Goal: Task Accomplishment & Management: Manage account settings

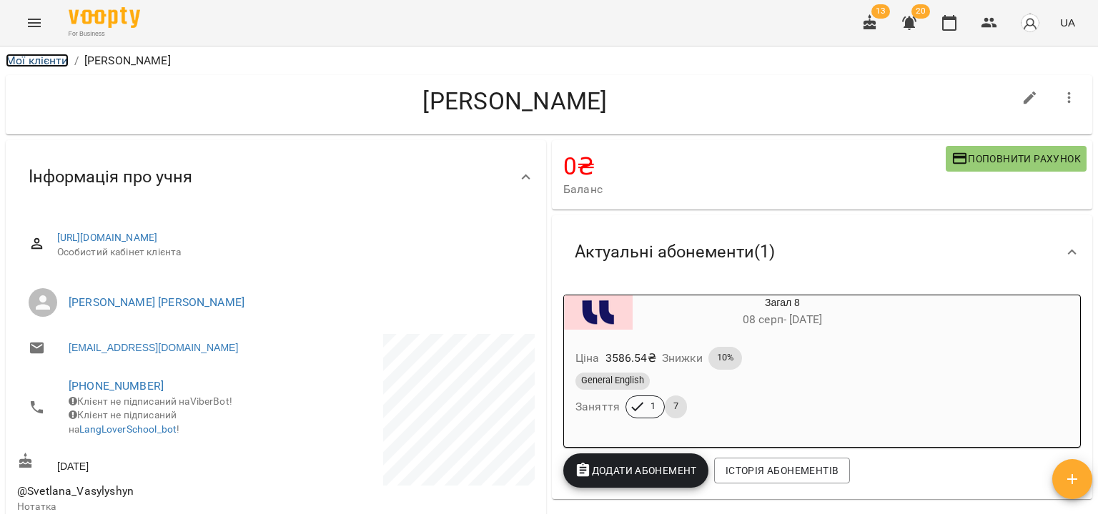
click at [44, 56] on link "Мої клієнти" at bounding box center [37, 61] width 63 height 14
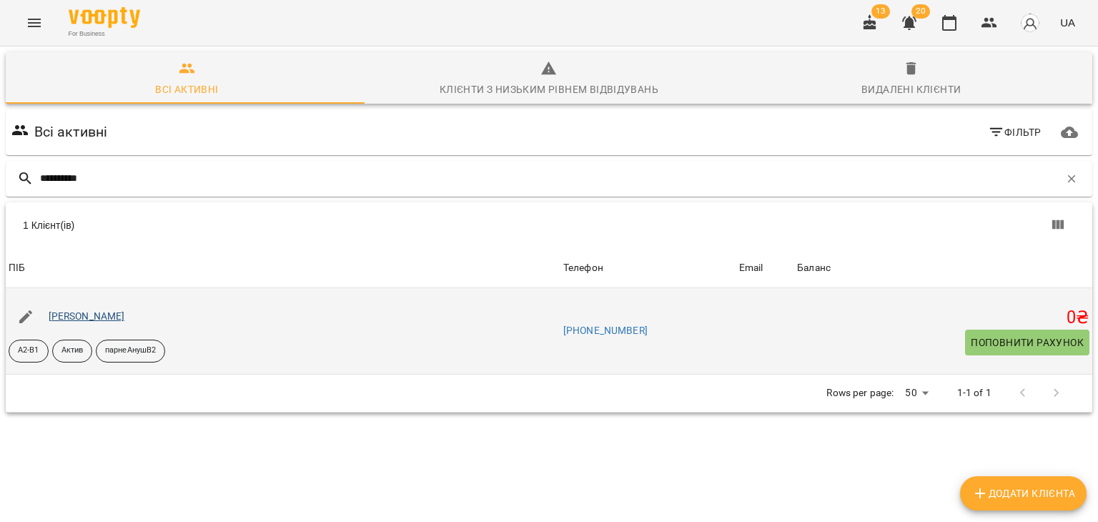
type input "**********"
click at [117, 319] on link "Матківська Тетяна" at bounding box center [87, 315] width 76 height 11
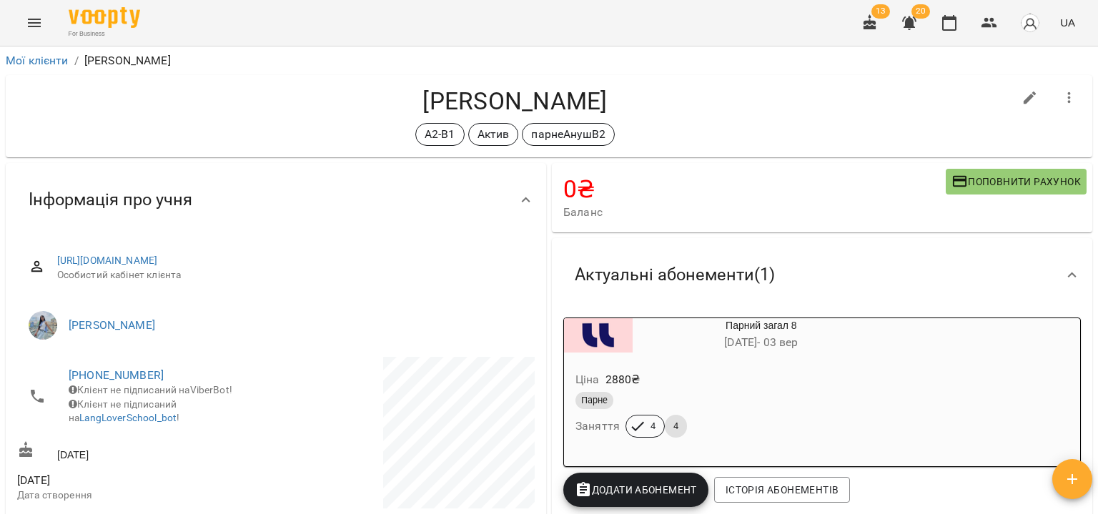
drag, startPoint x: 628, startPoint y: 105, endPoint x: 386, endPoint y: 109, distance: 241.7
click at [386, 109] on h4 "Матківська Тетяна" at bounding box center [515, 100] width 996 height 29
copy h4 "Матківська Тетяна"
click at [883, 123] on div "А2-В1 Актив парнеАнушВ2" at bounding box center [515, 134] width 996 height 23
click at [53, 61] on link "Мої клієнти" at bounding box center [37, 61] width 63 height 14
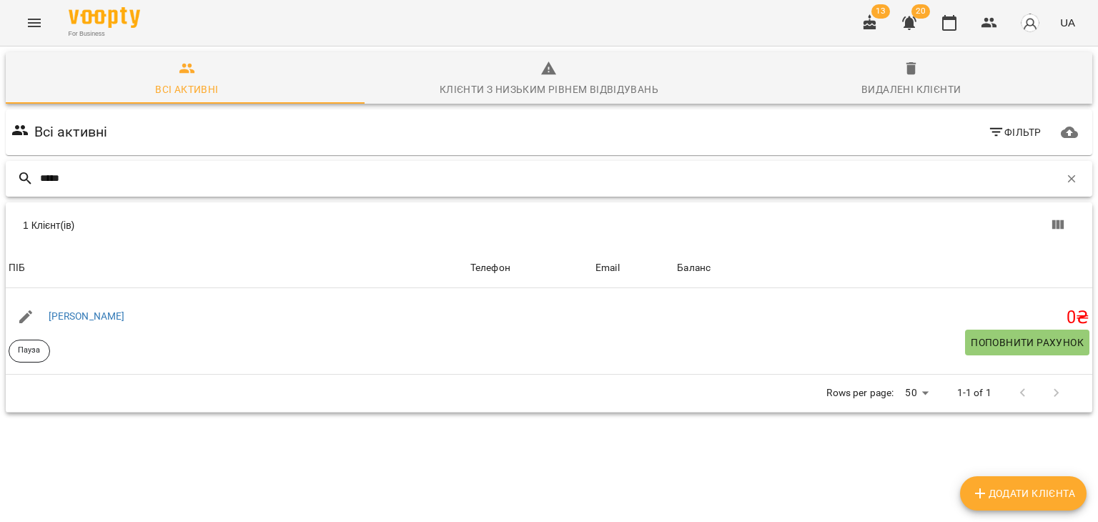
click at [137, 172] on input "*****" at bounding box center [549, 179] width 1019 height 24
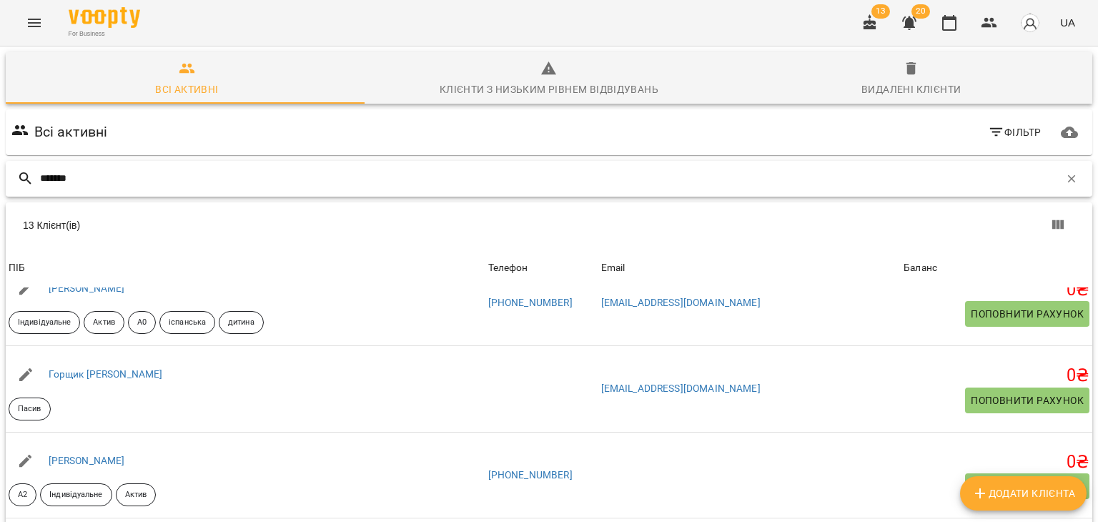
scroll to position [143, 0]
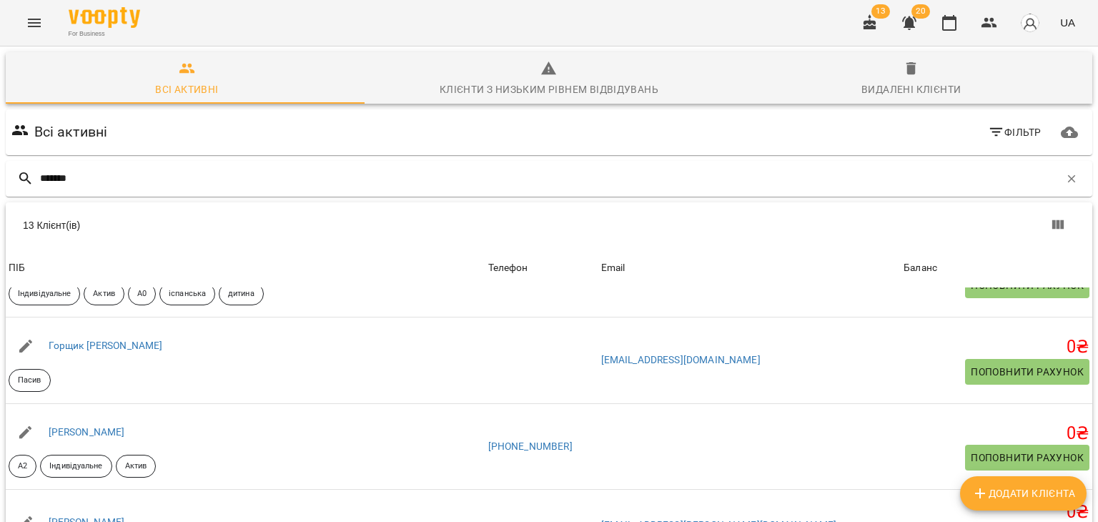
click at [202, 41] on div "For Business 13 20 UA" at bounding box center [549, 23] width 1098 height 46
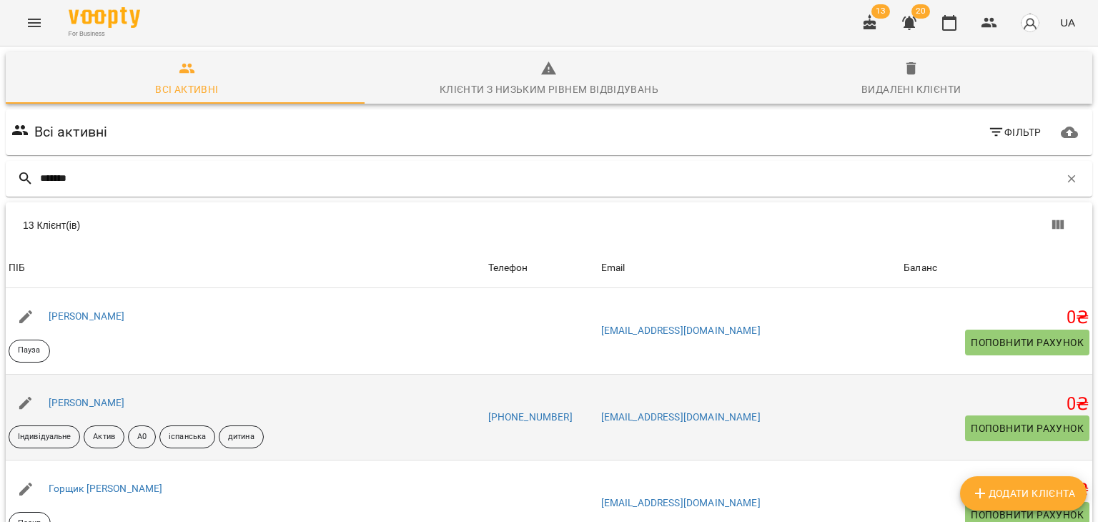
scroll to position [0, 0]
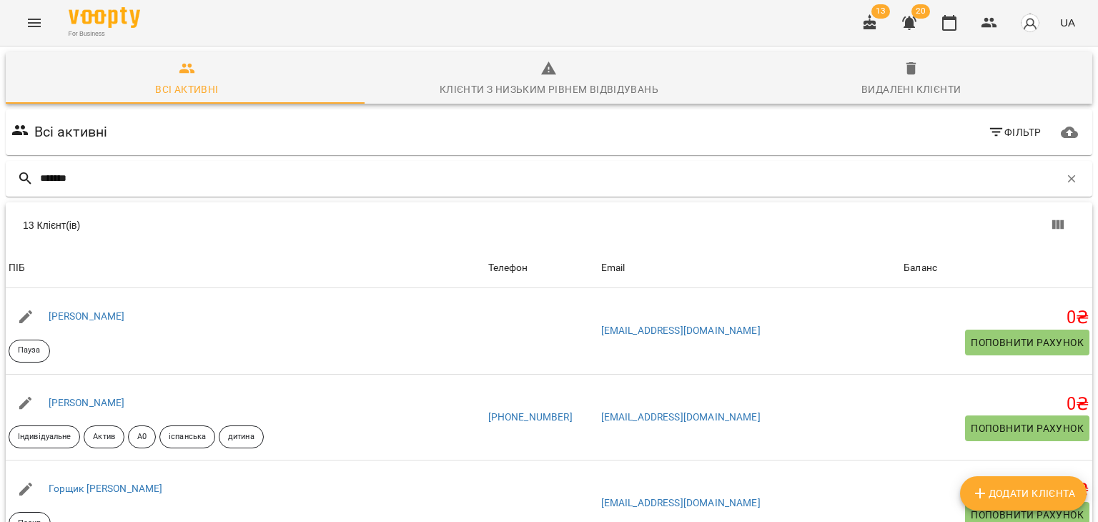
click at [138, 147] on div "Всі активні Фільтр" at bounding box center [549, 132] width 1081 height 40
click at [102, 185] on input "*******" at bounding box center [549, 179] width 1019 height 24
paste input "***"
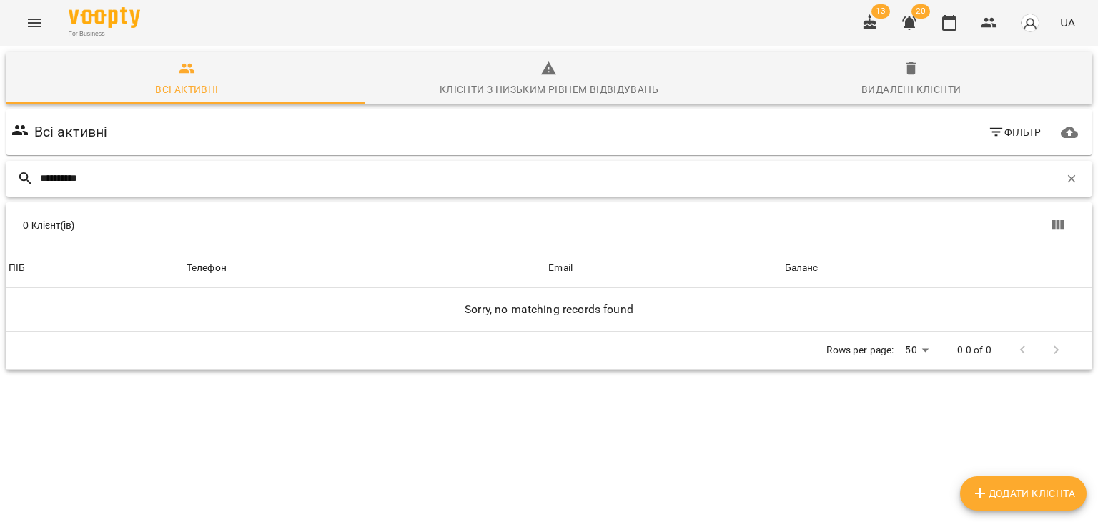
type input "**********"
click at [99, 422] on div "**********" at bounding box center [549, 265] width 1092 height 316
click at [26, 16] on icon "Menu" at bounding box center [34, 22] width 17 height 17
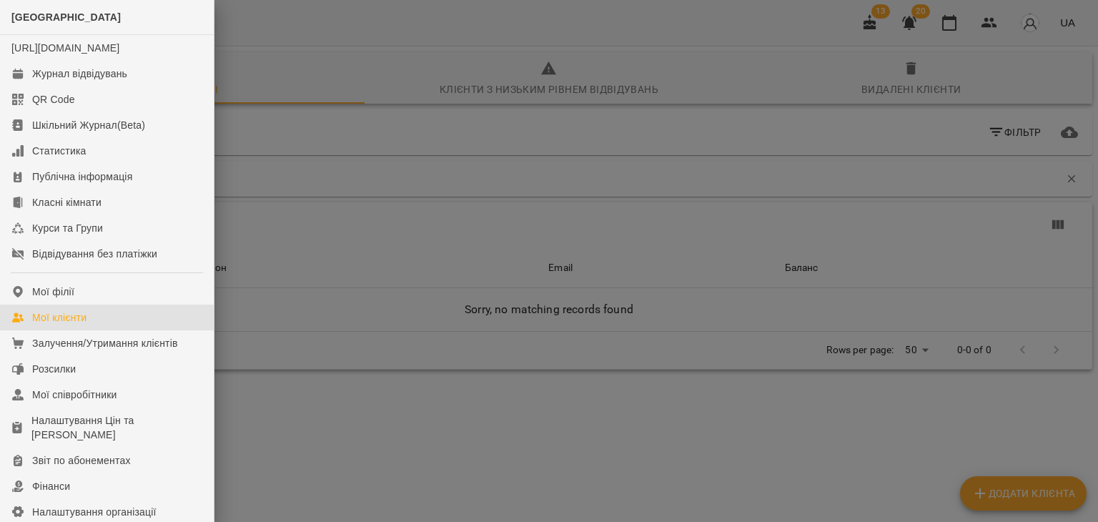
click at [104, 330] on link "Мої клієнти" at bounding box center [107, 318] width 214 height 26
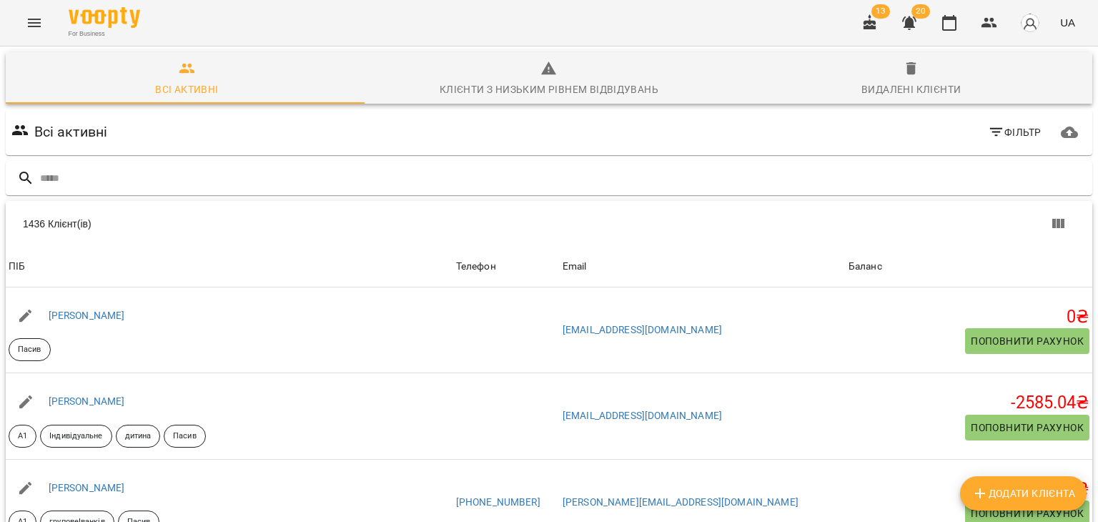
click at [1012, 495] on span "Додати клієнта" at bounding box center [1024, 493] width 104 height 17
select select "**"
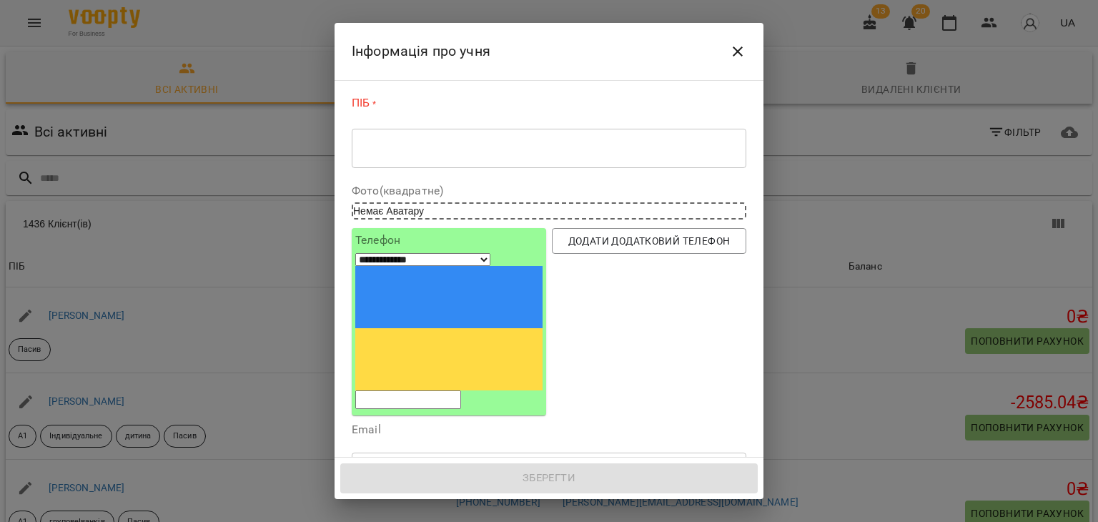
click at [515, 149] on textarea at bounding box center [549, 149] width 375 height 14
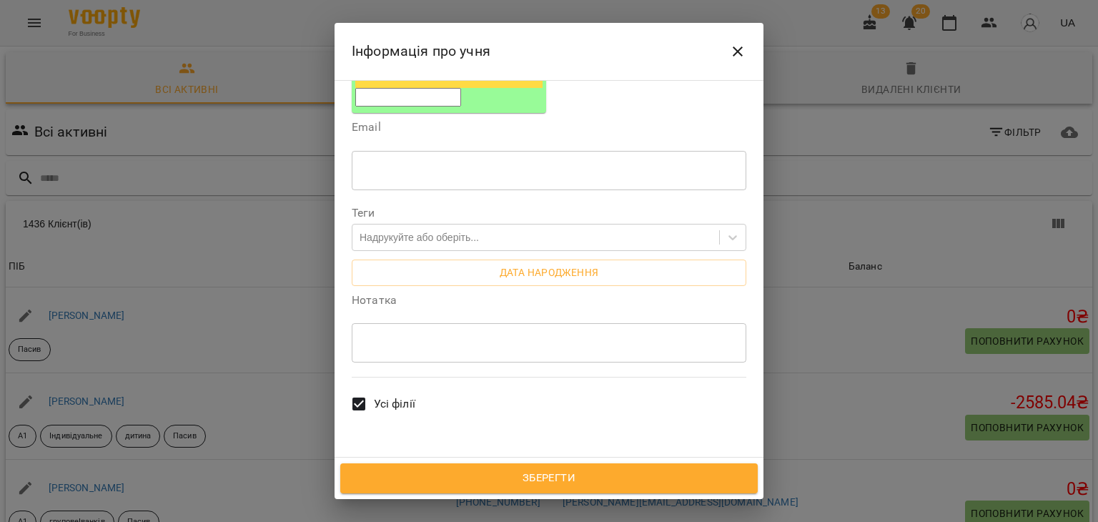
scroll to position [343, 0]
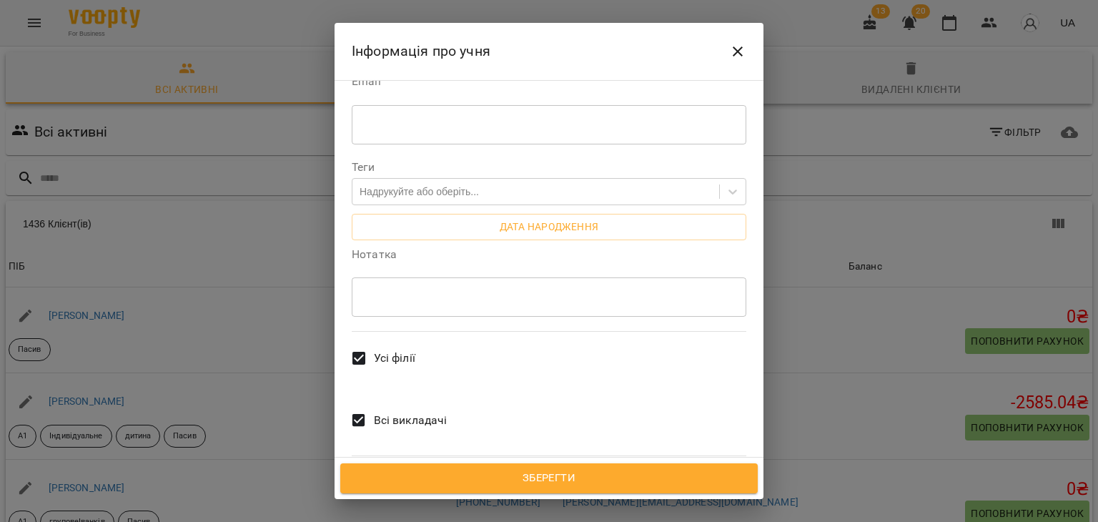
type textarea "**********"
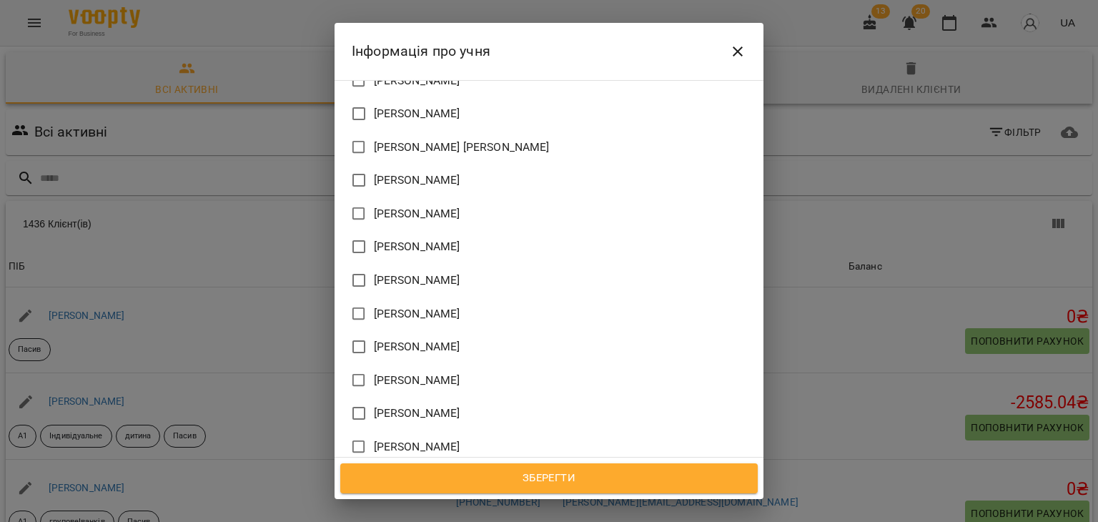
scroll to position [1344, 0]
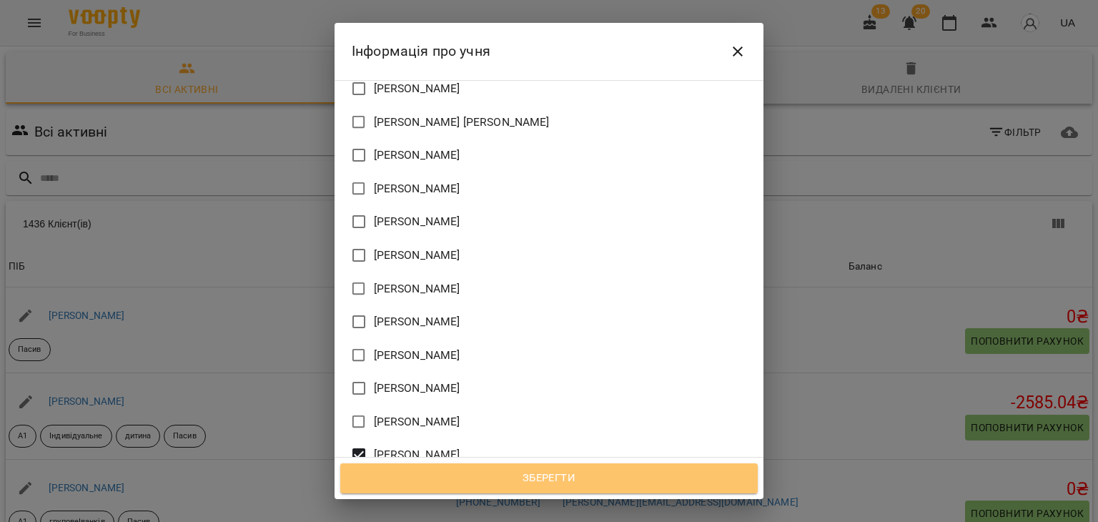
click at [558, 475] on span "Зберегти" at bounding box center [549, 478] width 386 height 19
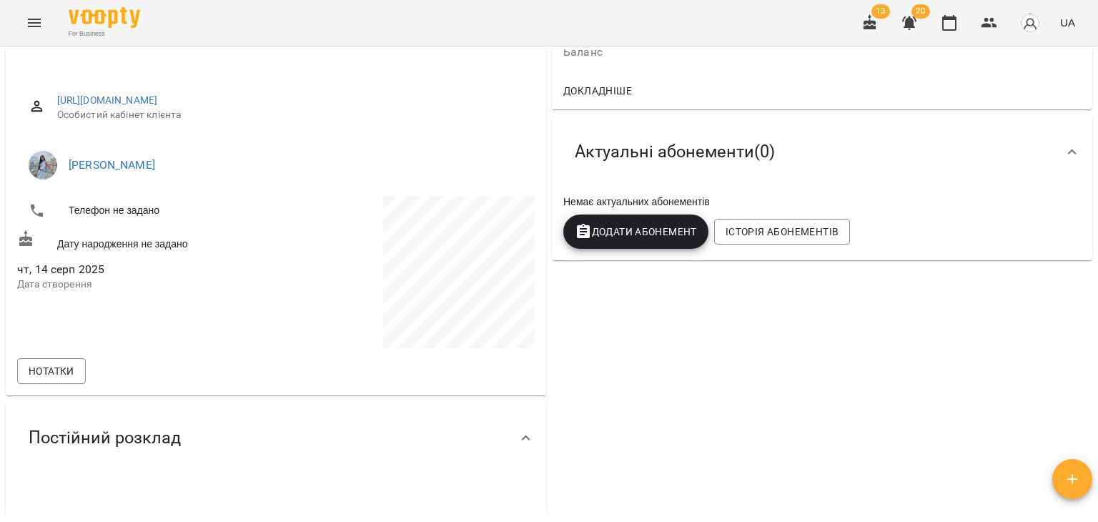
scroll to position [113, 0]
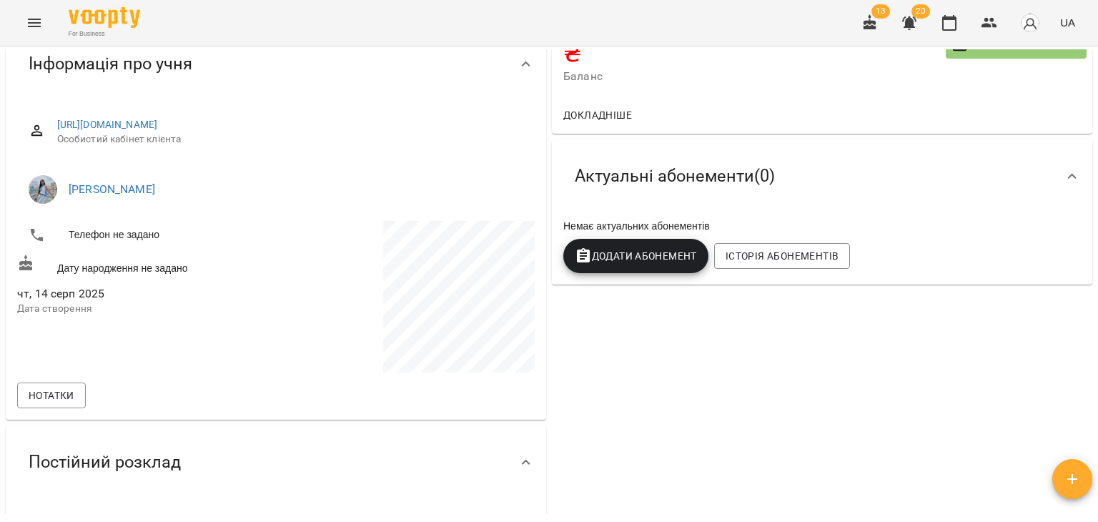
click at [658, 265] on span "Додати Абонемент" at bounding box center [636, 255] width 122 height 17
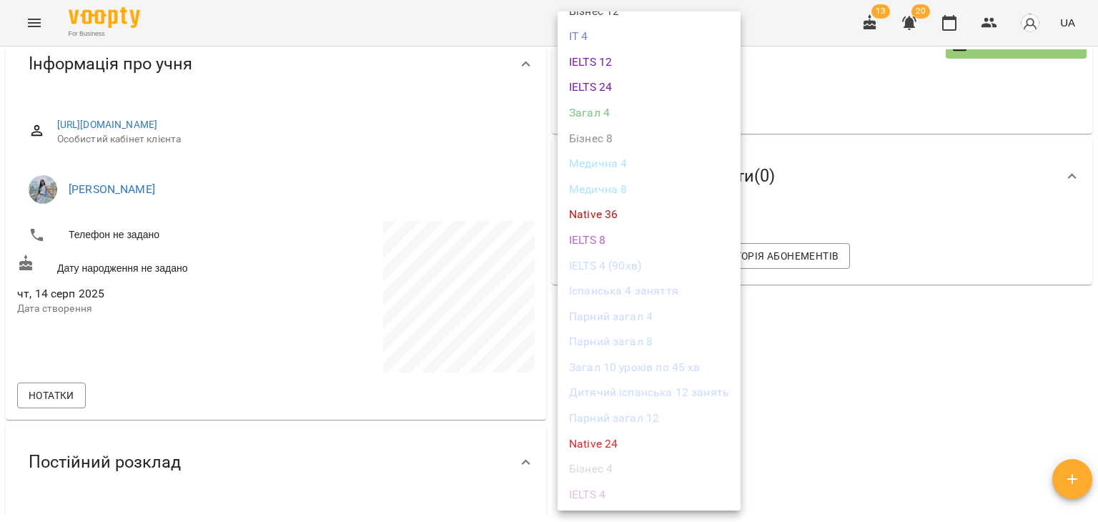
scroll to position [1068, 0]
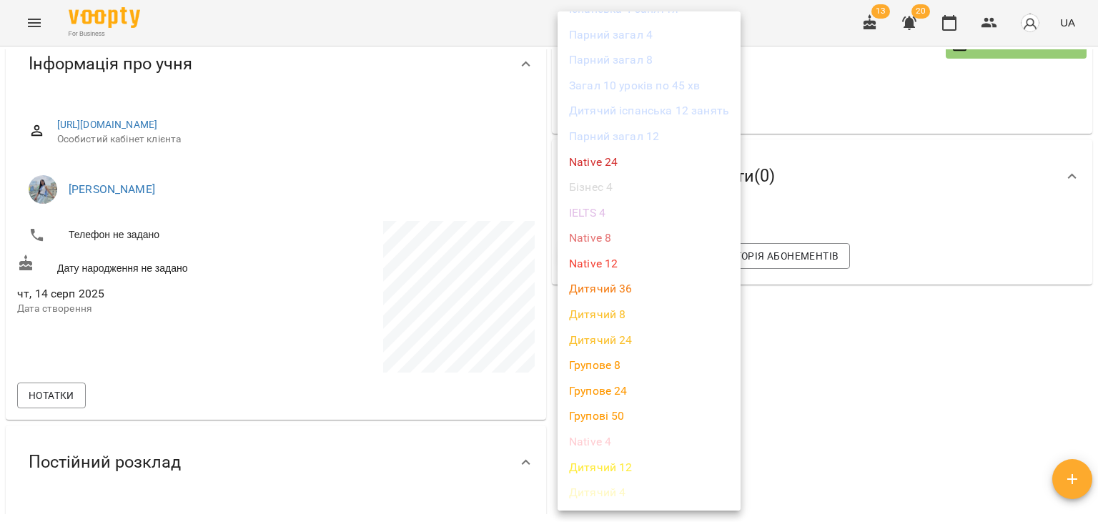
click at [620, 367] on li "Групове 8" at bounding box center [649, 365] width 183 height 26
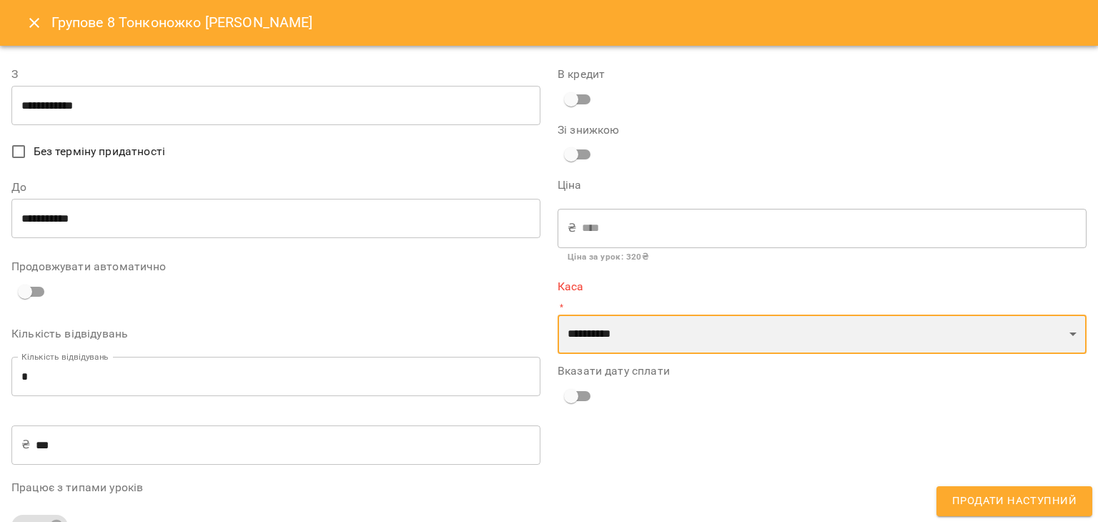
click at [620, 340] on select "**********" at bounding box center [822, 335] width 529 height 40
select select "****"
click at [558, 315] on select "**********" at bounding box center [822, 335] width 529 height 40
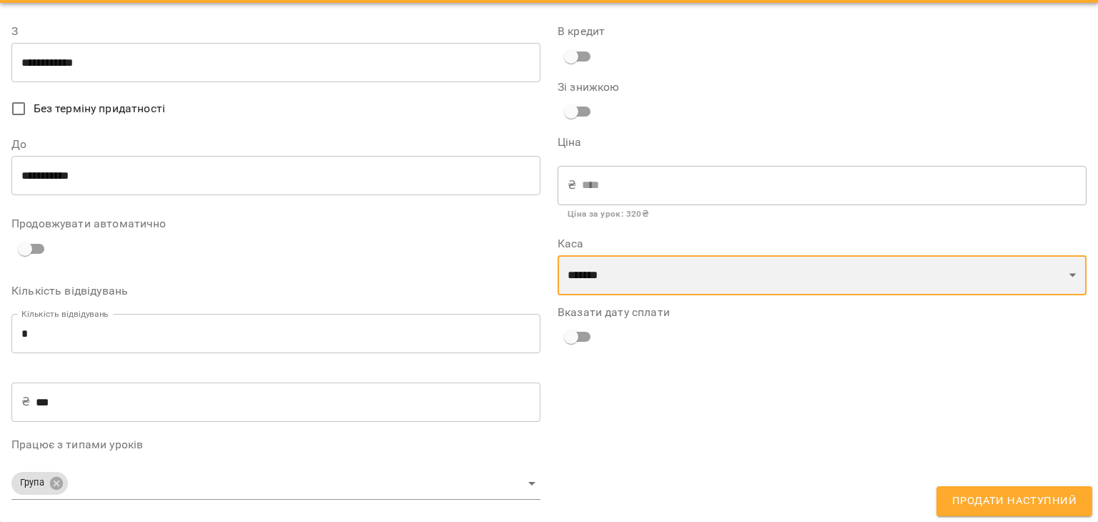
scroll to position [0, 0]
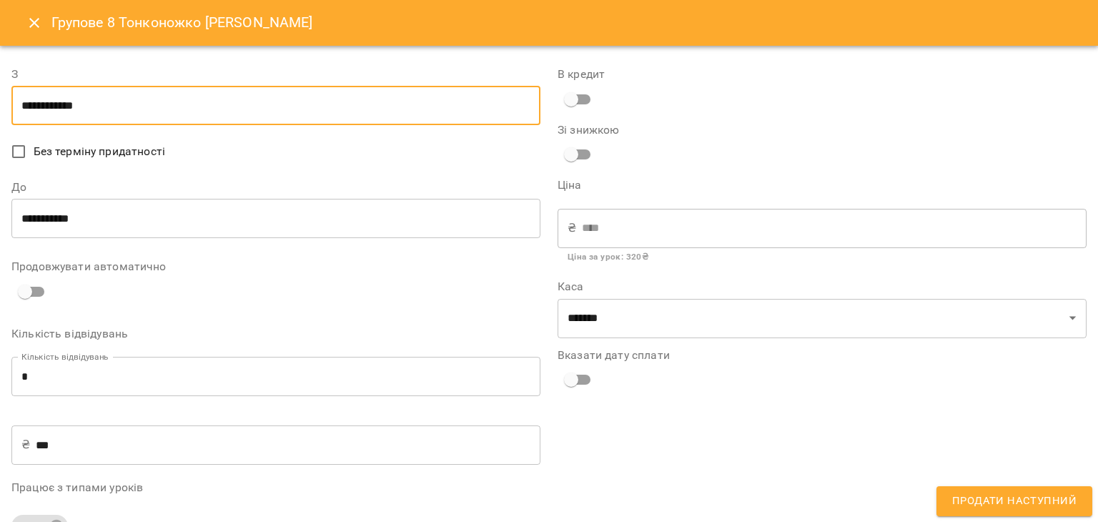
click at [29, 106] on input "**********" at bounding box center [275, 106] width 529 height 40
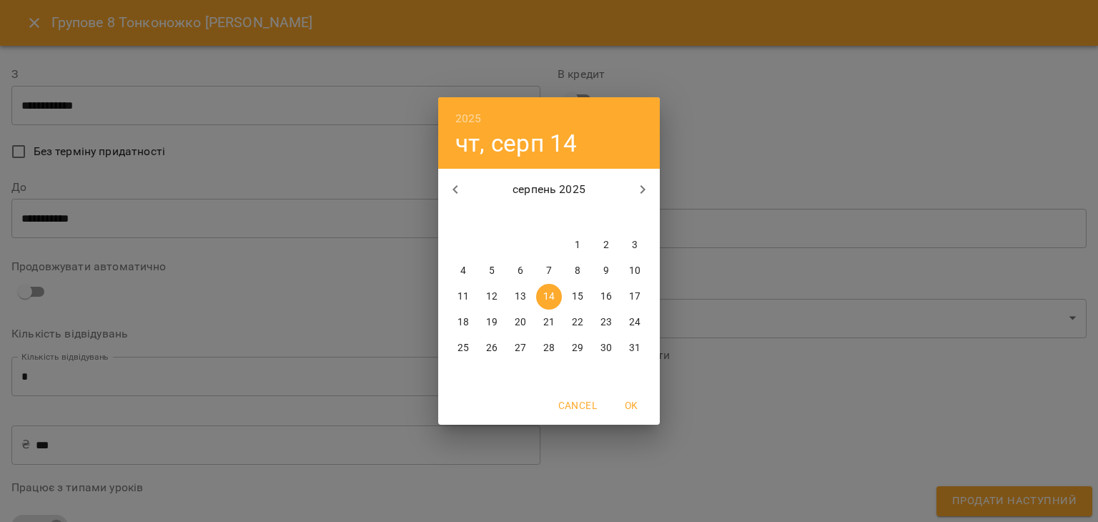
click at [498, 293] on span "12" at bounding box center [492, 297] width 26 height 14
type input "**********"
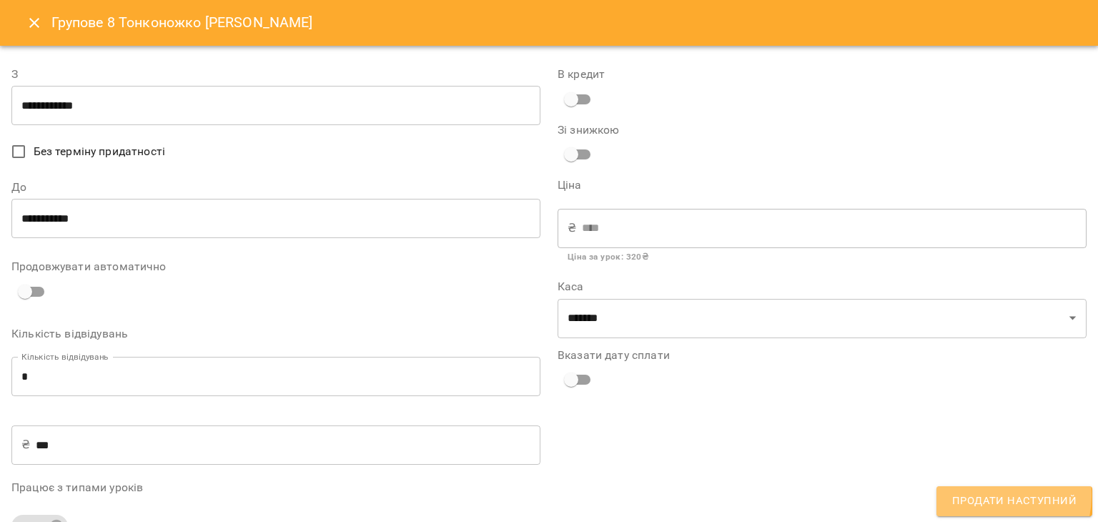
click at [987, 495] on span "Продати наступний" at bounding box center [1014, 501] width 124 height 19
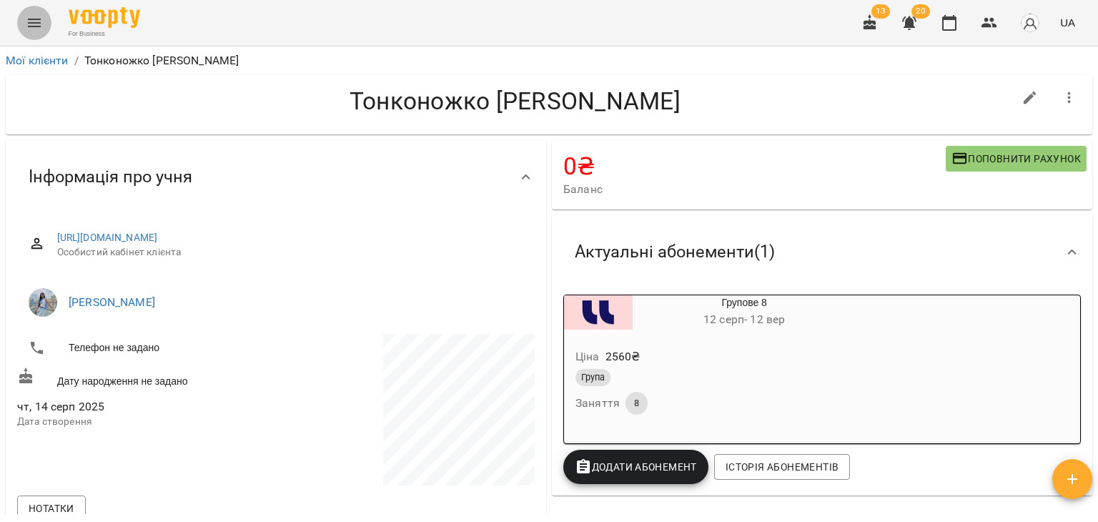
click at [44, 21] on button "Menu" at bounding box center [34, 23] width 34 height 34
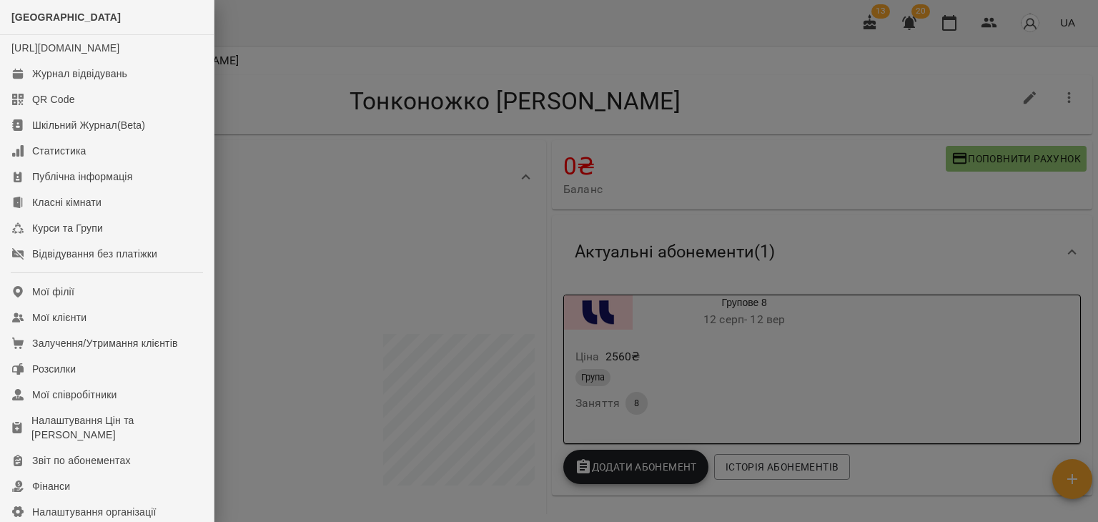
click at [459, 50] on div at bounding box center [549, 261] width 1098 height 522
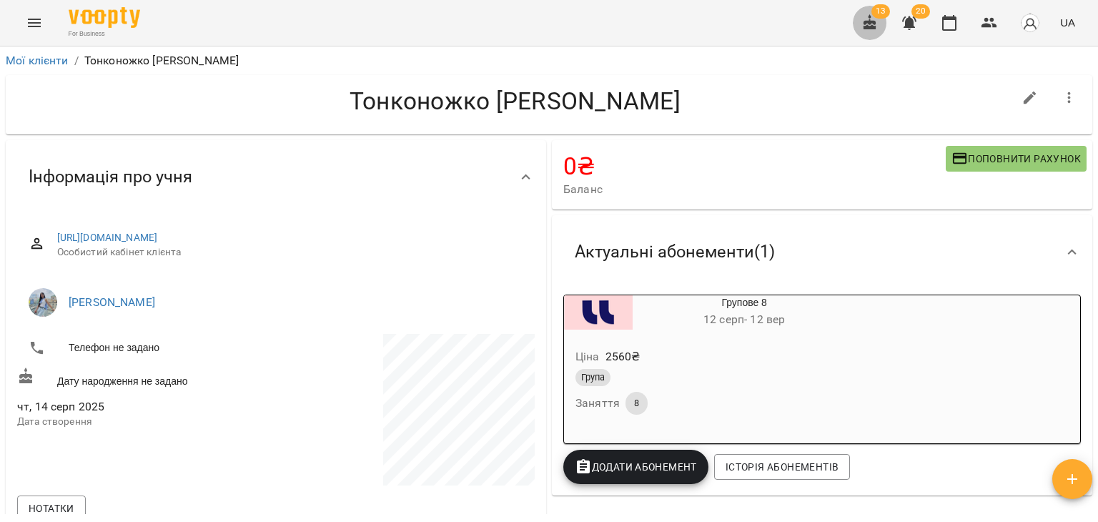
click at [876, 21] on icon "button" at bounding box center [869, 22] width 17 height 17
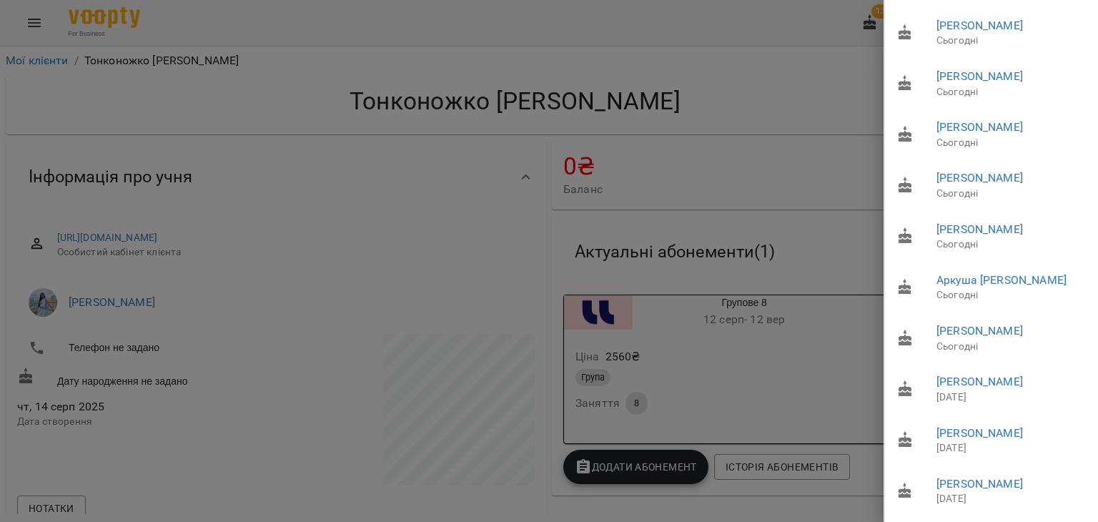
scroll to position [224, 0]
click at [989, 375] on link "Гунько Катерина Олегівна" at bounding box center [979, 382] width 86 height 14
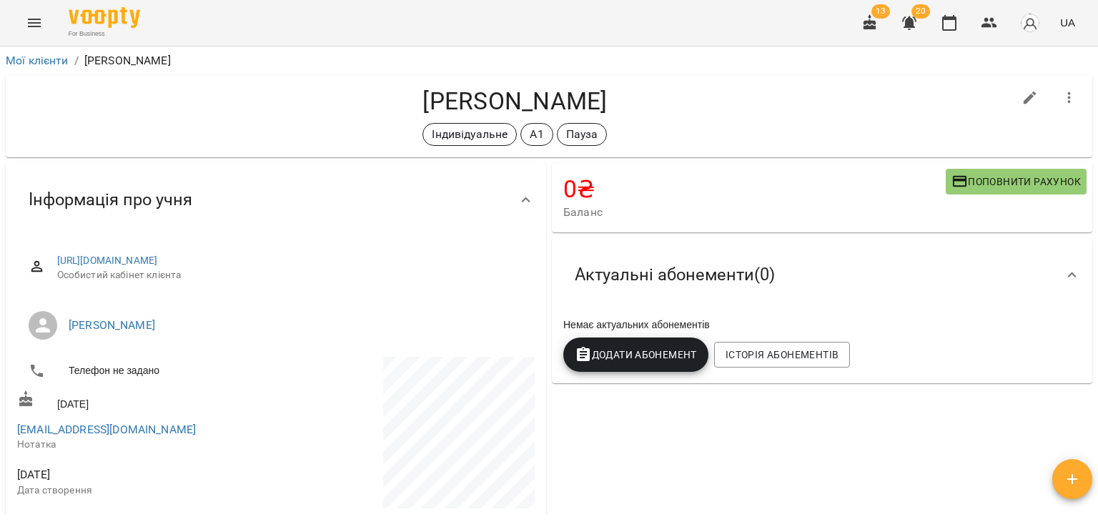
click at [869, 115] on h4 "Гунько Катерина Олегівна" at bounding box center [515, 100] width 996 height 29
click at [874, 24] on icon "button" at bounding box center [870, 22] width 13 height 16
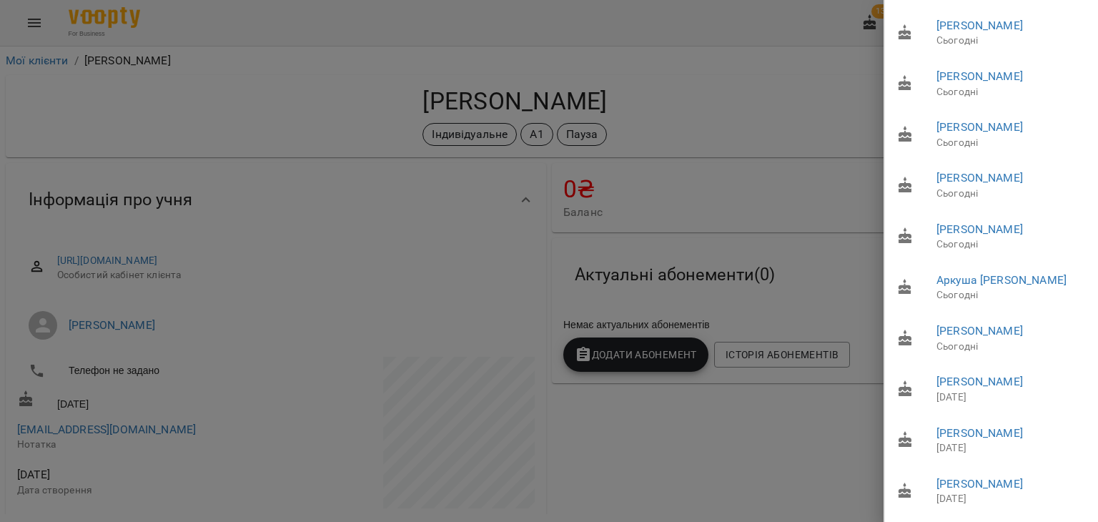
scroll to position [224, 0]
click at [969, 477] on link "Радкевич Юлія Петрівна" at bounding box center [979, 484] width 86 height 14
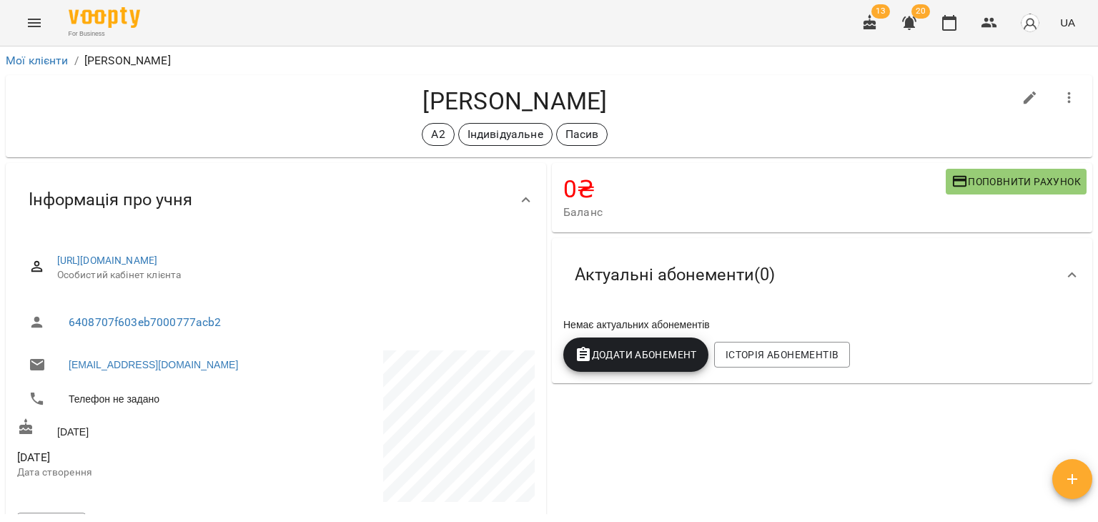
click at [879, 326] on div "Немає актуальних абонементів" at bounding box center [821, 325] width 523 height 20
click at [875, 36] on button "button" at bounding box center [870, 23] width 34 height 34
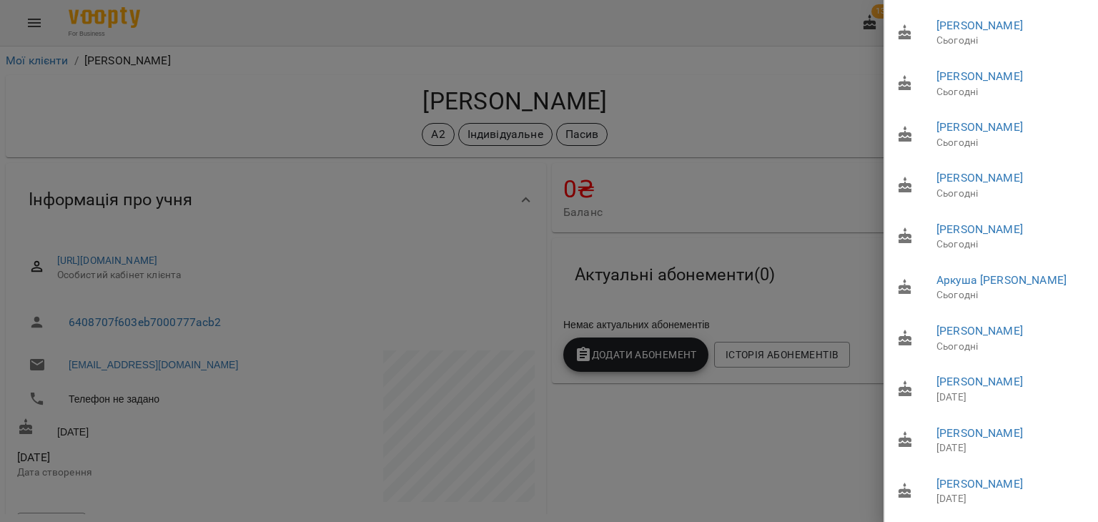
scroll to position [224, 0]
click at [736, 466] on div at bounding box center [549, 261] width 1098 height 522
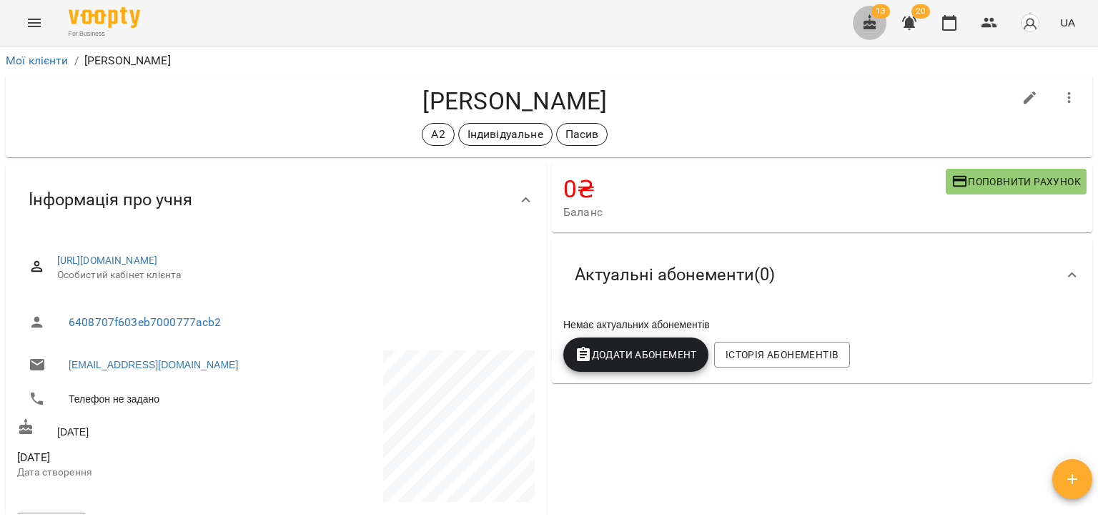
click at [872, 36] on button "button" at bounding box center [870, 23] width 34 height 34
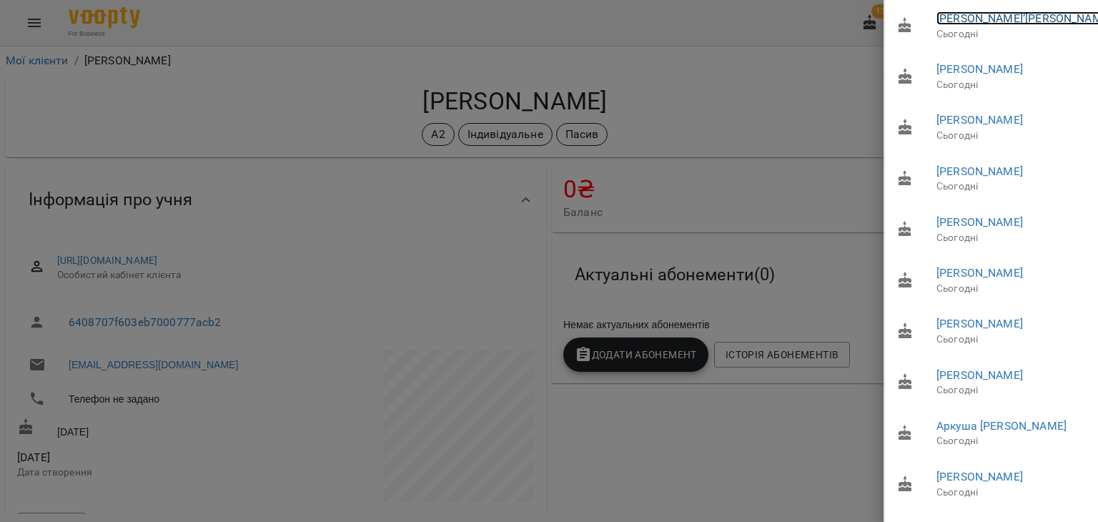
click at [957, 21] on link "Рибак Мар‘яна Тарасівна" at bounding box center [1023, 18] width 175 height 14
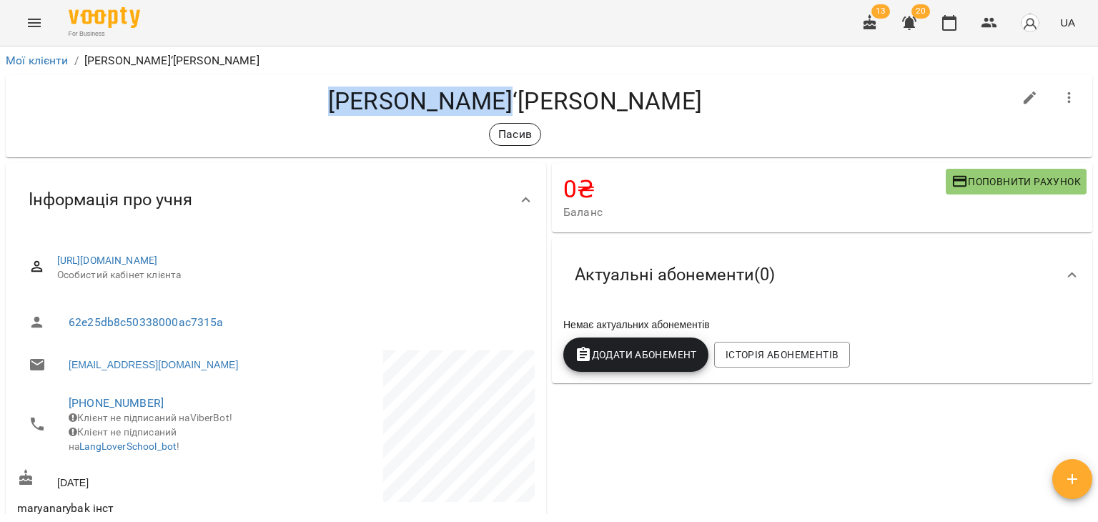
drag, startPoint x: 363, startPoint y: 89, endPoint x: 528, endPoint y: 109, distance: 166.4
click at [528, 109] on h4 "Рибак Мар‘яна Тарасівна" at bounding box center [515, 100] width 996 height 29
copy h4 "Рибак Мар‘яна"
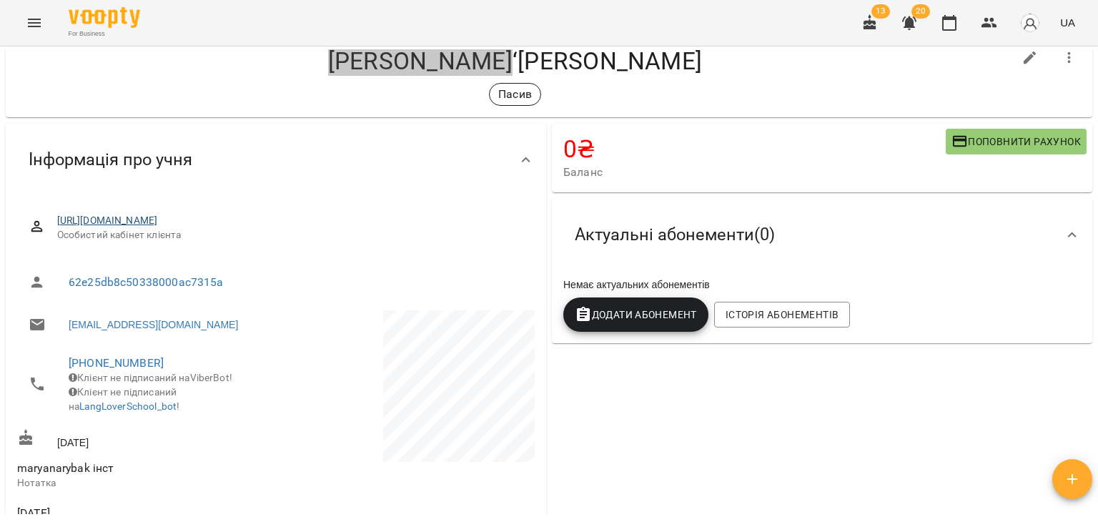
scroll to position [71, 0]
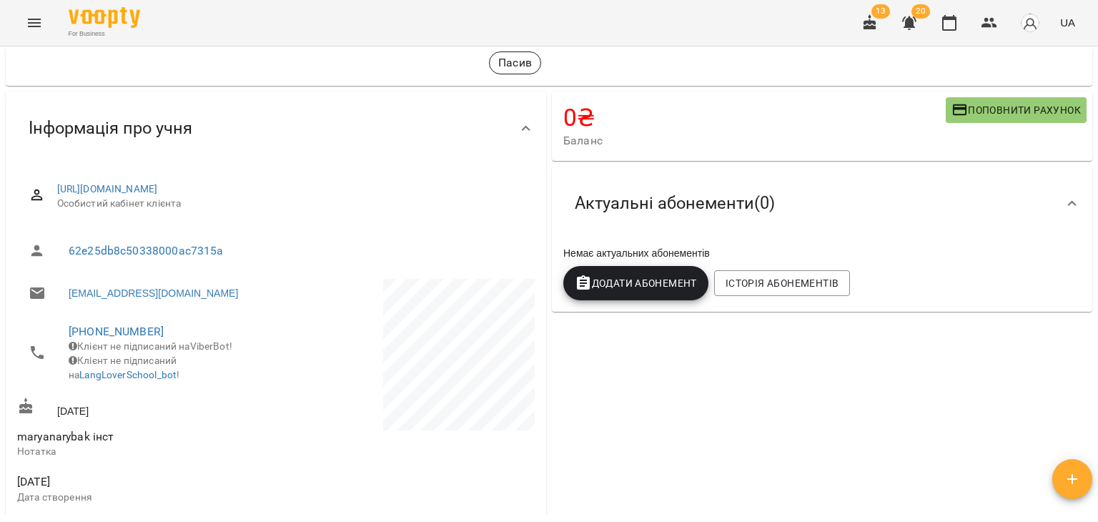
click at [191, 64] on div "Пасив" at bounding box center [515, 62] width 996 height 23
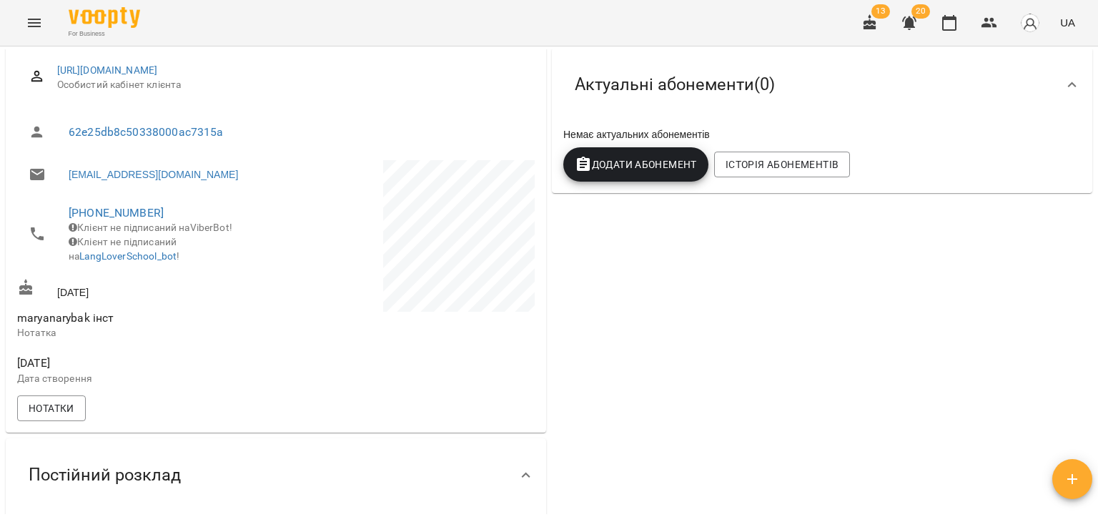
scroll to position [214, 0]
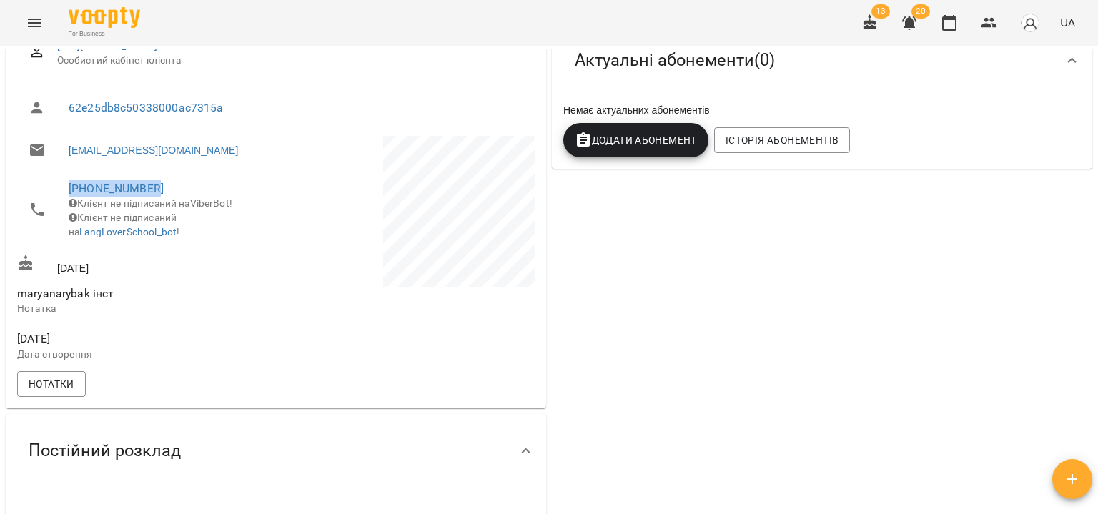
drag, startPoint x: 159, startPoint y: 187, endPoint x: 64, endPoint y: 179, distance: 95.4
click at [64, 179] on li "+380508867760 Клієнт не підписаний на ViberBot! Клієнт не підписаний на LangLov…" at bounding box center [145, 209] width 256 height 79
copy link "+380508867760"
drag, startPoint x: 953, startPoint y: 280, endPoint x: 723, endPoint y: 284, distance: 229.5
click at [953, 280] on div "0 ₴ Баланс Поповнити рахунок Актуальні абонементи ( 0 ) Немає актуальних абонем…" at bounding box center [822, 263] width 546 height 634
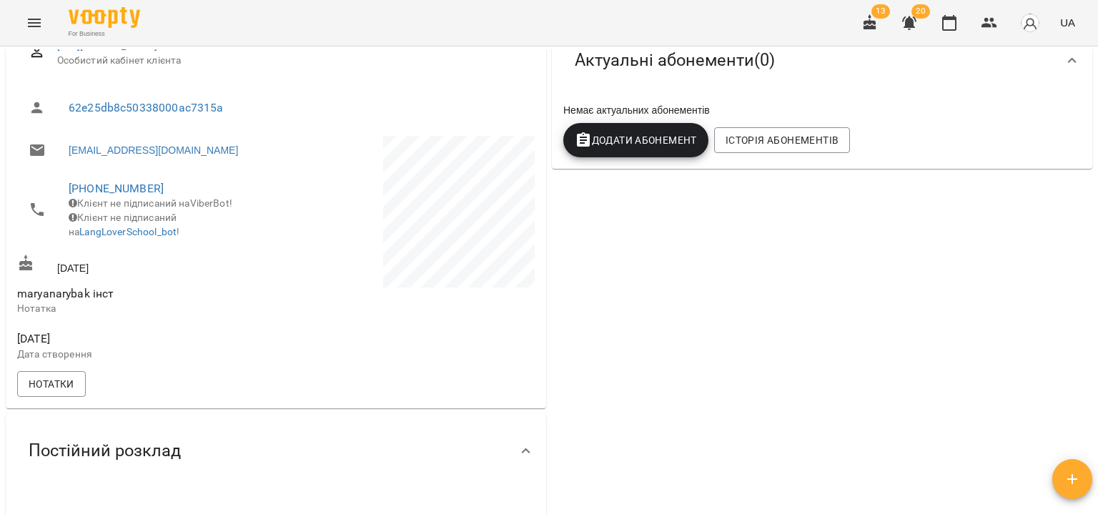
scroll to position [143, 0]
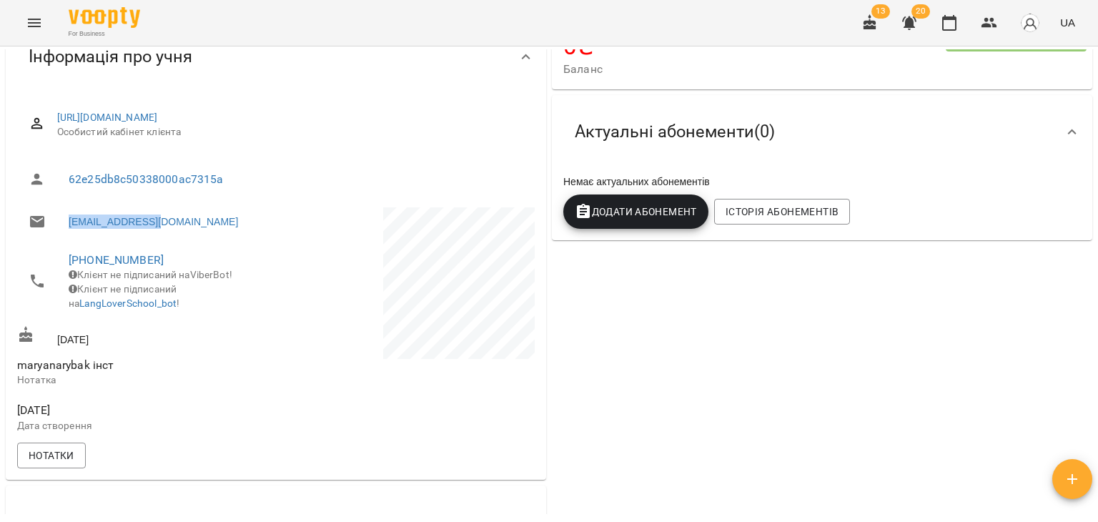
drag, startPoint x: 201, startPoint y: 225, endPoint x: 61, endPoint y: 223, distance: 140.1
click at [61, 223] on li "mrybua@gmail.com" at bounding box center [145, 221] width 256 height 29
copy link "mrybua@gmail.com"
click at [911, 195] on div "Немає актуальних абонементів Додати Абонемент Історія абонементів" at bounding box center [821, 202] width 523 height 60
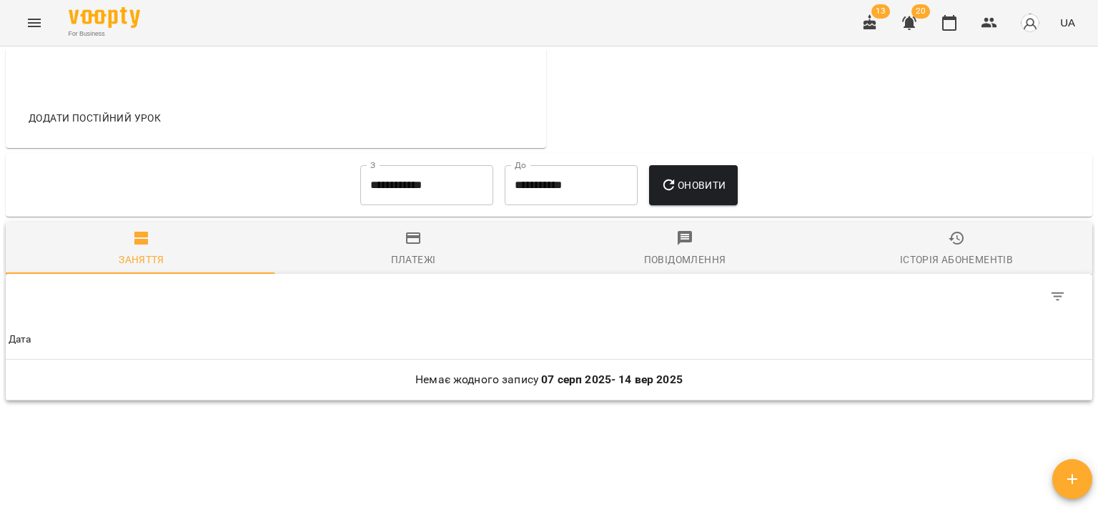
click at [929, 247] on span "Історія абонементів" at bounding box center [956, 248] width 254 height 39
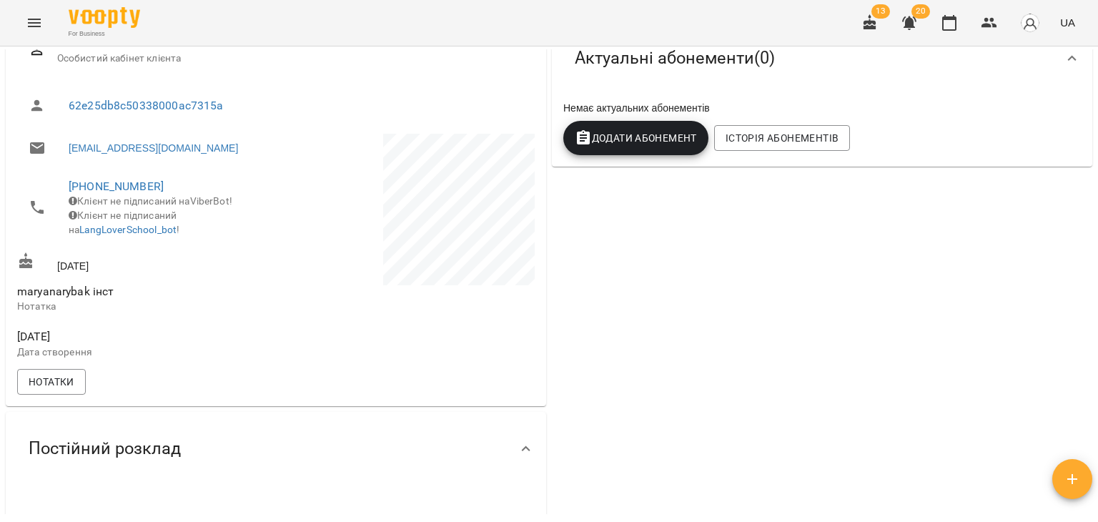
scroll to position [0, 0]
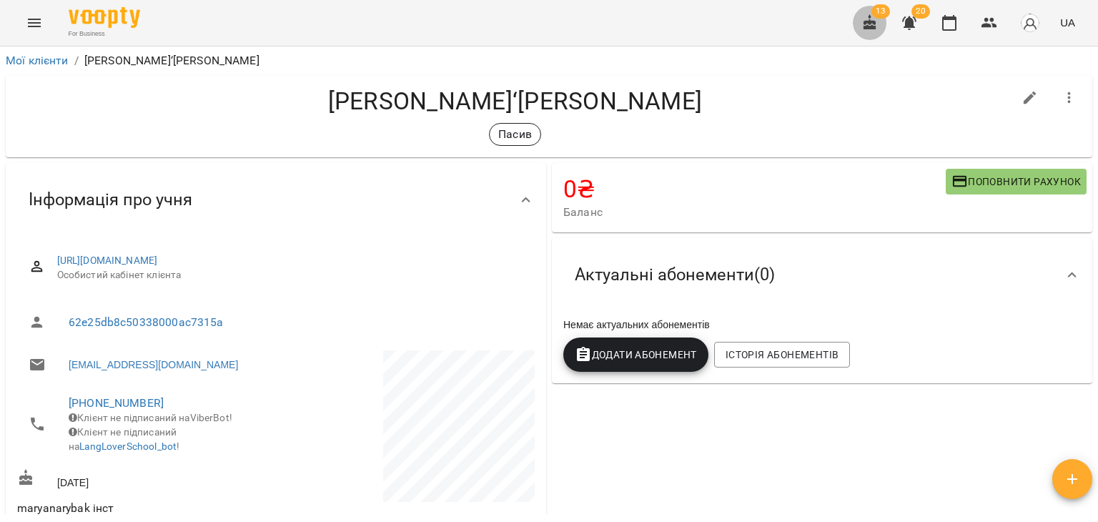
click at [869, 30] on icon "button" at bounding box center [869, 22] width 17 height 17
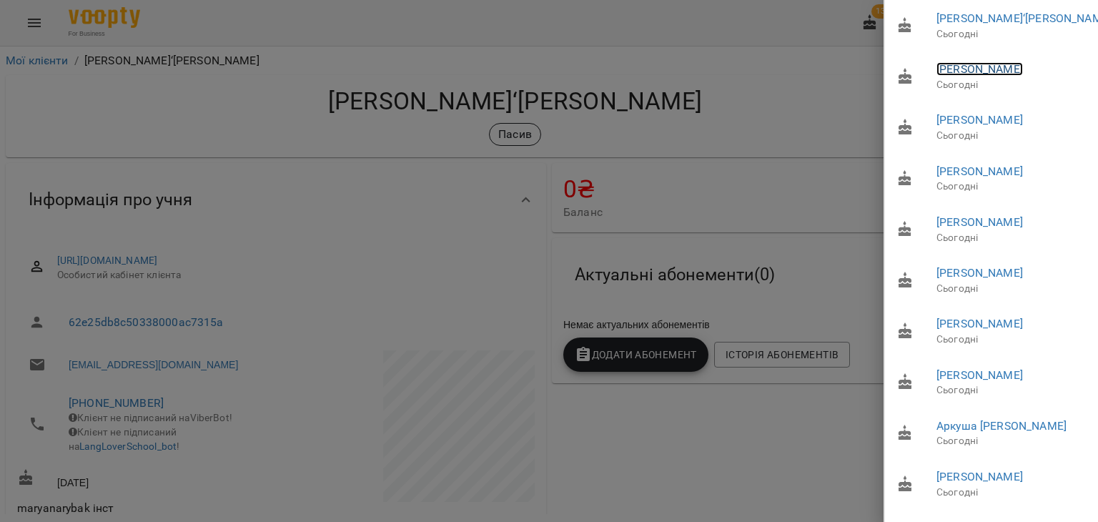
click at [1023, 68] on link "Соколан Оксана Юріївна" at bounding box center [979, 69] width 86 height 14
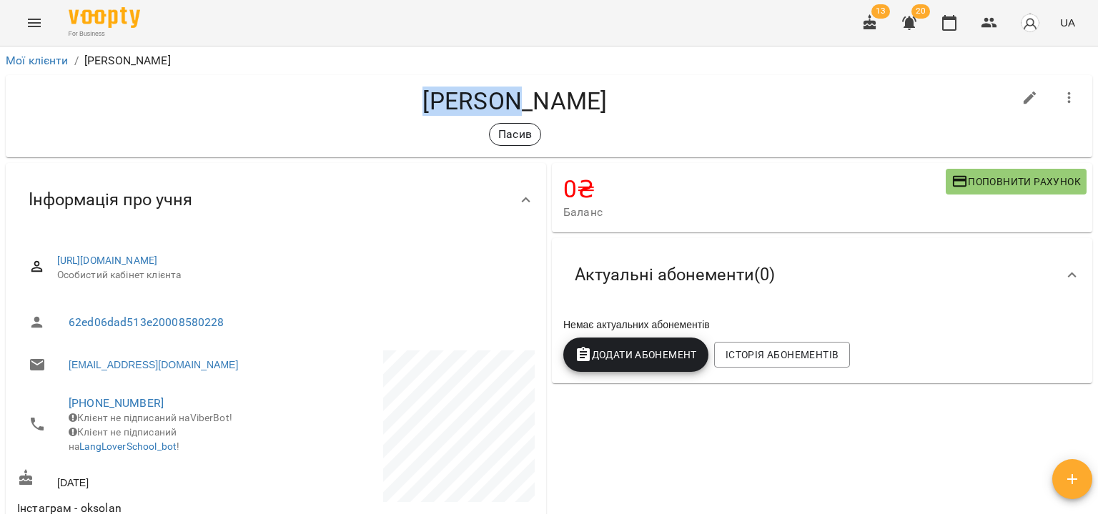
drag, startPoint x: 363, startPoint y: 101, endPoint x: 469, endPoint y: 103, distance: 105.8
click at [469, 103] on h4 "Соколан Оксана Юріївна" at bounding box center [515, 100] width 996 height 29
copy h4 "Соколан"
click at [924, 260] on div "Актуальні абонементи ( 0 )" at bounding box center [809, 274] width 492 height 45
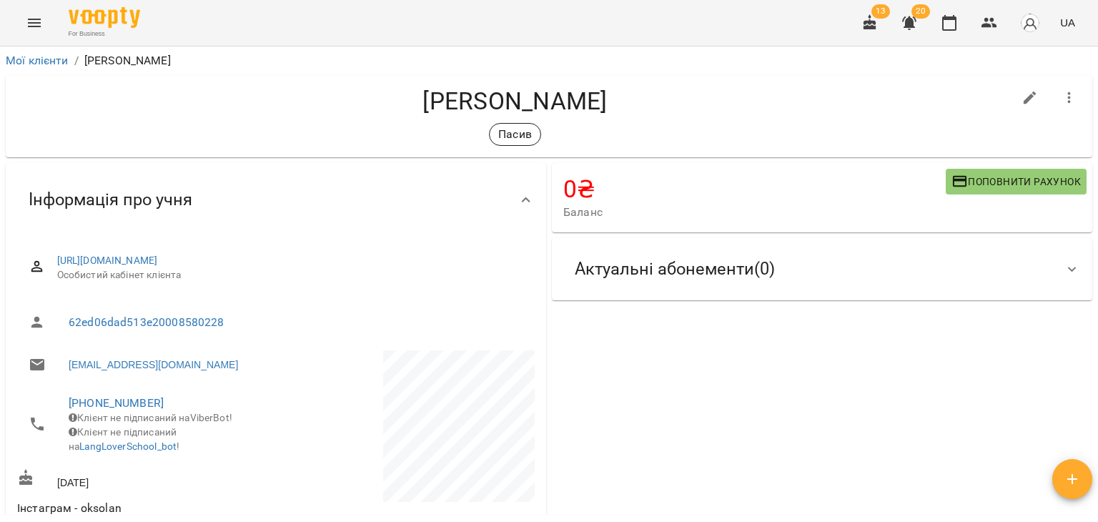
drag, startPoint x: 938, startPoint y: 390, endPoint x: 926, endPoint y: 325, distance: 65.5
click at [938, 390] on div "0 ₴ Баланс Поповнити рахунок Актуальні абонементи ( 0 ) Немає актуальних абонем…" at bounding box center [822, 477] width 546 height 634
click at [876, 24] on icon "button" at bounding box center [870, 22] width 13 height 16
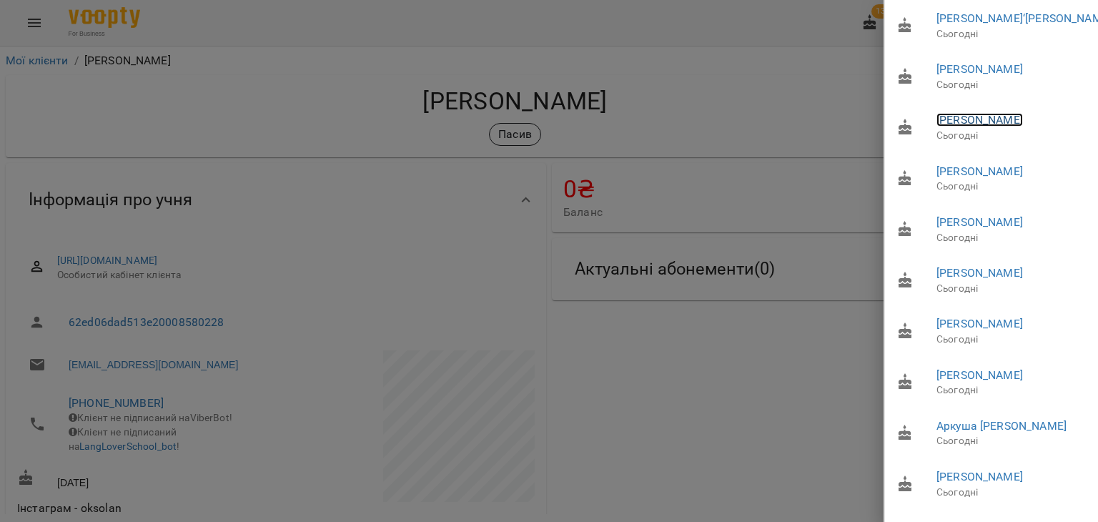
click at [963, 127] on link "Барвинова Мария Александровна" at bounding box center [979, 120] width 86 height 14
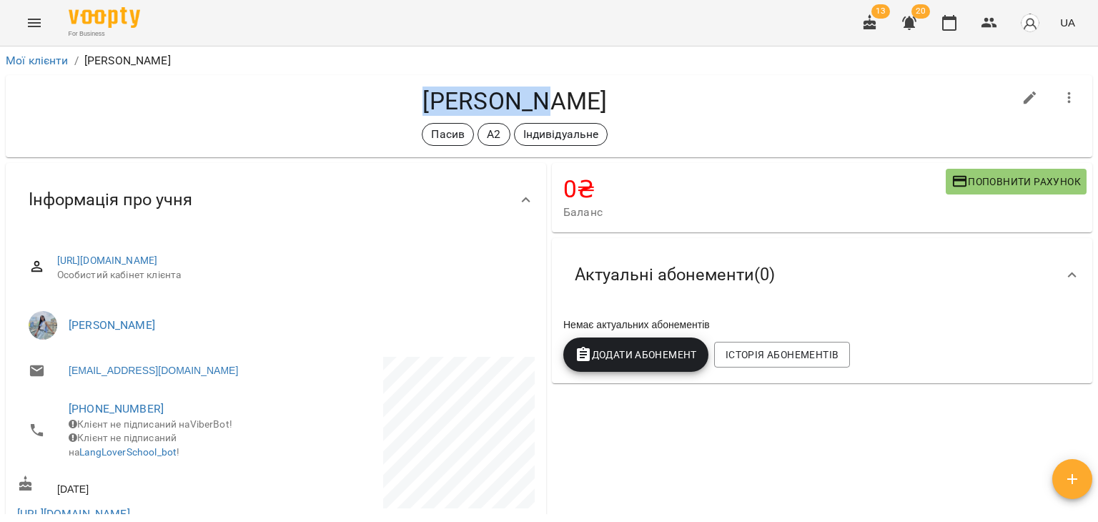
drag, startPoint x: 318, startPoint y: 104, endPoint x: 438, endPoint y: 101, distance: 120.1
click at [438, 101] on h4 "Барвинова Мария Александровна" at bounding box center [515, 100] width 996 height 29
copy h4 "Барвинова"
drag, startPoint x: 892, startPoint y: 325, endPoint x: 919, endPoint y: 145, distance: 181.5
click at [892, 325] on div "Немає актуальних абонементів" at bounding box center [821, 325] width 523 height 20
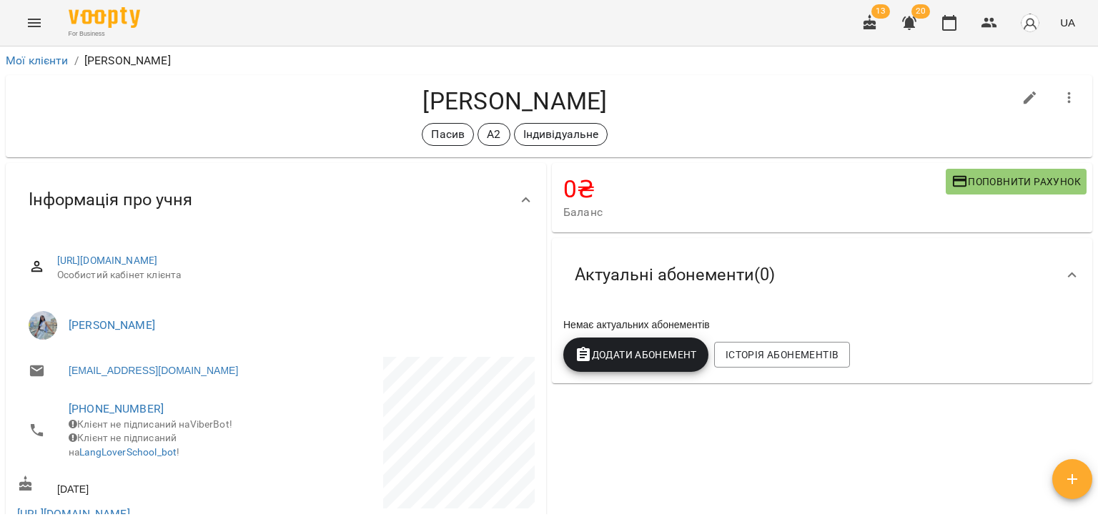
click at [870, 23] on icon "button" at bounding box center [870, 22] width 13 height 16
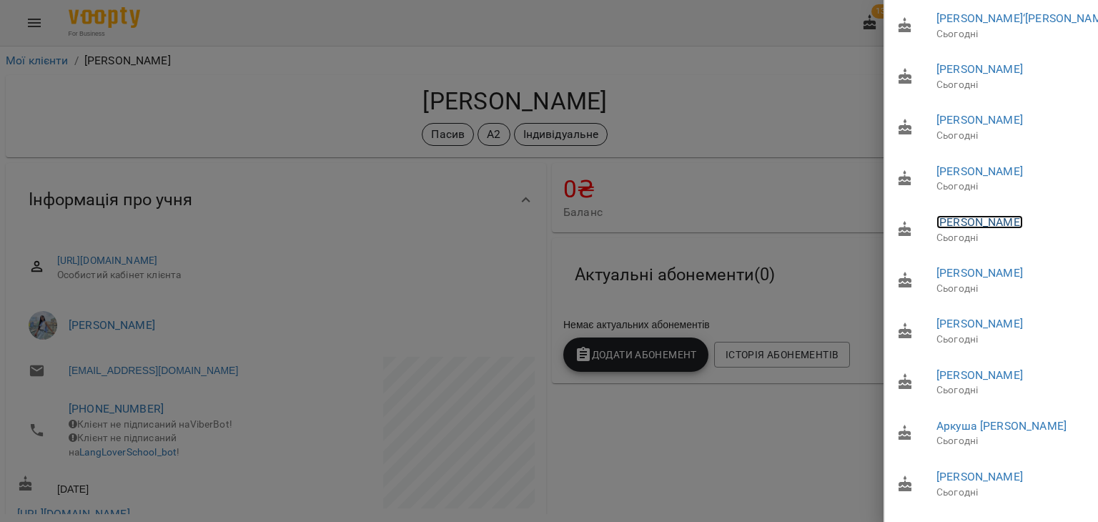
click at [981, 229] on link "Колтунова Надія Василівна" at bounding box center [979, 222] width 86 height 14
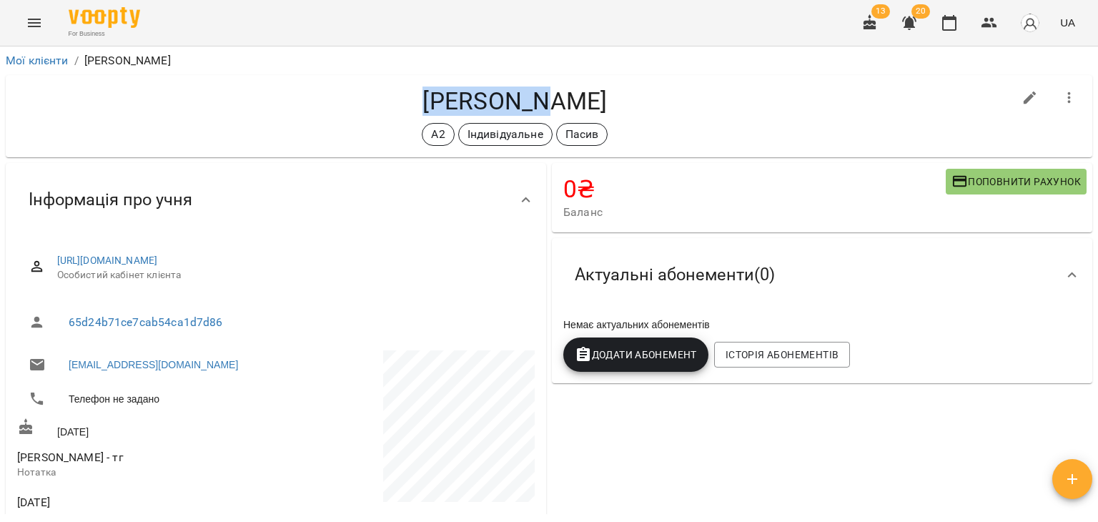
drag, startPoint x: 358, startPoint y: 98, endPoint x: 473, endPoint y: 108, distance: 114.8
click at [473, 108] on h4 "Колтунова Надія Василівна" at bounding box center [515, 100] width 996 height 29
copy h4 "Колтунова"
click at [920, 473] on div "0 ₴ Баланс Поповнити рахунок Актуальні абонементи ( 0 ) Немає актуальних абонем…" at bounding box center [822, 451] width 546 height 583
click at [871, 18] on icon "button" at bounding box center [870, 22] width 13 height 16
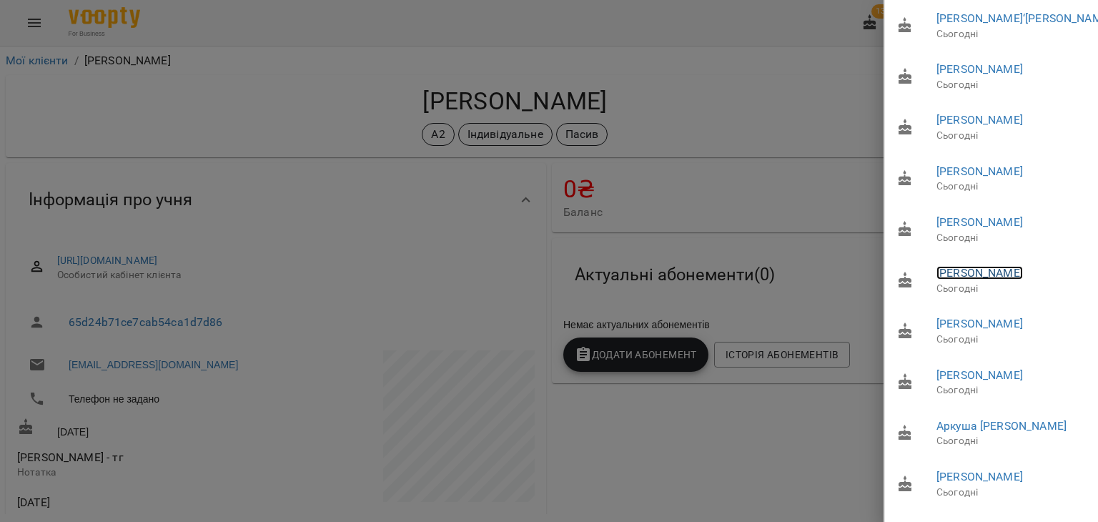
click at [995, 280] on link "Гаркава Людмила Вячеславівна" at bounding box center [979, 273] width 86 height 14
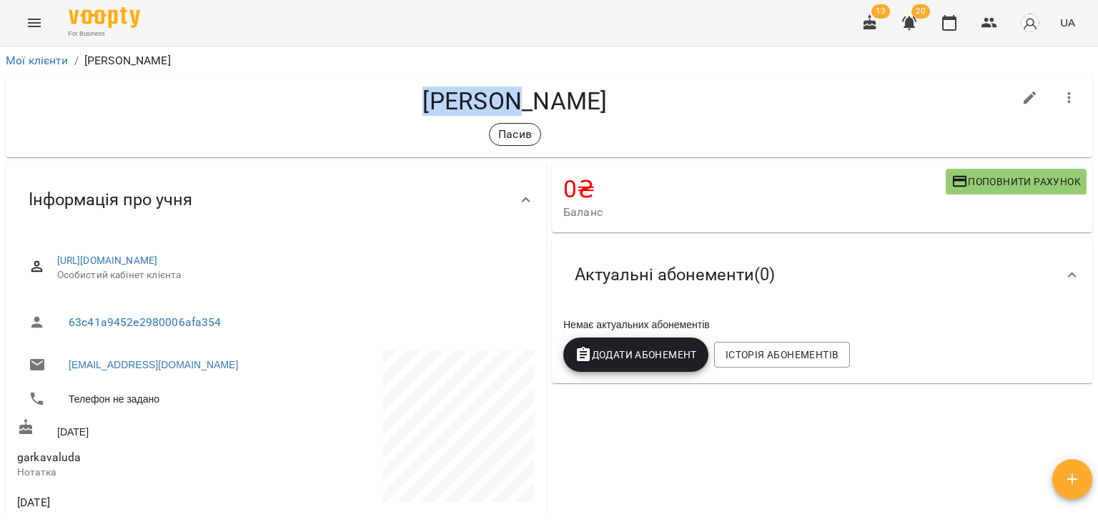
drag, startPoint x: 412, startPoint y: 104, endPoint x: 326, endPoint y: 96, distance: 86.9
click at [326, 96] on h4 "Гаркава Людмила Вячеславівна" at bounding box center [515, 100] width 996 height 29
copy h4 "Гаркава"
click at [199, 117] on div "Гаркава Людмила Вячеславівна Пасив" at bounding box center [515, 115] width 996 height 59
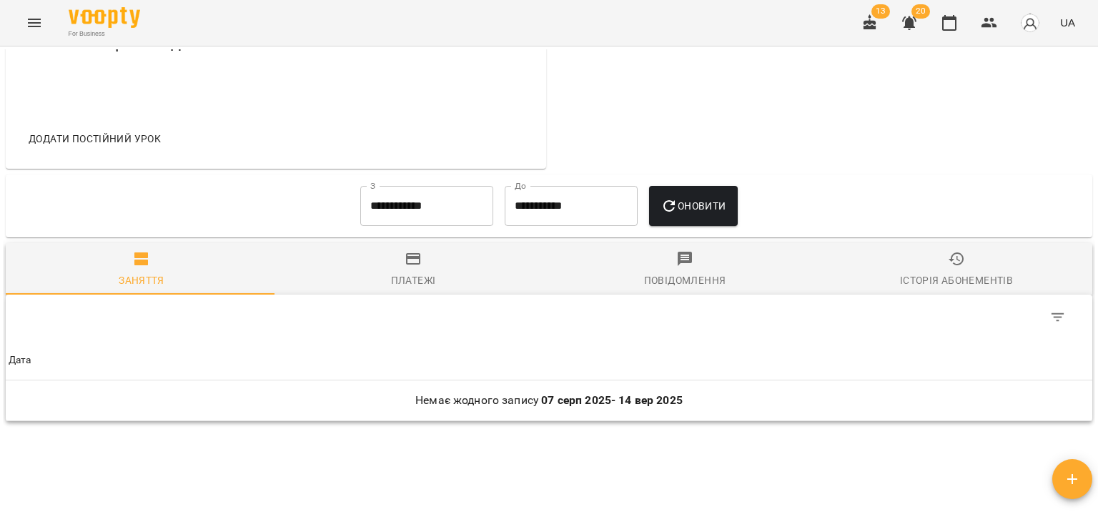
click at [931, 269] on span "Історія абонементів" at bounding box center [956, 269] width 254 height 39
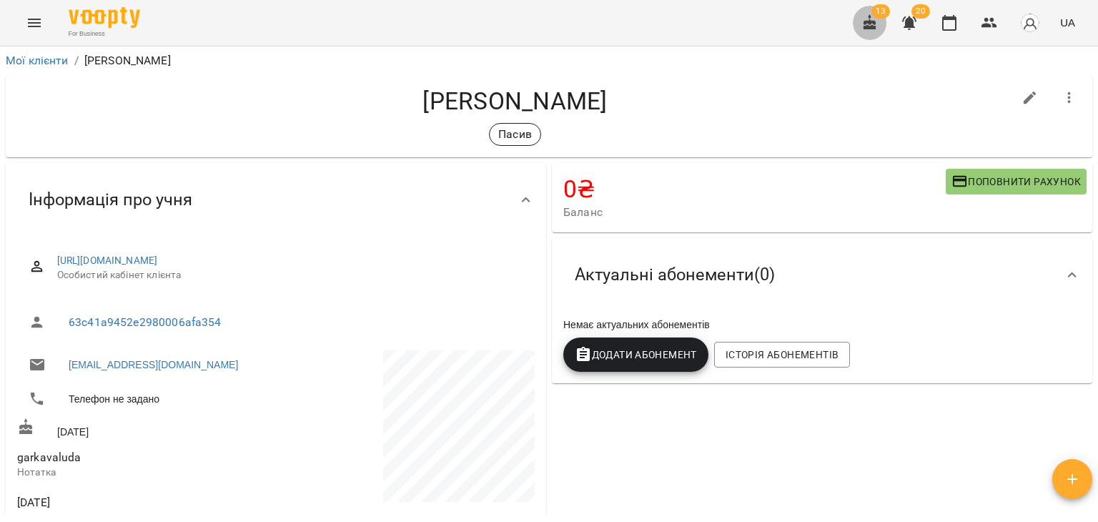
click at [868, 38] on button "button" at bounding box center [870, 23] width 34 height 34
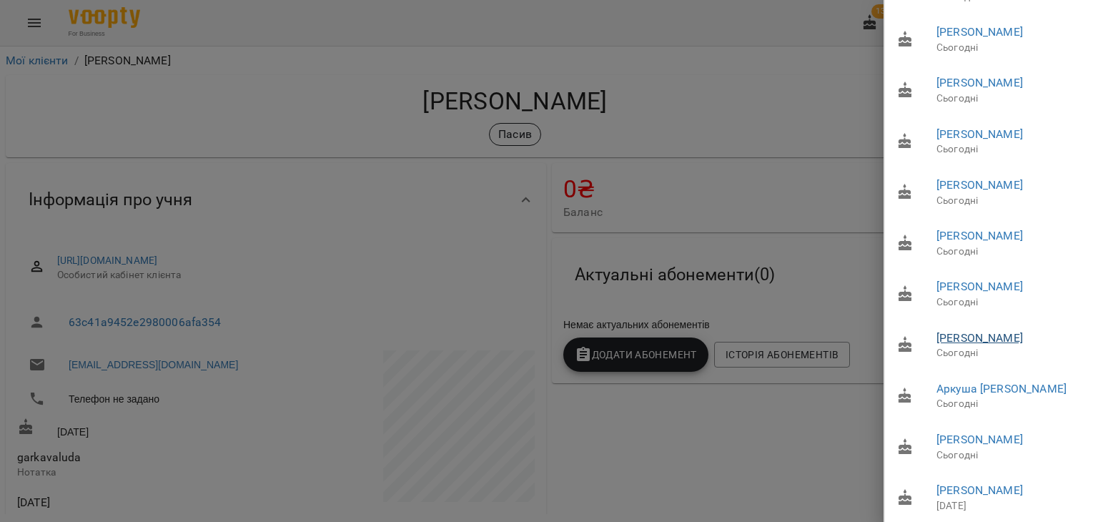
scroll to position [71, 0]
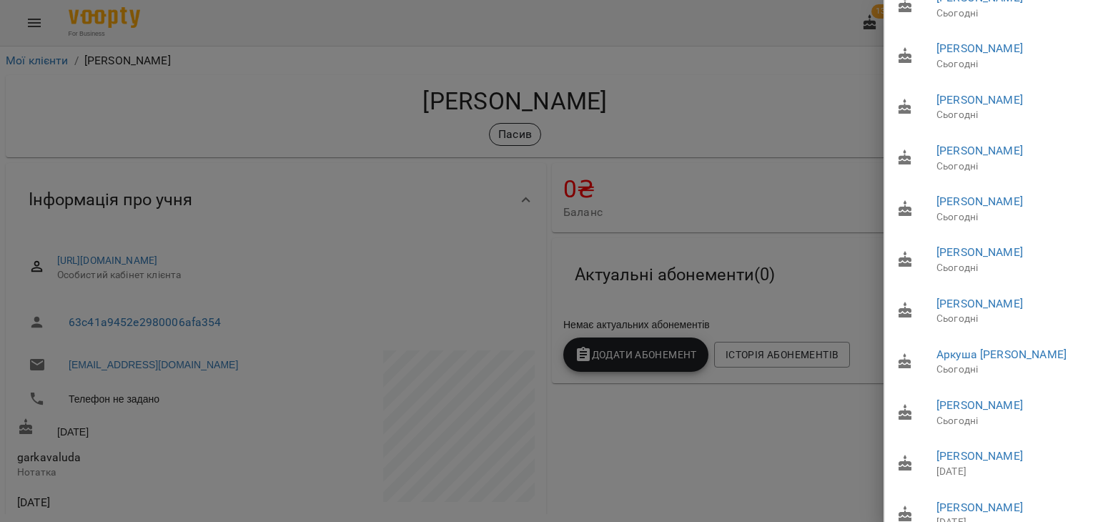
click at [1012, 275] on p "Сьогодні" at bounding box center [1011, 268] width 151 height 14
click at [1011, 259] on link "Самойленко Аліна" at bounding box center [979, 252] width 86 height 14
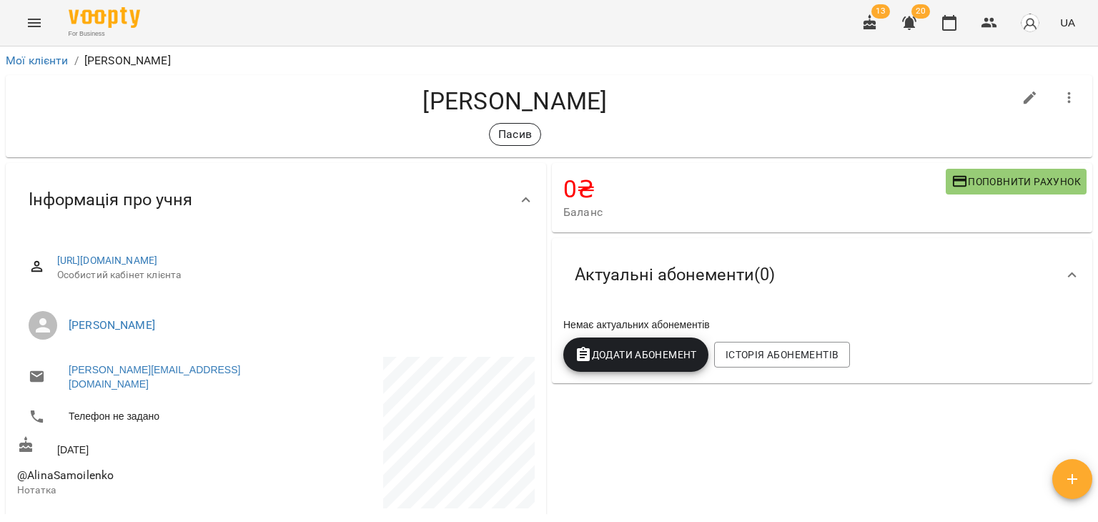
drag, startPoint x: 405, startPoint y: 95, endPoint x: 638, endPoint y: 89, distance: 233.9
click at [638, 89] on h4 "Самойленко Аліна" at bounding box center [515, 100] width 996 height 29
copy h4 "Самойленко Аліна"
drag, startPoint x: 949, startPoint y: 353, endPoint x: 905, endPoint y: 129, distance: 228.1
click at [949, 353] on div "Немає актуальних абонементів Додати Абонемент Історія абонементів" at bounding box center [821, 345] width 523 height 60
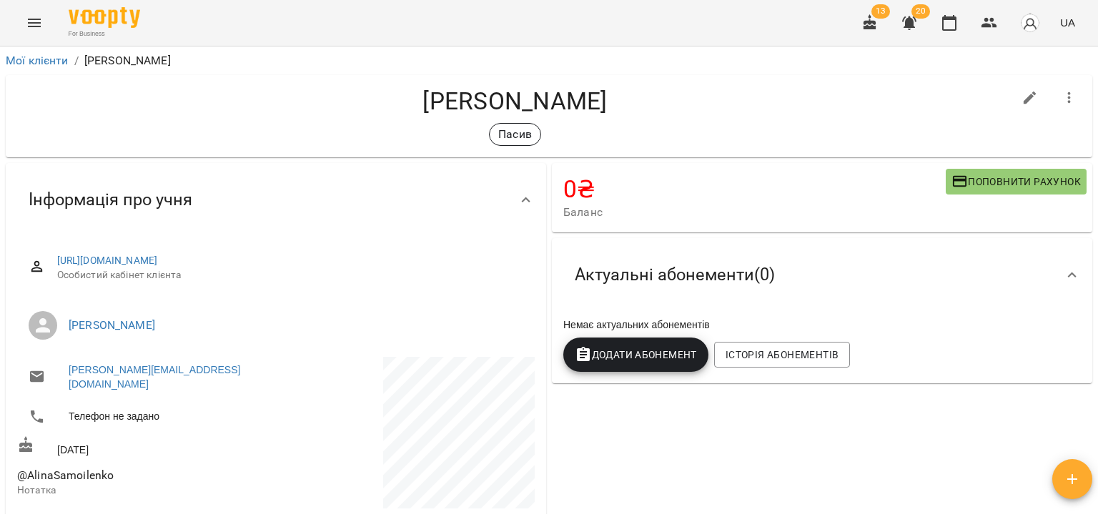
click at [876, 19] on icon "button" at bounding box center [869, 22] width 17 height 17
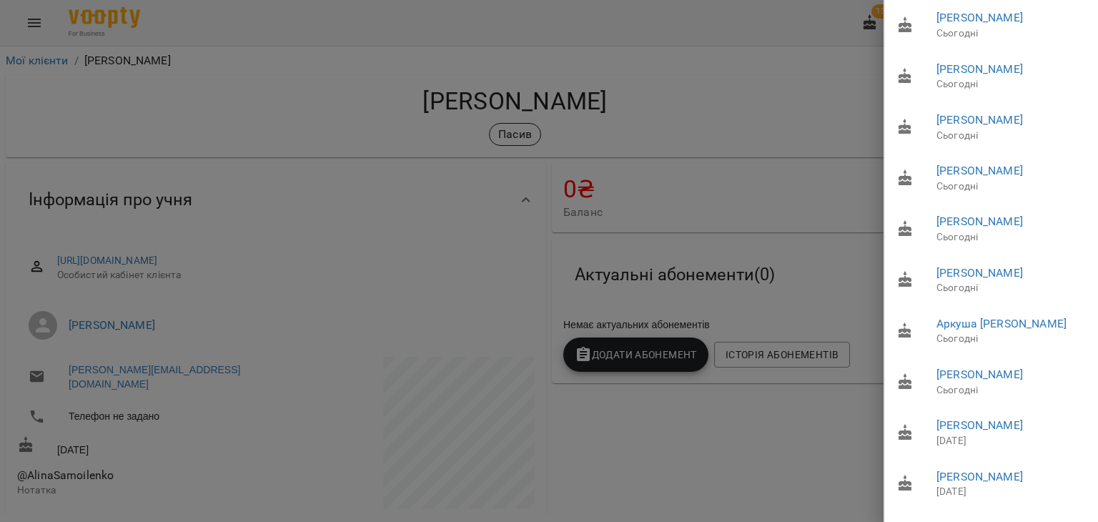
scroll to position [143, 0]
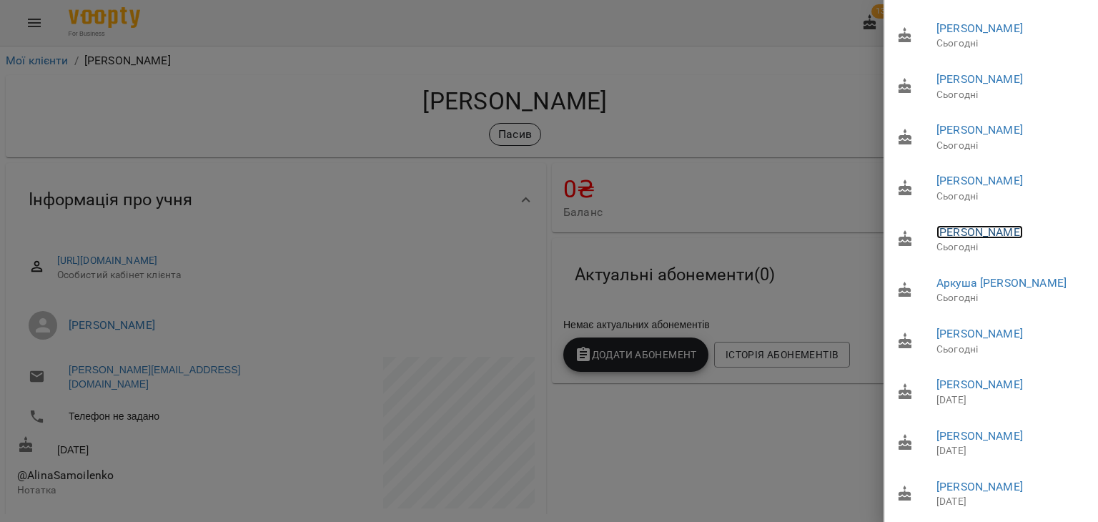
click at [1022, 239] on link "Роїк Наталія Богданівна" at bounding box center [979, 232] width 86 height 14
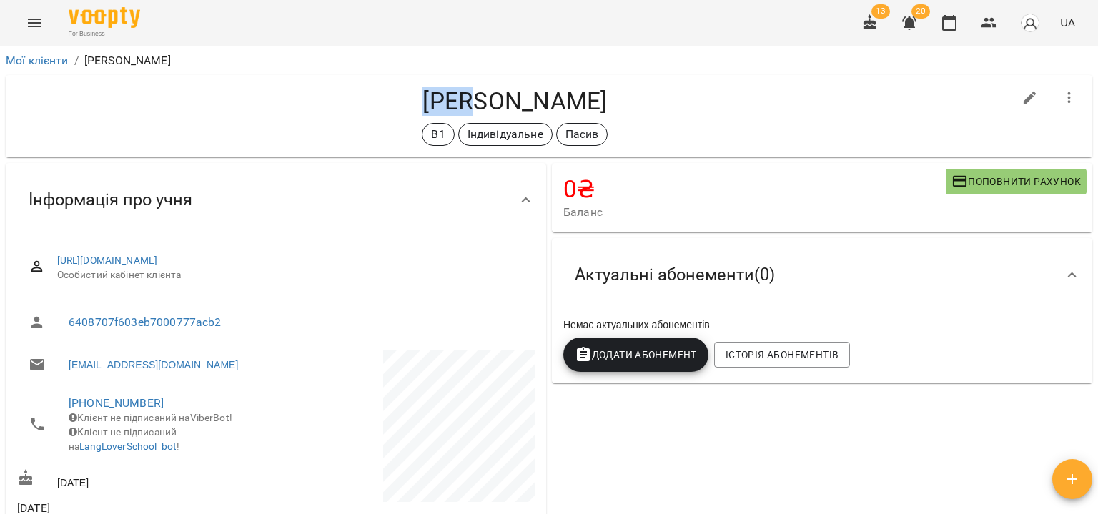
drag, startPoint x: 373, startPoint y: 94, endPoint x: 420, endPoint y: 108, distance: 48.4
click at [420, 108] on h4 "Роїк Наталія Богданівна" at bounding box center [515, 100] width 996 height 29
copy h4 "Роїк"
click at [946, 470] on div "0 ₴ Баланс Поповнити рахунок Актуальні абонементи ( 0 ) Немає актуальних абонем…" at bounding box center [822, 454] width 546 height 589
click at [872, 19] on icon "button" at bounding box center [869, 22] width 17 height 17
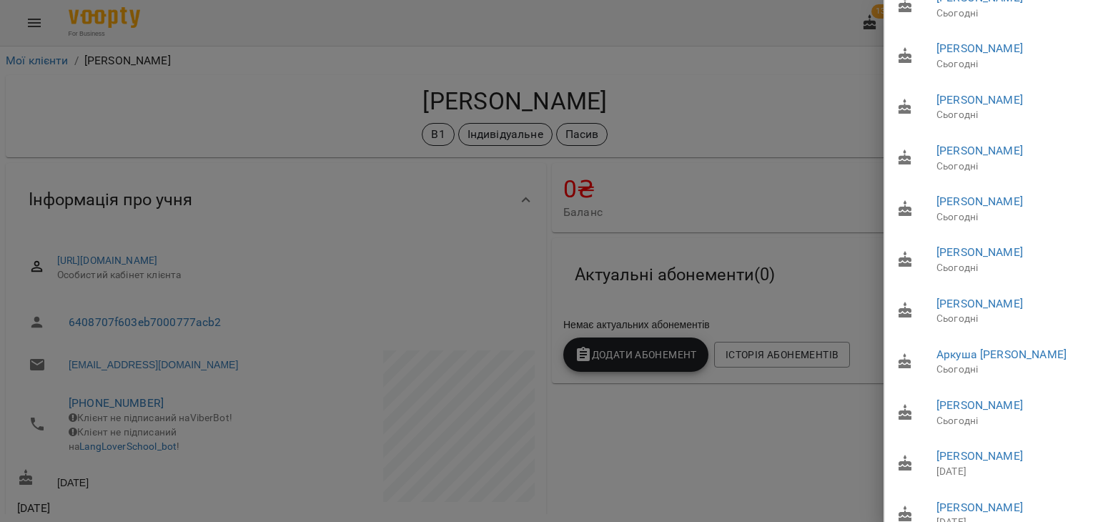
scroll to position [143, 0]
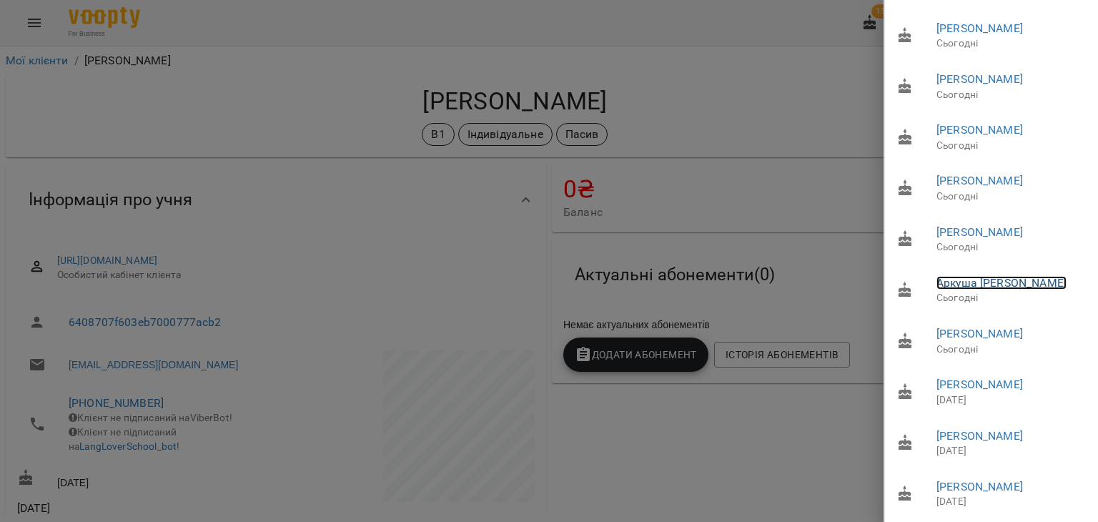
click at [1005, 290] on link "Аркуша Надія Богданівна" at bounding box center [1001, 283] width 130 height 14
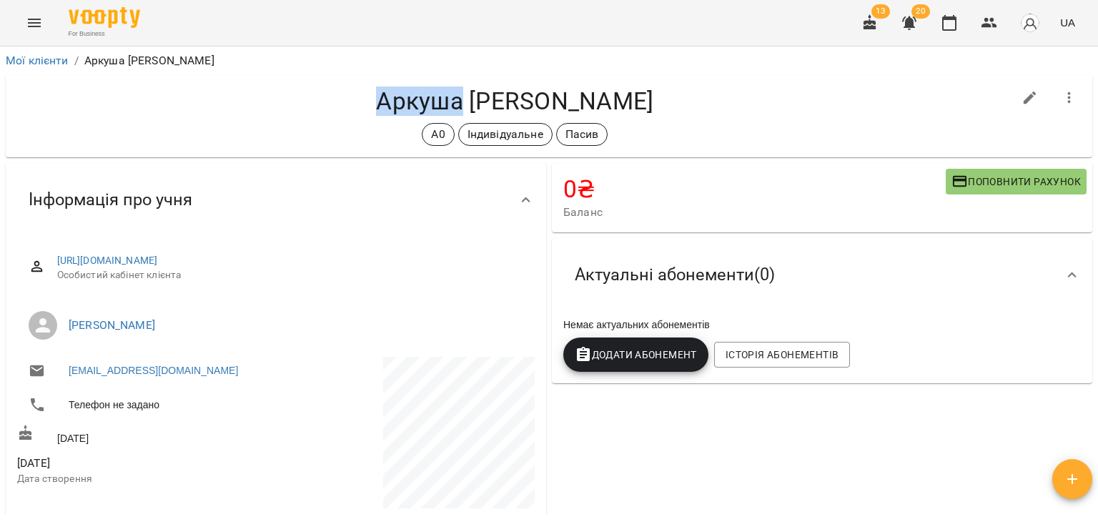
drag, startPoint x: 367, startPoint y: 98, endPoint x: 447, endPoint y: 102, distance: 79.4
click at [447, 102] on h4 "Аркуша Надія Богданівна" at bounding box center [515, 100] width 996 height 29
copy h4 "Аркуша"
click at [932, 456] on div "0 ₴ Баланс Поповнити рахунок Актуальні абонементи ( 0 ) Немає актуальних абонем…" at bounding box center [822, 443] width 546 height 567
click at [868, 27] on icon "button" at bounding box center [870, 22] width 13 height 16
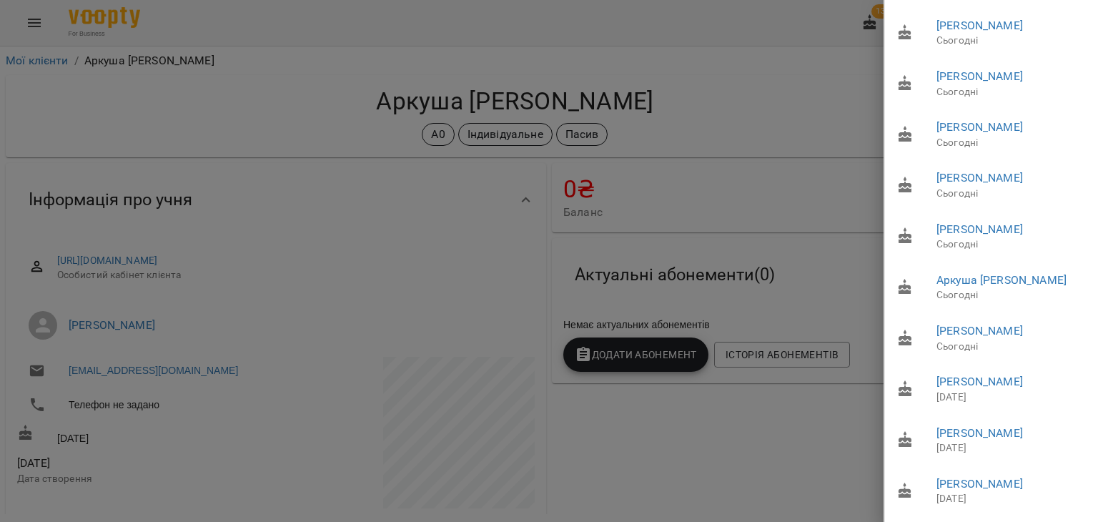
scroll to position [224, 0]
click at [1004, 324] on link "Десятник Іванна Денисівна" at bounding box center [979, 331] width 86 height 14
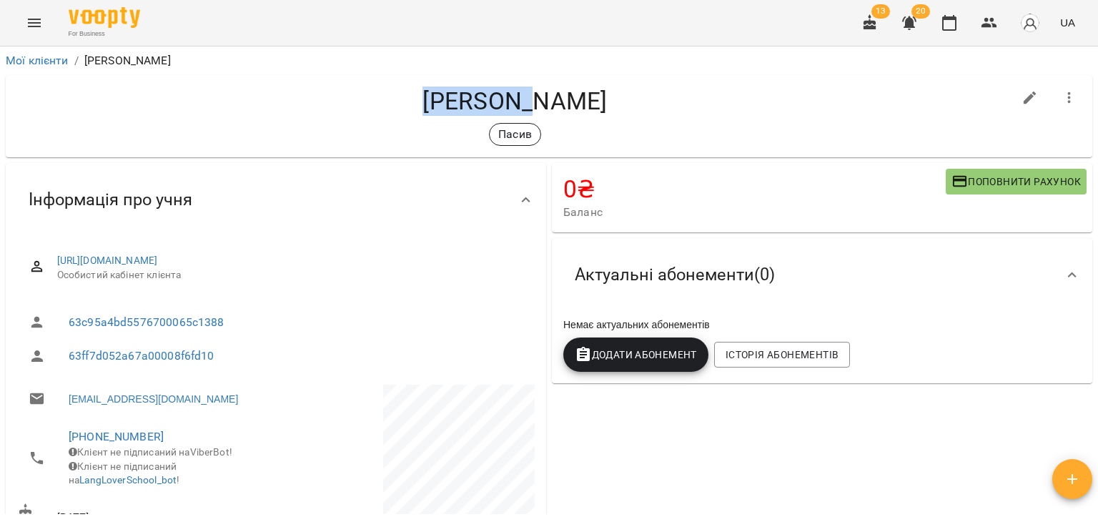
drag, startPoint x: 460, startPoint y: 99, endPoint x: 353, endPoint y: 99, distance: 106.5
click at [353, 99] on h4 "Десятник Іванна Денисівна" at bounding box center [515, 100] width 996 height 29
drag, startPoint x: 909, startPoint y: 233, endPoint x: 892, endPoint y: 243, distance: 19.9
click at [909, 233] on div "0 ₴ Баланс Поповнити рахунок" at bounding box center [822, 197] width 546 height 75
drag, startPoint x: 163, startPoint y: 444, endPoint x: 66, endPoint y: 430, distance: 98.3
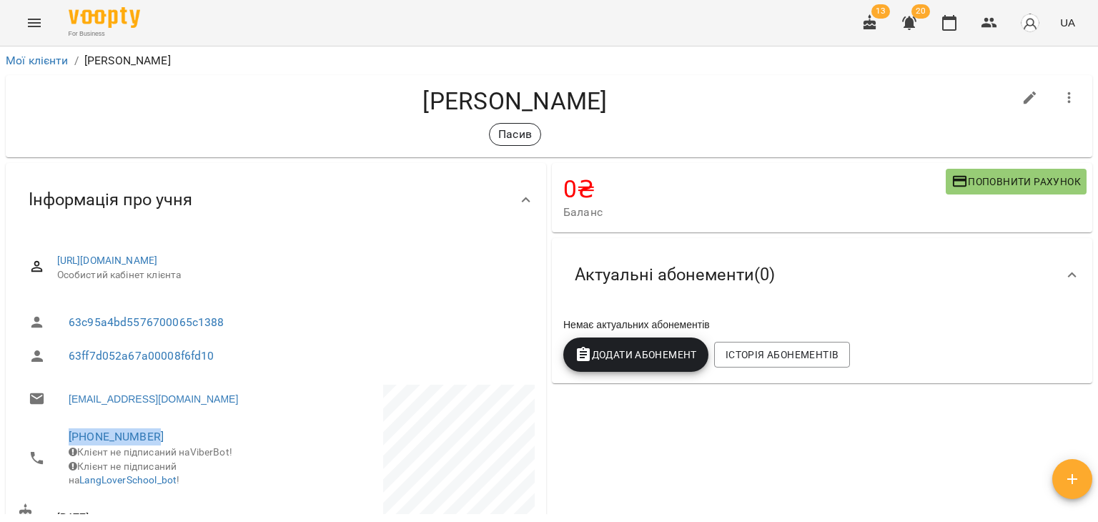
click at [66, 430] on li "+380683920939 Клієнт не підписаний на ViberBot! Клієнт не підписаний на LangLov…" at bounding box center [145, 457] width 256 height 79
drag, startPoint x: 227, startPoint y: 401, endPoint x: 63, endPoint y: 398, distance: 164.4
click at [63, 398] on li "ivanna1533@gmail.com" at bounding box center [145, 399] width 256 height 29
click at [881, 26] on button "button" at bounding box center [870, 23] width 34 height 34
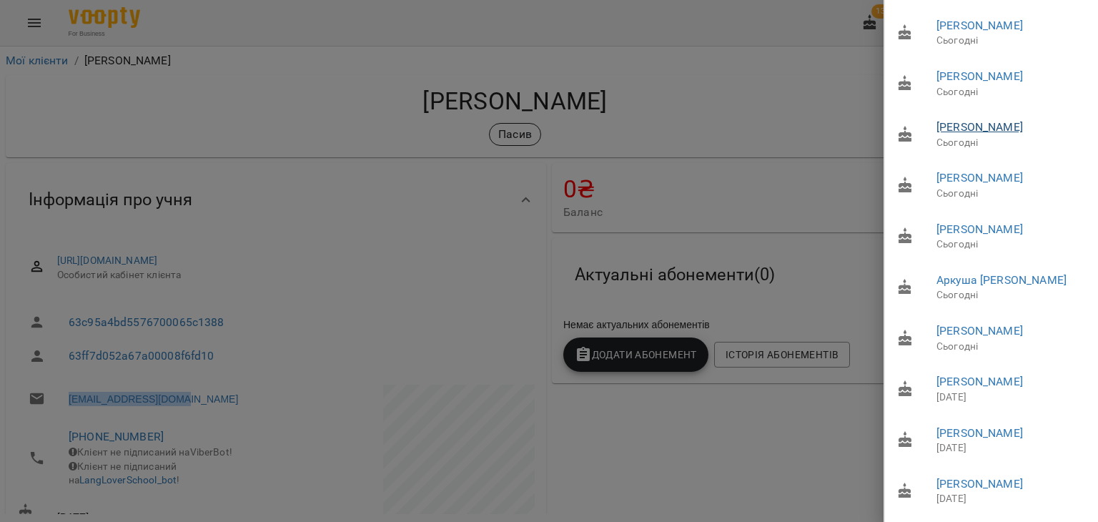
scroll to position [224, 0]
drag, startPoint x: 993, startPoint y: 352, endPoint x: 839, endPoint y: 315, distance: 159.0
click at [993, 375] on link "Гунько Катерина Олегівна" at bounding box center [979, 382] width 86 height 14
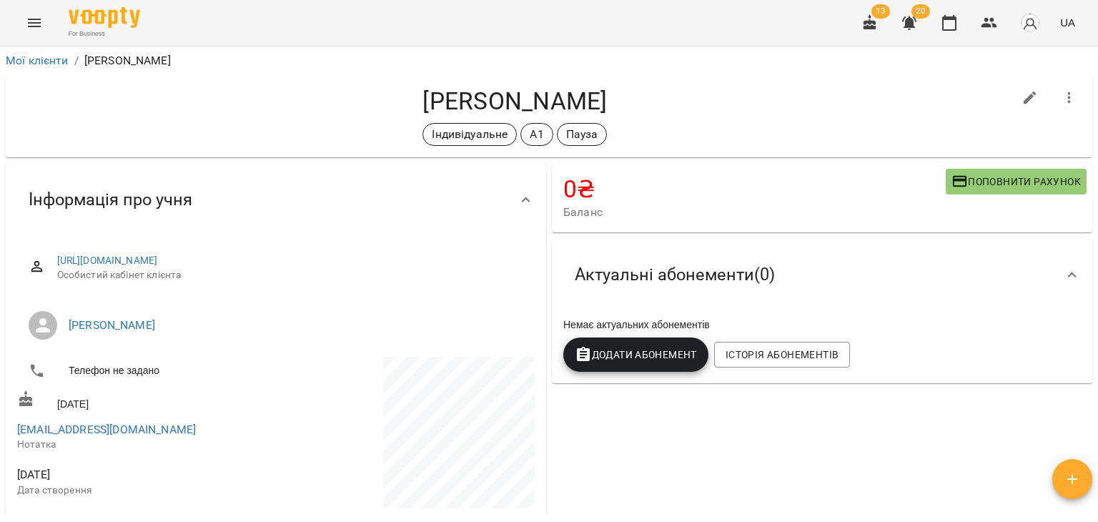
drag, startPoint x: 360, startPoint y: 97, endPoint x: 548, endPoint y: 104, distance: 188.9
click at [548, 104] on h4 "Гунько Катерина Олегівна" at bounding box center [515, 100] width 996 height 29
click at [982, 433] on div "0 ₴ Баланс Поповнити рахунок Актуальні абонементи ( 0 ) Немає актуальних абонем…" at bounding box center [822, 443] width 546 height 567
click at [868, 22] on icon "button" at bounding box center [870, 22] width 13 height 16
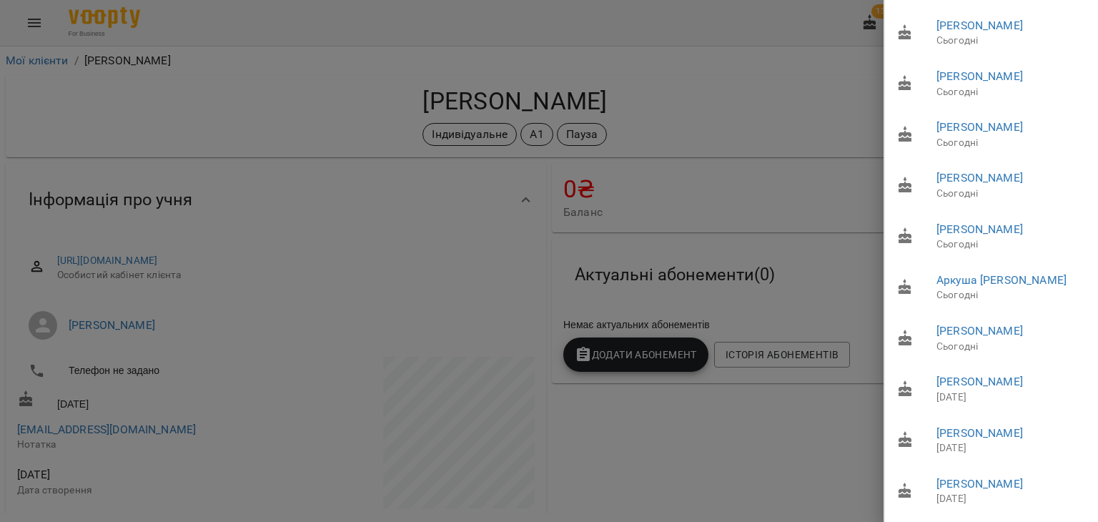
scroll to position [224, 0]
click at [961, 426] on link "Смірнова Анастасія Юріївна" at bounding box center [979, 433] width 86 height 14
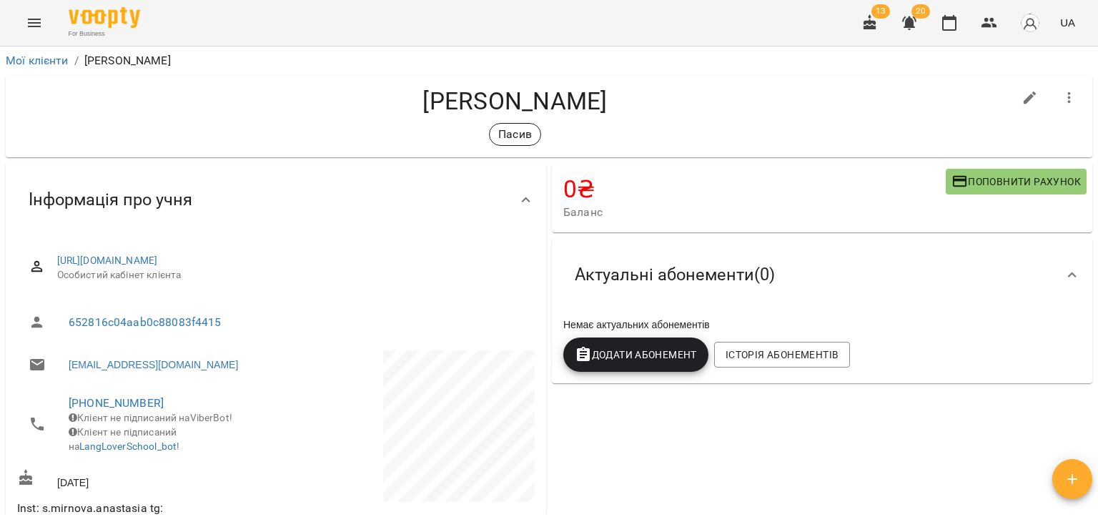
drag, startPoint x: 345, startPoint y: 94, endPoint x: 578, endPoint y: 96, distance: 232.3
click at [578, 96] on h4 "Смірнова Анастасія Юріївна" at bounding box center [515, 100] width 996 height 29
click at [979, 477] on div "0 ₴ Баланс Поповнити рахунок Актуальні абонементи ( 0 ) Немає актуальних абонем…" at bounding box center [822, 485] width 546 height 651
click at [924, 23] on button "button" at bounding box center [909, 23] width 34 height 34
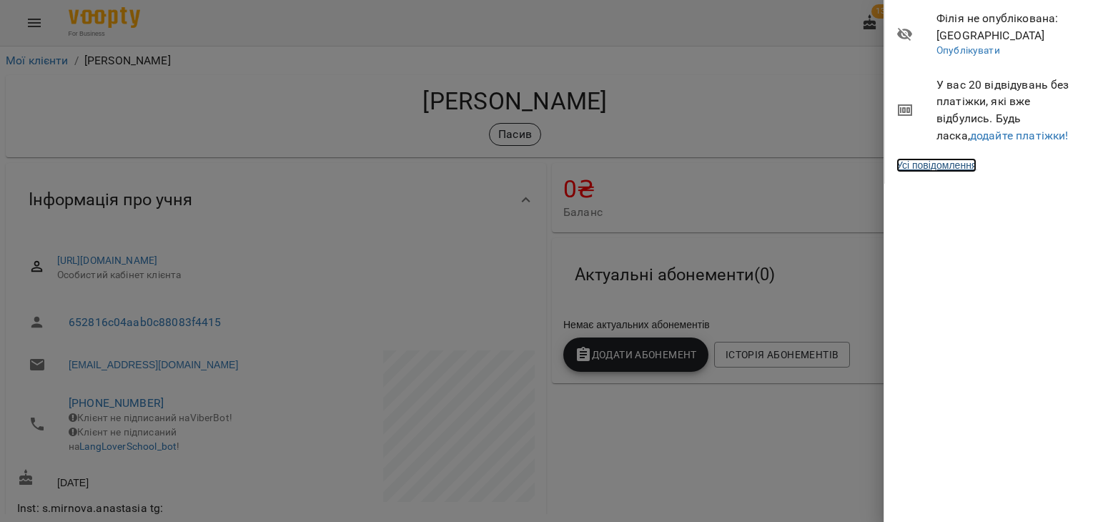
click at [977, 169] on link "Усі повідомлення" at bounding box center [936, 165] width 80 height 14
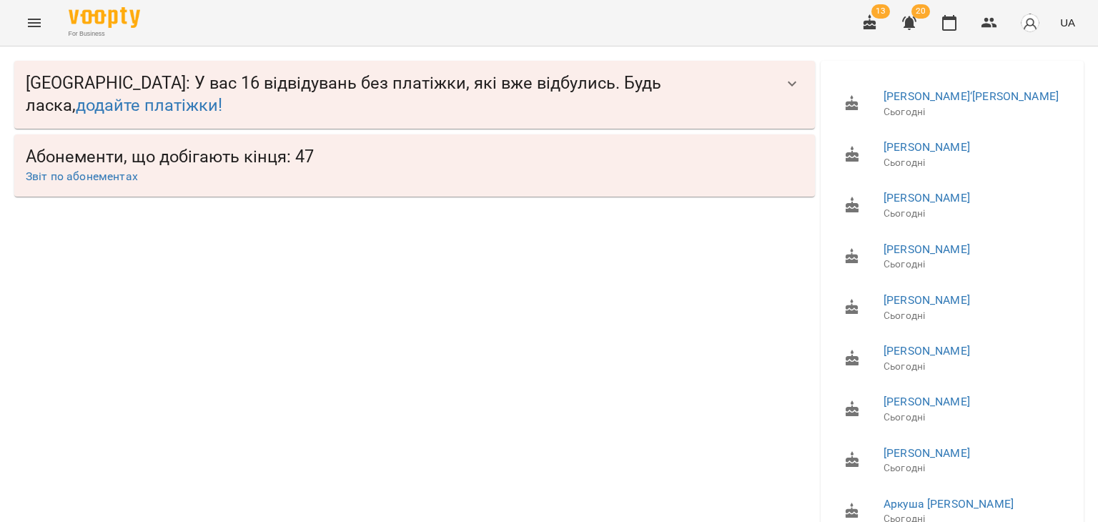
click at [792, 83] on button "button" at bounding box center [792, 83] width 34 height 34
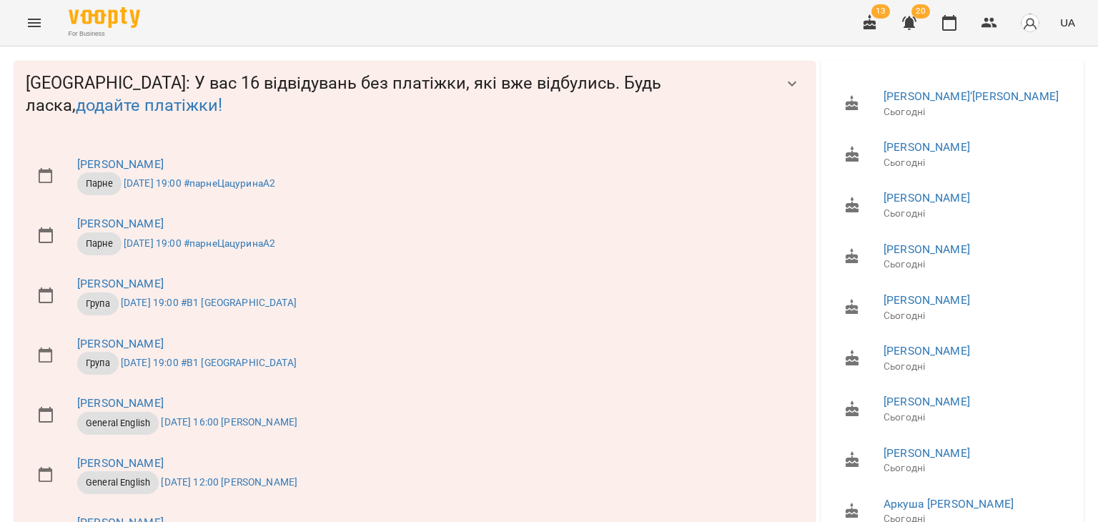
scroll to position [327, 0]
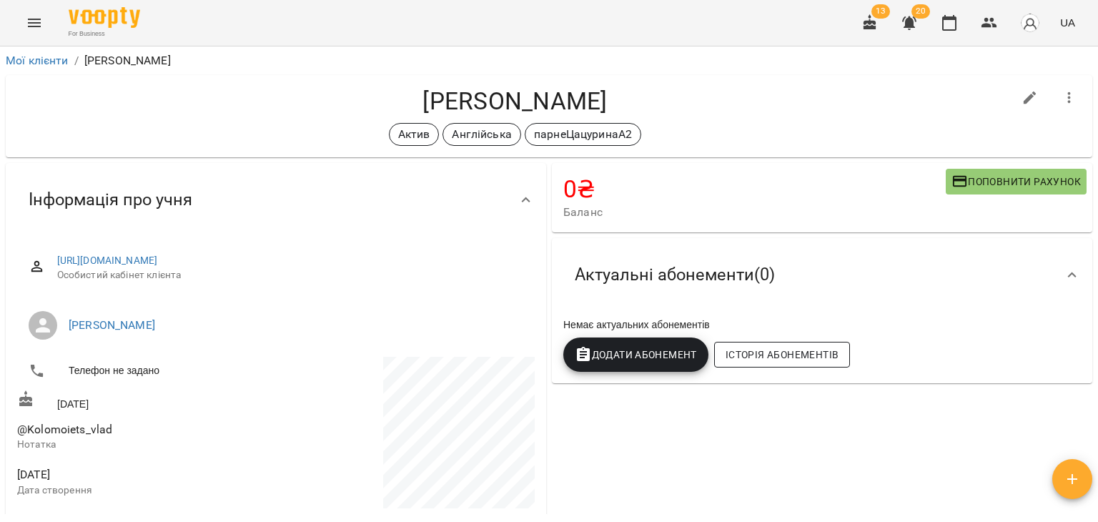
click at [796, 356] on span "Історія абонементів" at bounding box center [782, 354] width 113 height 17
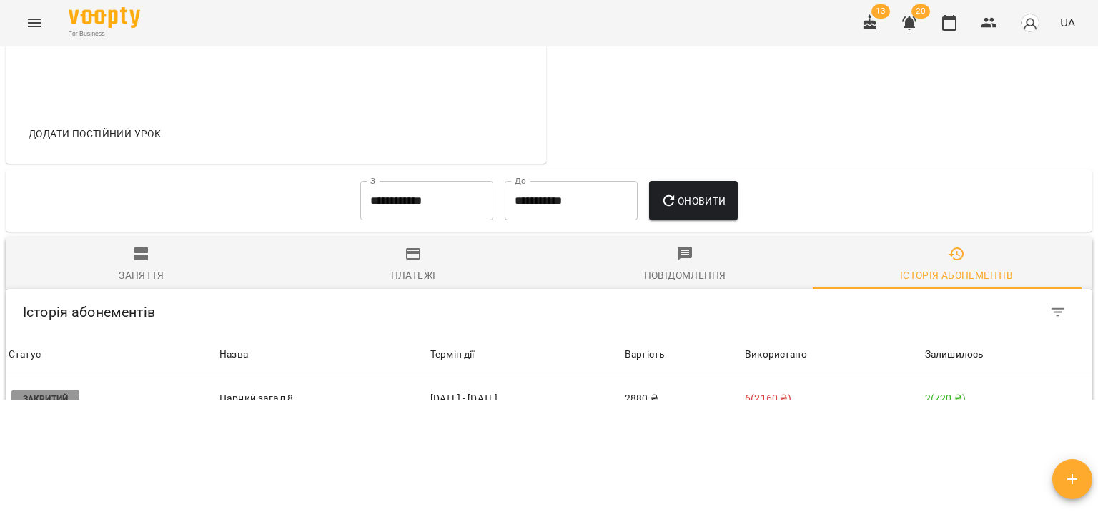
scroll to position [422, 0]
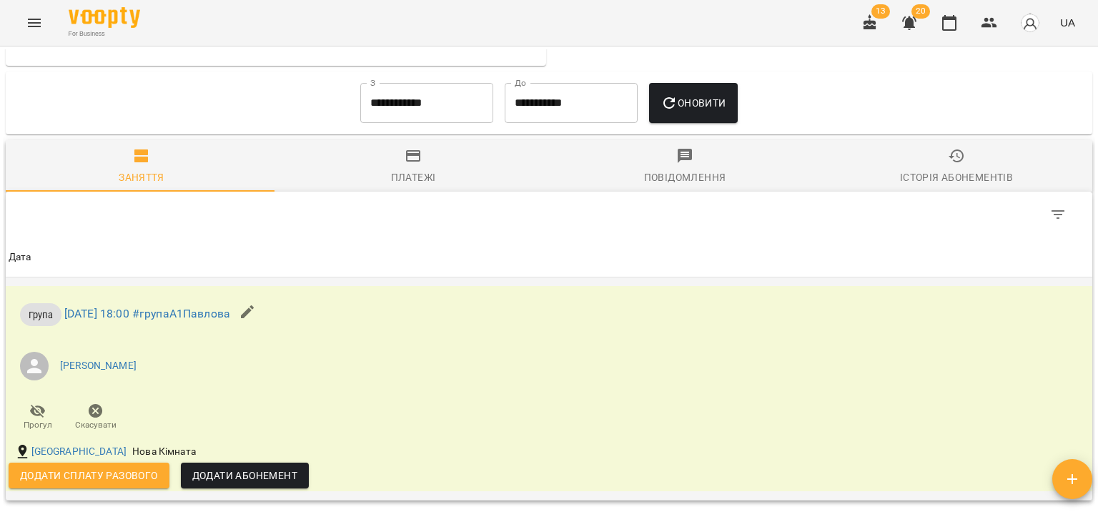
scroll to position [715, 0]
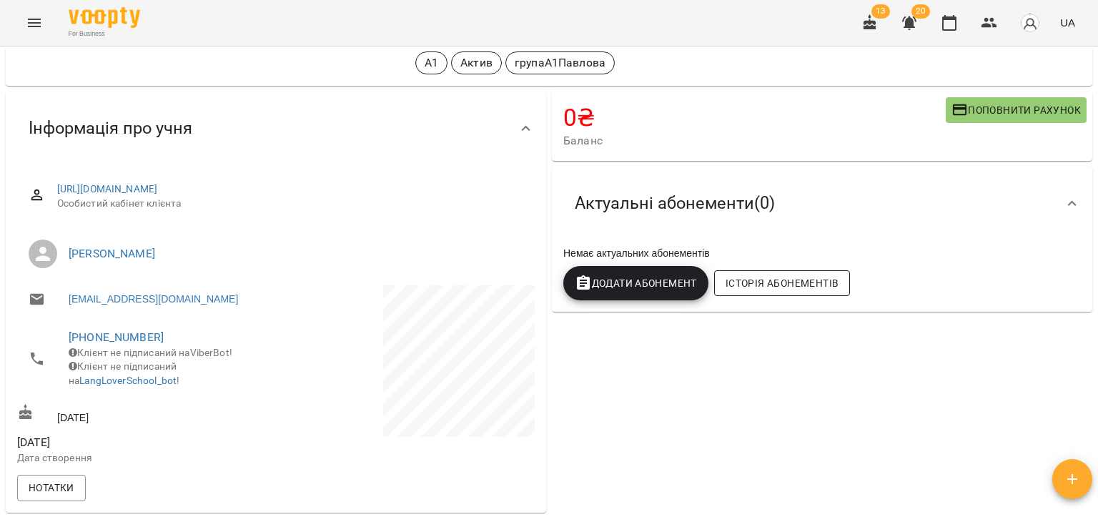
click at [748, 284] on span "Історія абонементів" at bounding box center [782, 283] width 113 height 17
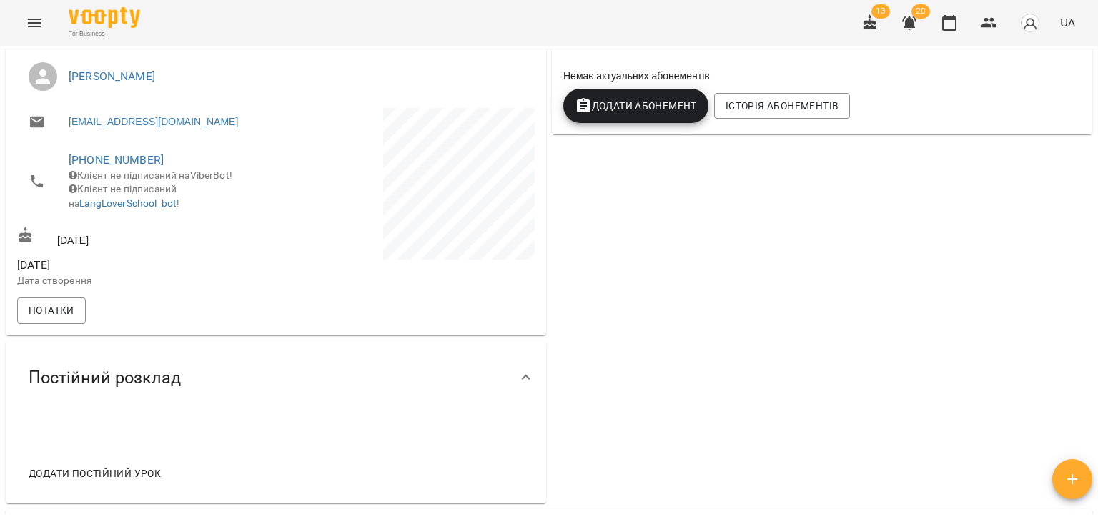
scroll to position [0, 0]
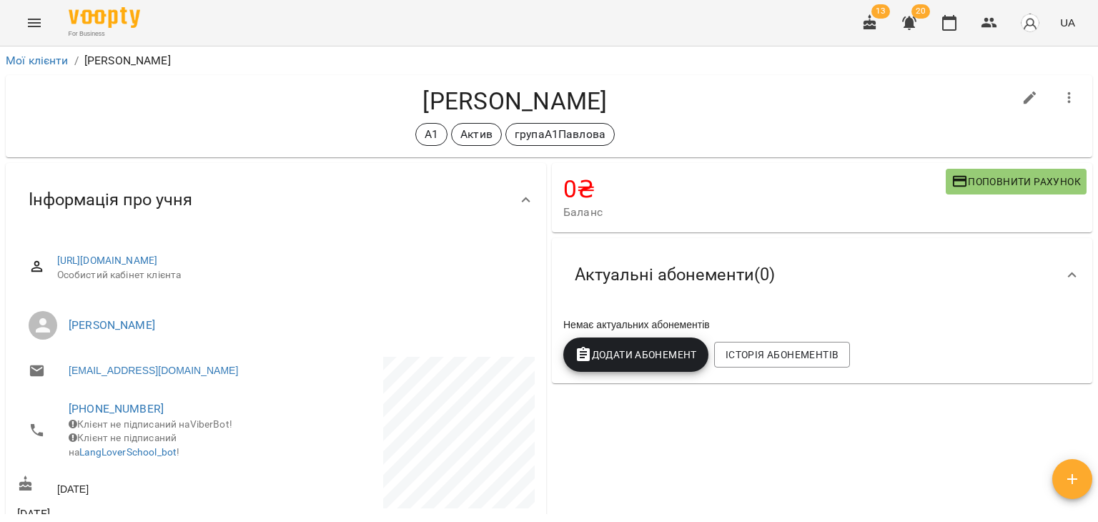
drag, startPoint x: 309, startPoint y: 55, endPoint x: 534, endPoint y: 64, distance: 225.3
click at [534, 86] on h4 "Павленко Анастасія Олександрівна" at bounding box center [515, 100] width 996 height 29
copy h4 "Павленко Анастасія"
drag, startPoint x: 961, startPoint y: 395, endPoint x: 912, endPoint y: 390, distance: 49.7
click at [961, 395] on div "0 ₴ Баланс Поповнити рахунок Актуальні абонементи ( 0 ) Немає актуальних абонем…" at bounding box center [822, 457] width 546 height 595
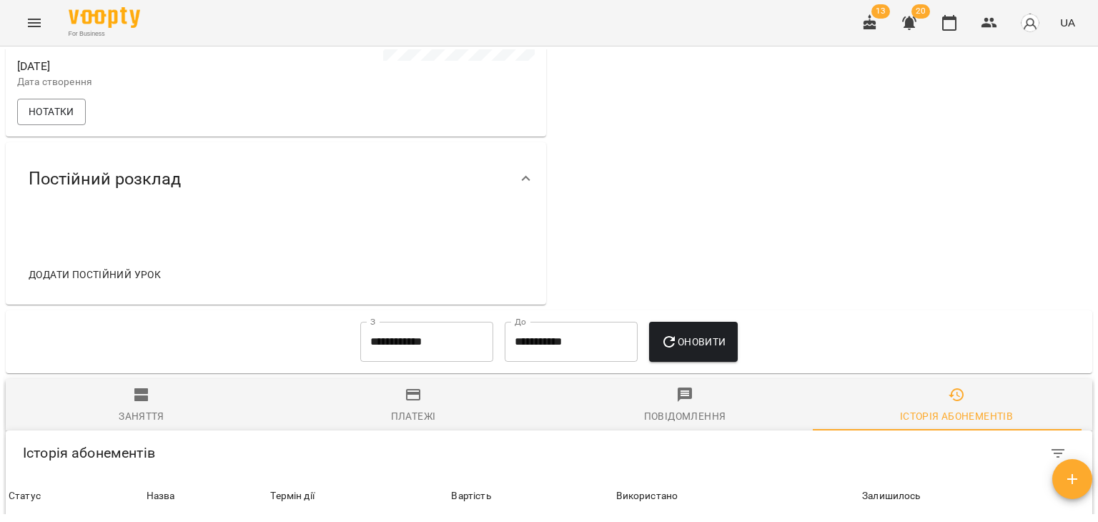
scroll to position [500, 0]
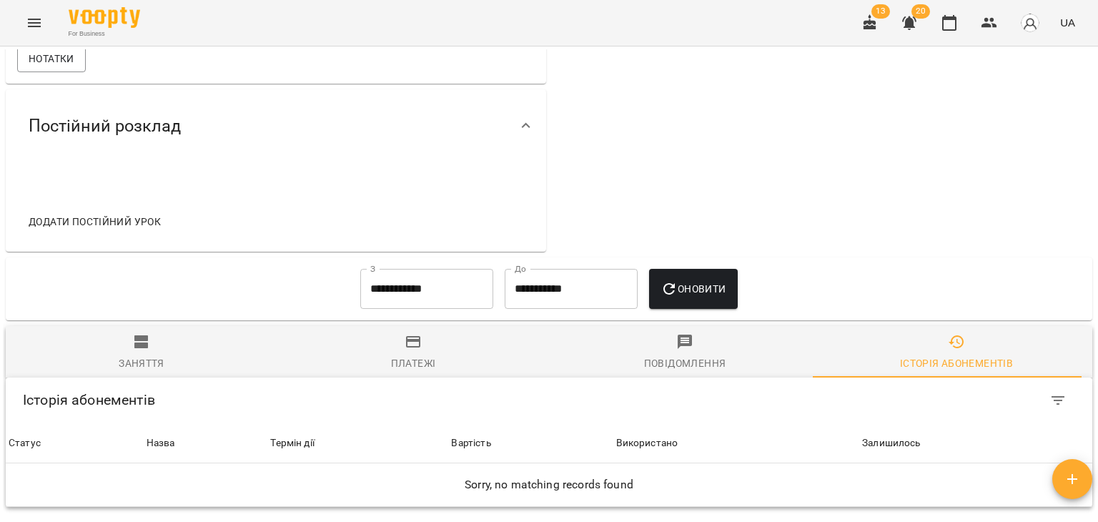
click at [158, 355] on div "Заняття" at bounding box center [142, 363] width 46 height 17
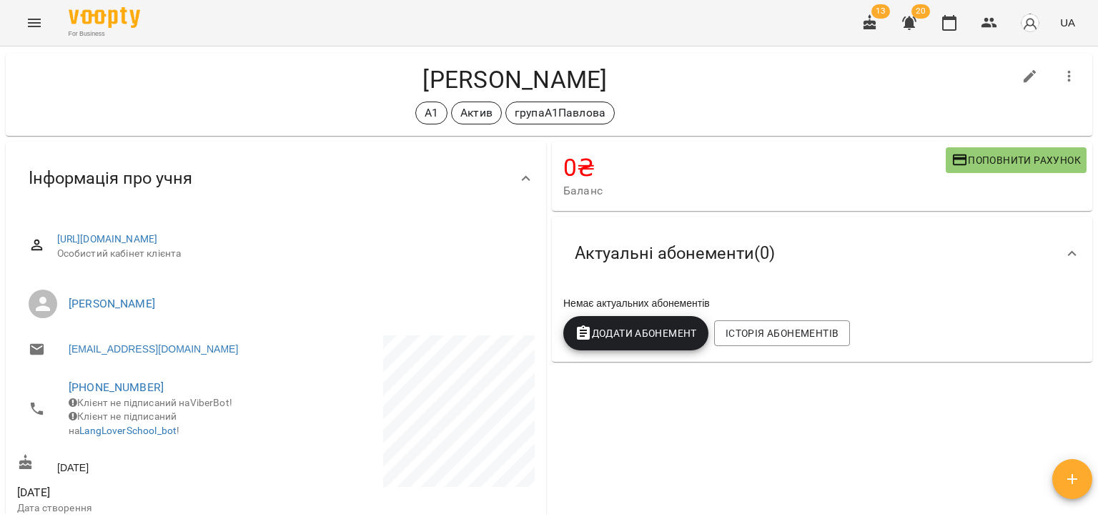
scroll to position [0, 0]
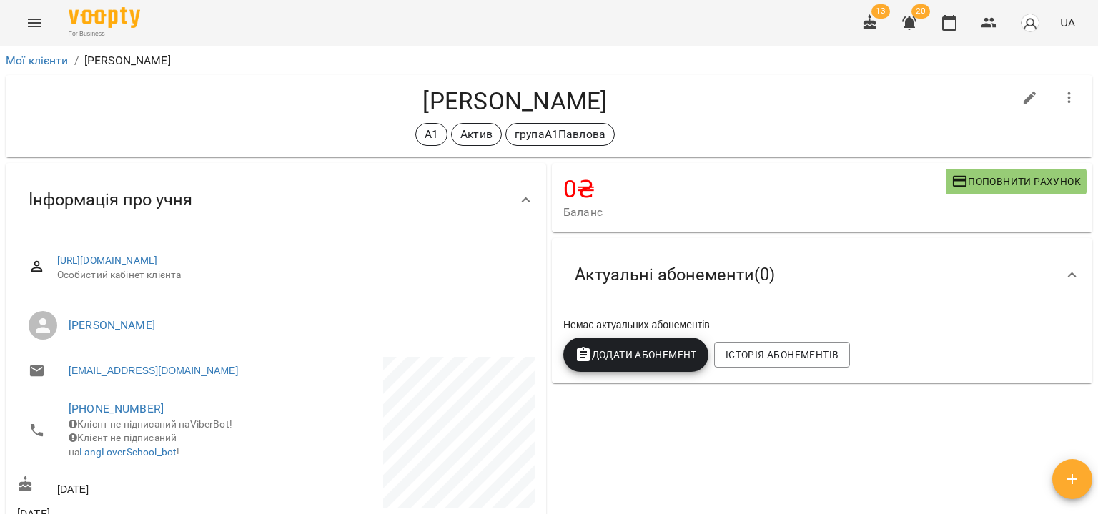
click at [972, 437] on div "0 ₴ Баланс Поповнити рахунок Актуальні абонементи ( 0 ) Немає актуальних абонем…" at bounding box center [822, 457] width 546 height 595
drag, startPoint x: 538, startPoint y: 57, endPoint x: 312, endPoint y: 58, distance: 226.6
click at [312, 86] on h4 "Павленко Анастасія Олександрівна" at bounding box center [515, 100] width 996 height 29
copy h4 "Павленко Анастасія"
click at [984, 412] on div "0 ₴ Баланс Поповнити рахунок Актуальні абонементи ( 0 ) Немає актуальних абонем…" at bounding box center [822, 457] width 546 height 595
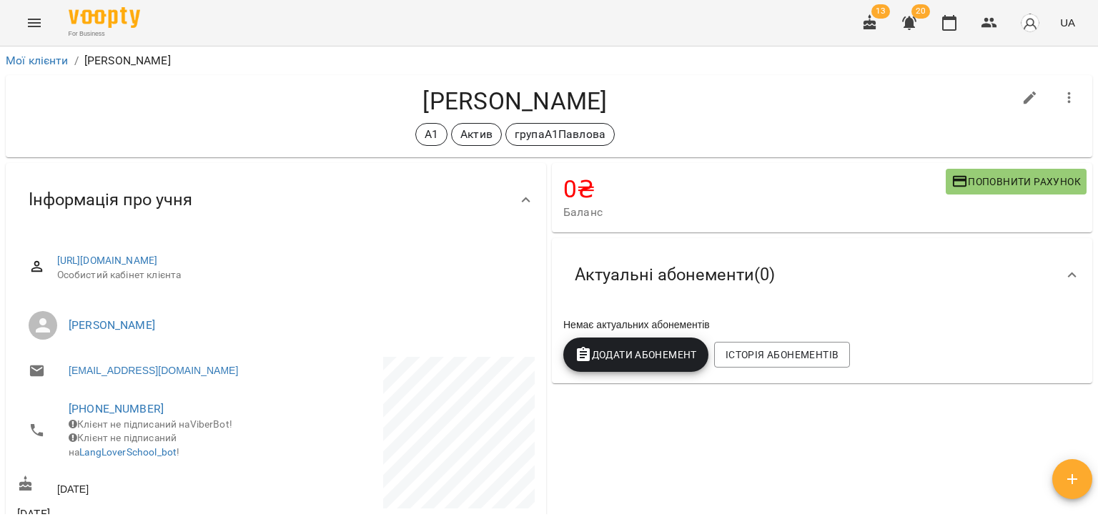
drag, startPoint x: 529, startPoint y: 58, endPoint x: 297, endPoint y: 60, distance: 232.3
click at [297, 86] on h4 "Павленко Анастасія Олександрівна" at bounding box center [515, 100] width 996 height 29
copy h4 "Павленко Анастасія"
click at [1004, 315] on div "Немає актуальних абонементів Додати Абонемент Історія абонементів" at bounding box center [821, 345] width 523 height 60
click at [184, 123] on div "А1 Актив групаА1Павлова" at bounding box center [515, 134] width 996 height 23
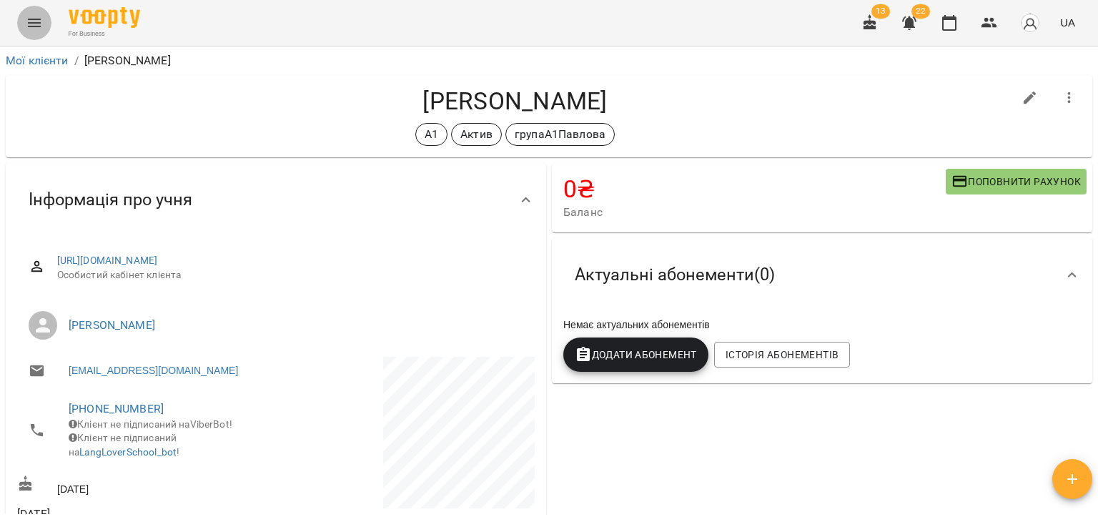
click at [34, 19] on icon "Menu" at bounding box center [34, 23] width 13 height 9
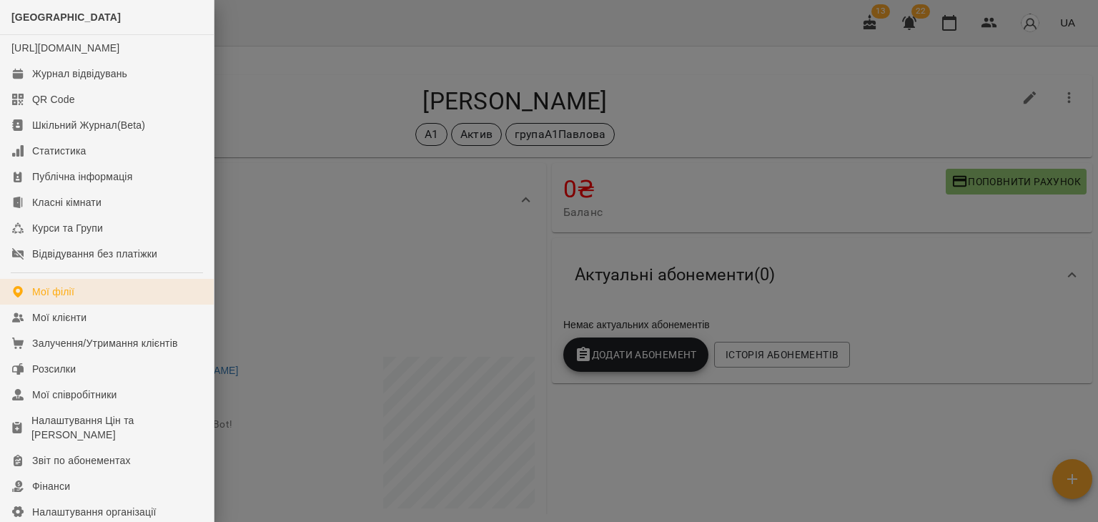
click at [92, 305] on link "Мої філії" at bounding box center [107, 292] width 214 height 26
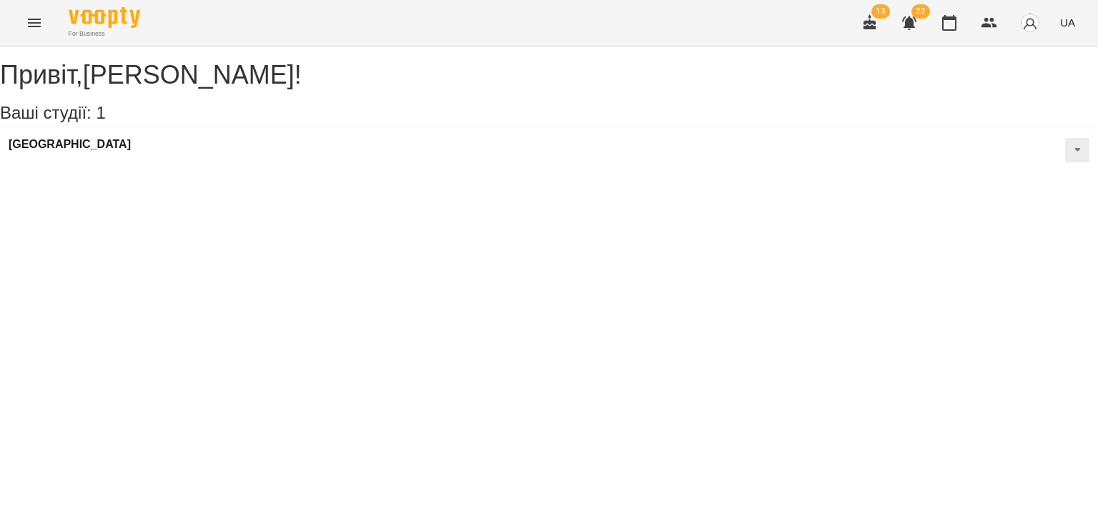
click at [54, 18] on div "For Business 13 22 UA" at bounding box center [549, 23] width 1098 height 46
click at [35, 25] on icon "Menu" at bounding box center [34, 22] width 17 height 17
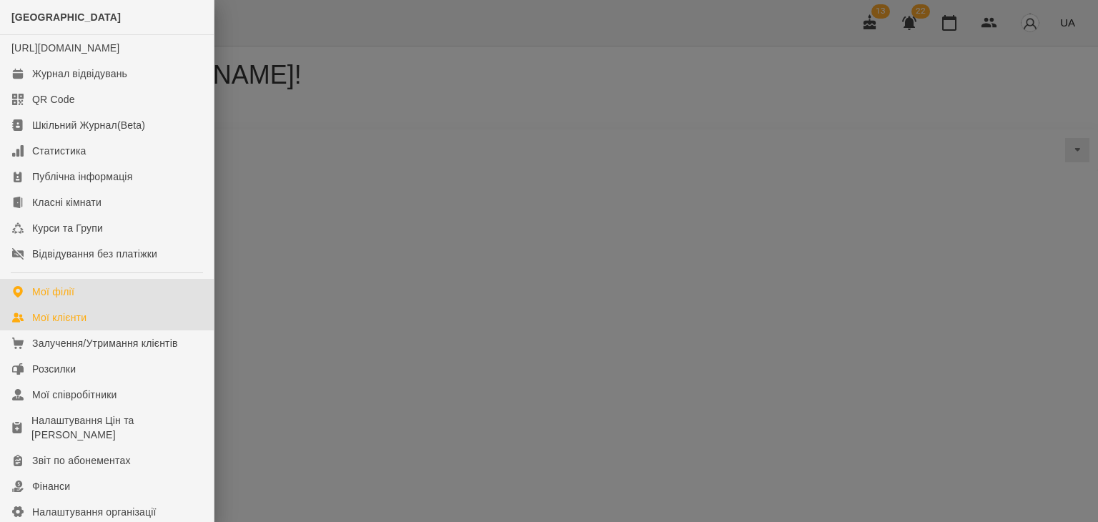
click at [77, 325] on div "Мої клієнти" at bounding box center [59, 317] width 54 height 14
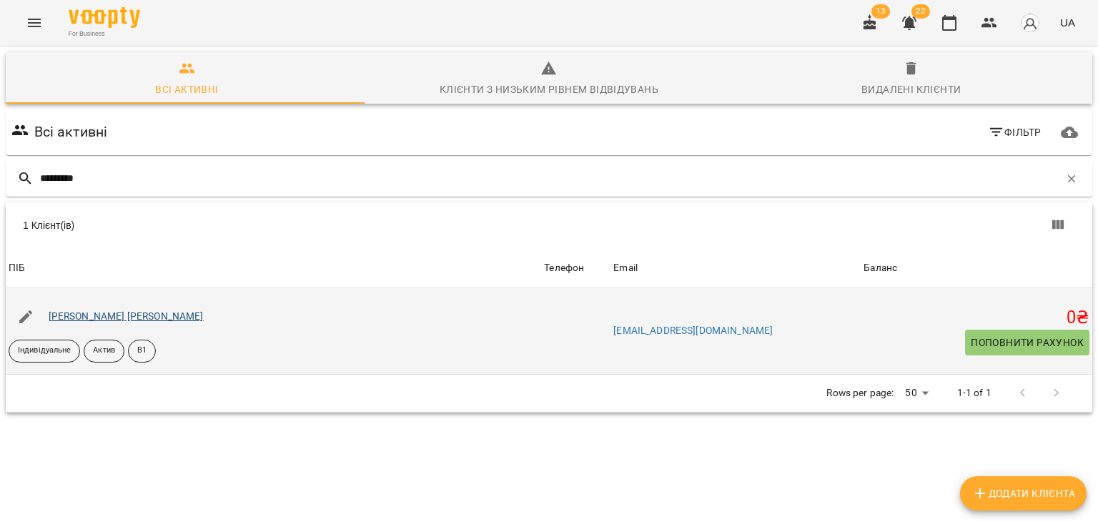
type input "*********"
click at [181, 317] on link "Канащенко Сергій Олександрович" at bounding box center [126, 315] width 155 height 11
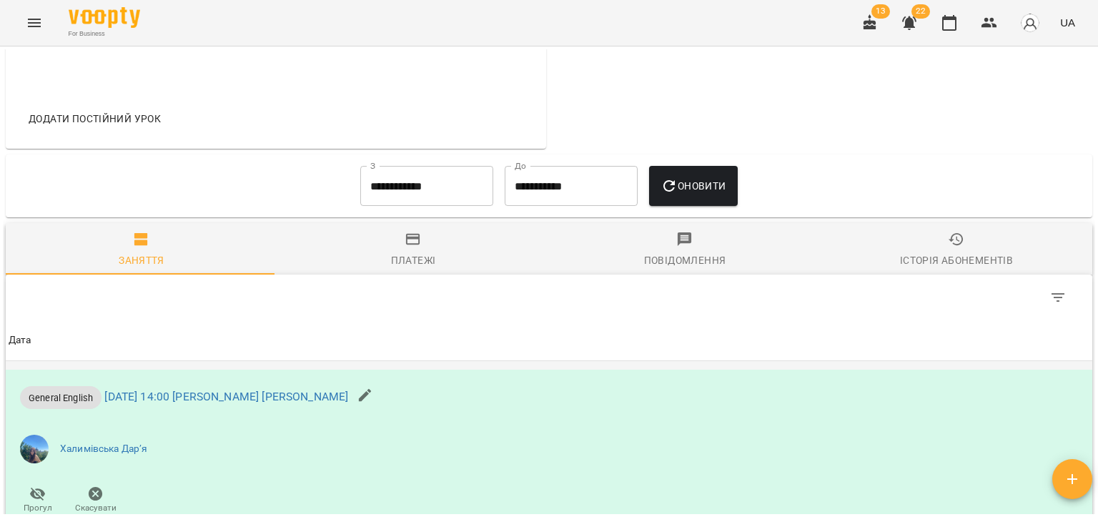
scroll to position [643, 0]
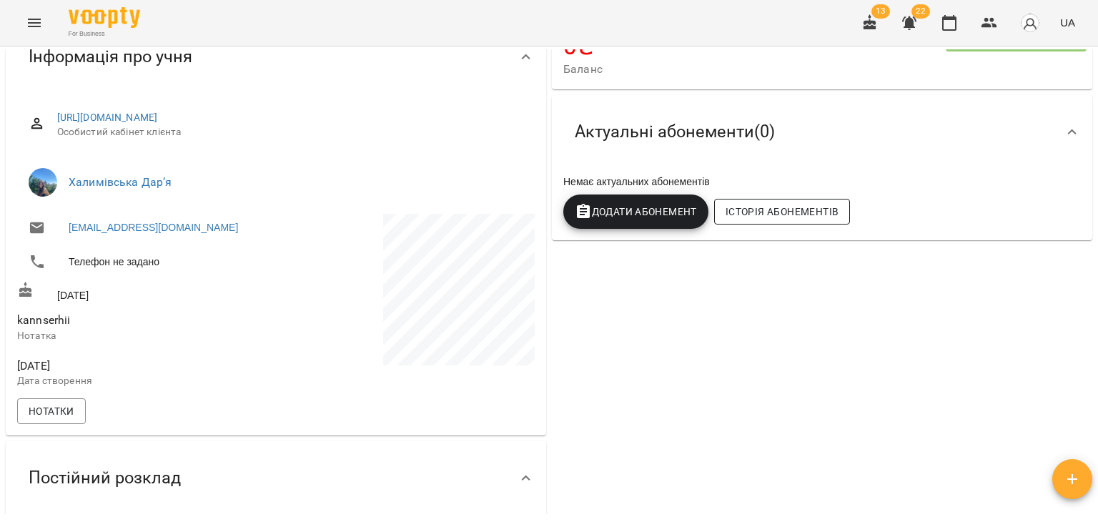
click at [743, 217] on span "Історія абонементів" at bounding box center [782, 211] width 113 height 17
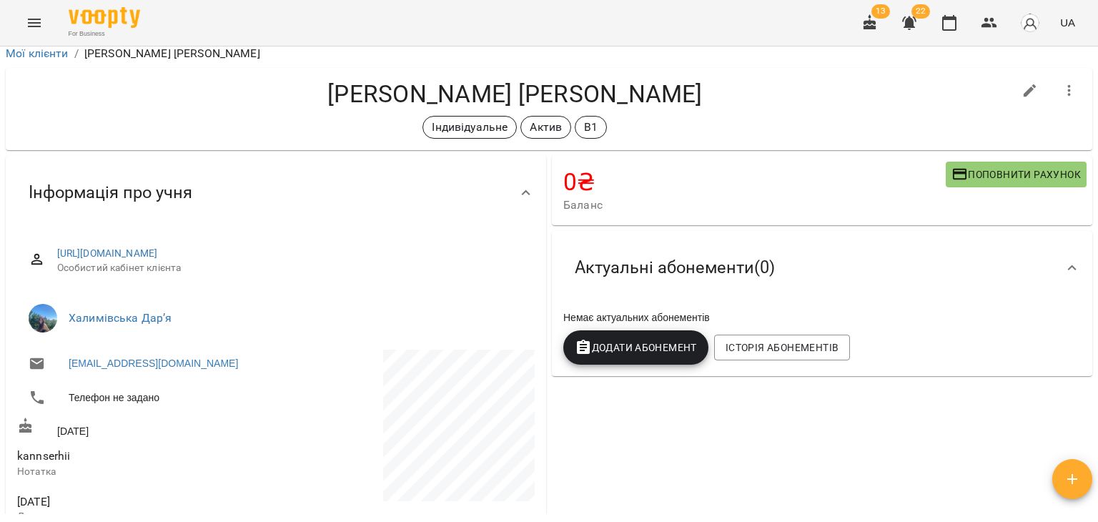
scroll to position [0, 0]
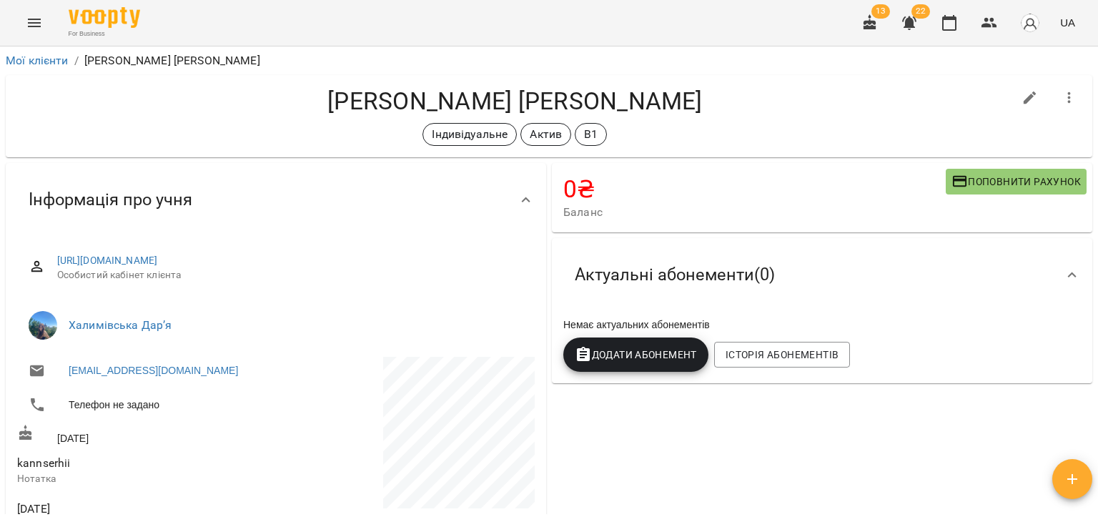
click at [666, 337] on button "Додати Абонемент" at bounding box center [635, 354] width 145 height 34
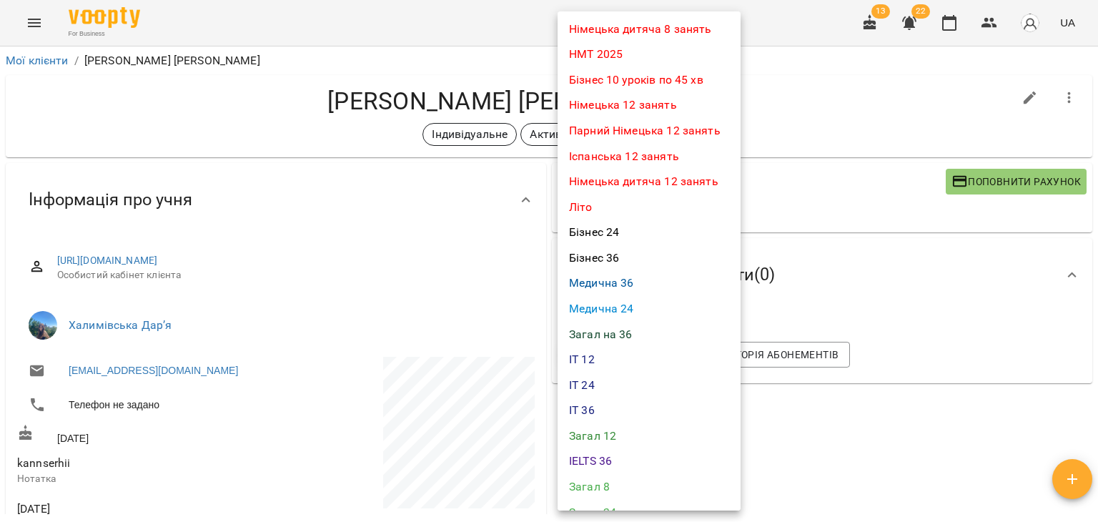
scroll to position [429, 0]
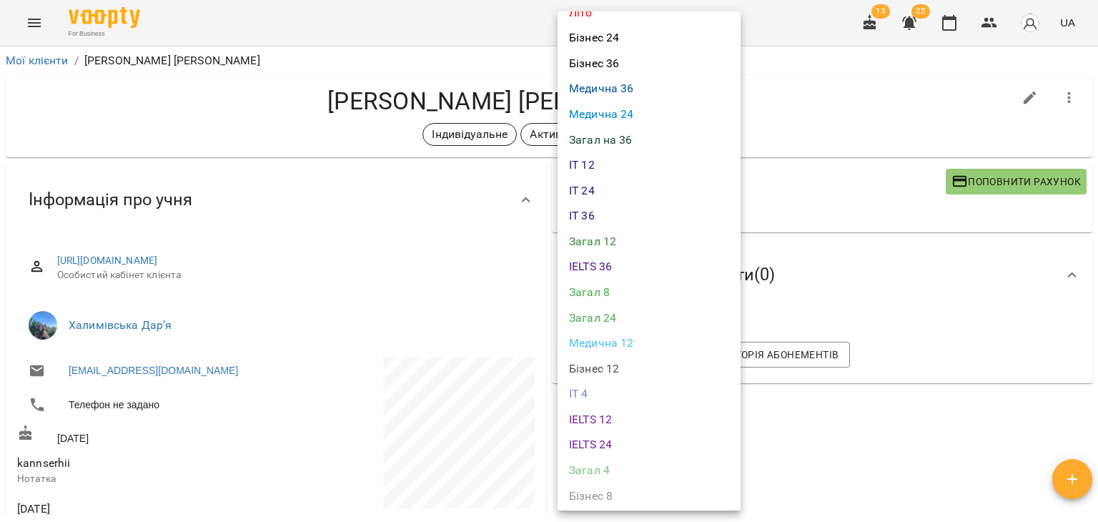
click at [630, 246] on li "Загал 12" at bounding box center [649, 242] width 183 height 26
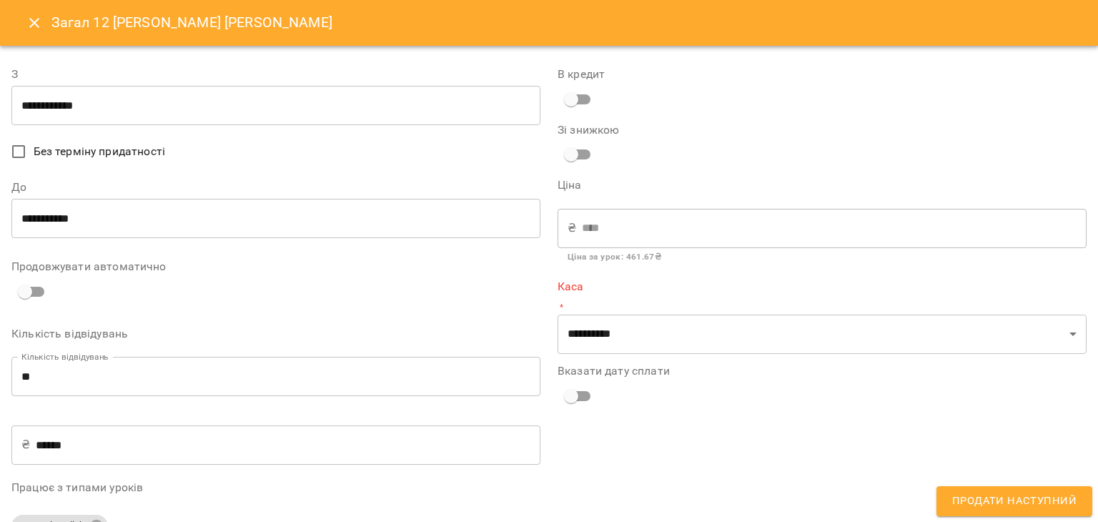
type input "**********"
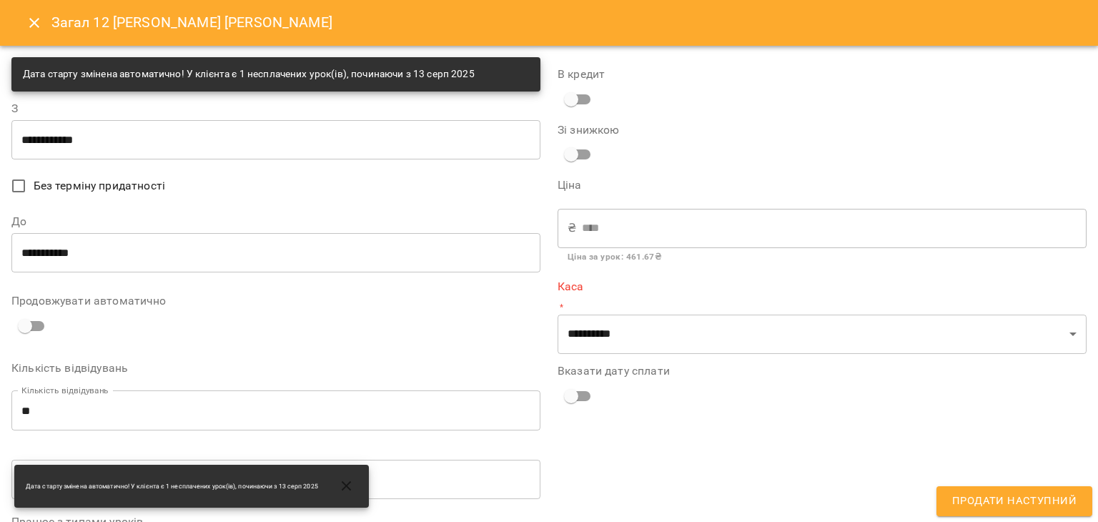
drag, startPoint x: 1002, startPoint y: 120, endPoint x: 989, endPoint y: 142, distance: 25.0
click at [1002, 120] on div "**********" at bounding box center [822, 323] width 546 height 548
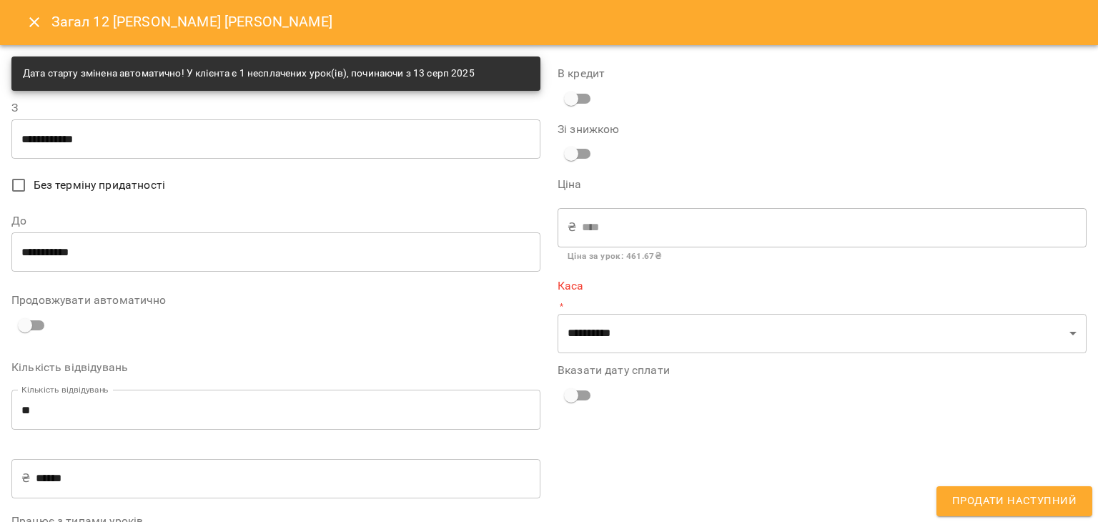
scroll to position [0, 0]
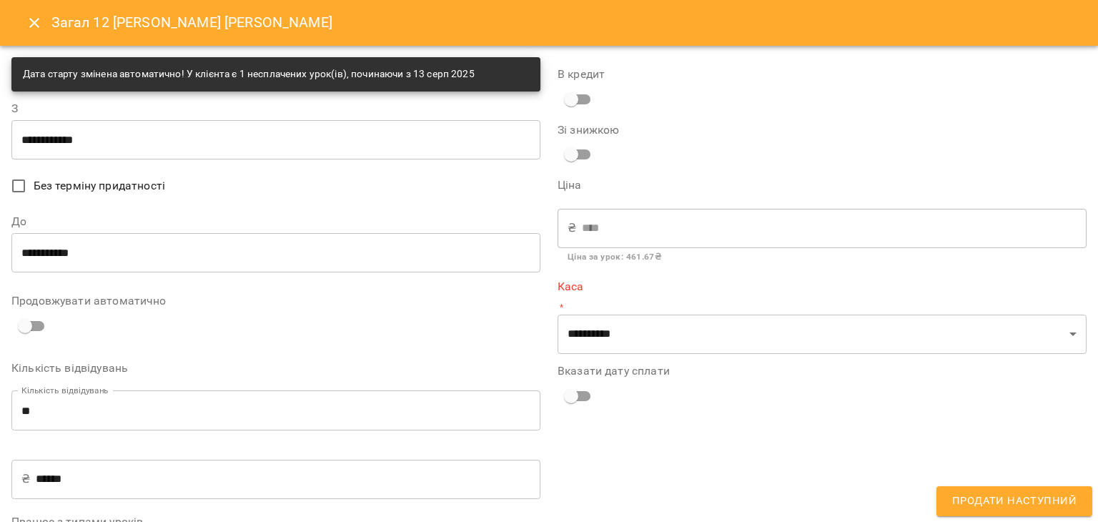
click at [910, 93] on div "В кредит" at bounding box center [822, 91] width 529 height 44
drag, startPoint x: 631, startPoint y: 489, endPoint x: 588, endPoint y: 501, distance: 44.6
click at [631, 489] on div "**********" at bounding box center [822, 323] width 546 height 548
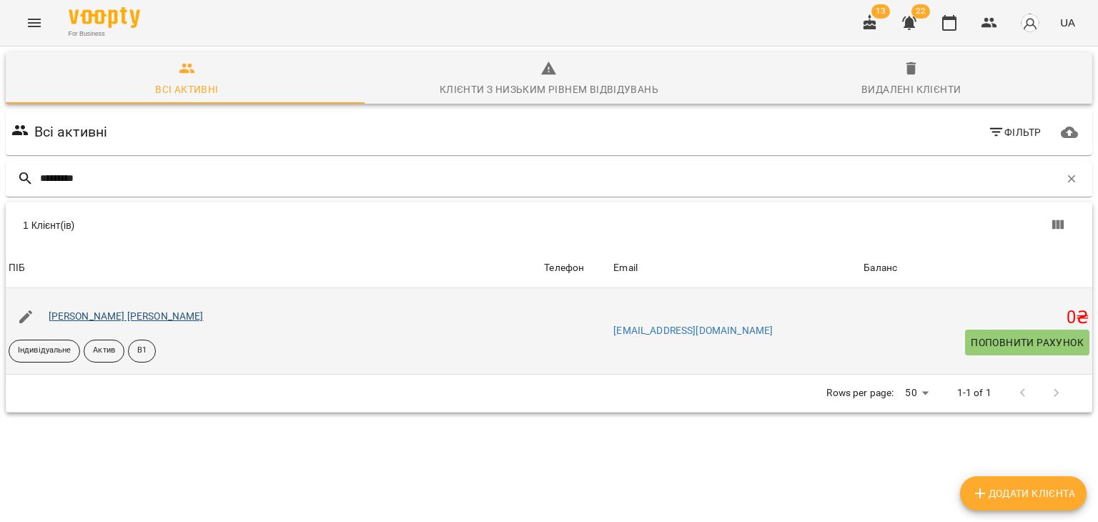
type input "*********"
click at [173, 315] on link "Канащенко Сергій Олександрович" at bounding box center [126, 315] width 155 height 11
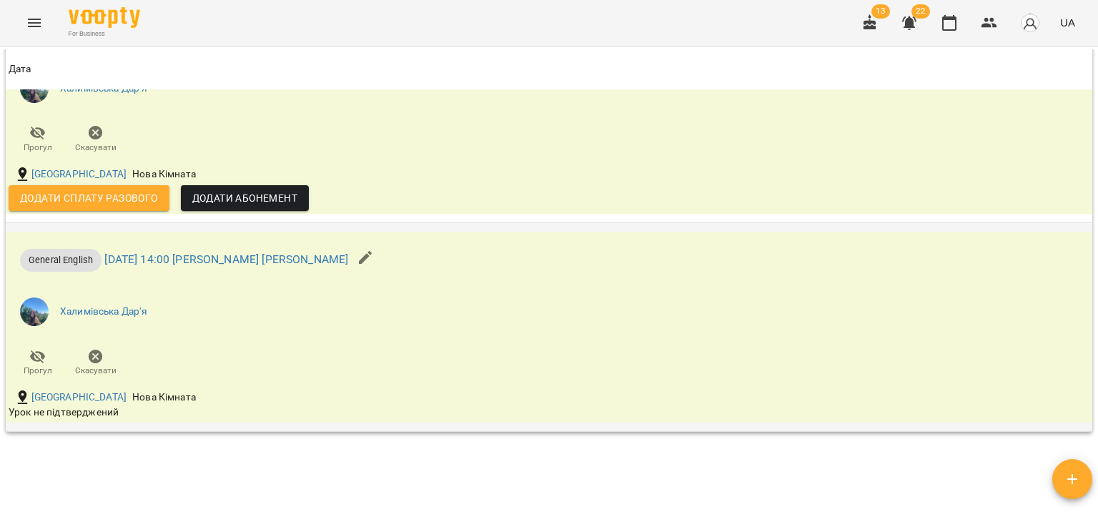
scroll to position [1416, 0]
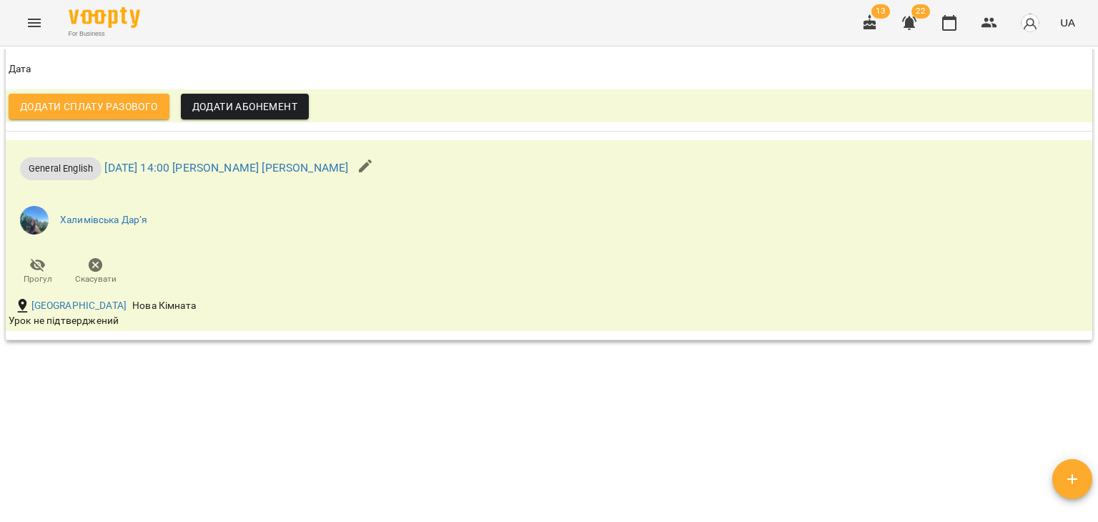
click at [224, 392] on div "**********" at bounding box center [549, 281] width 1092 height 465
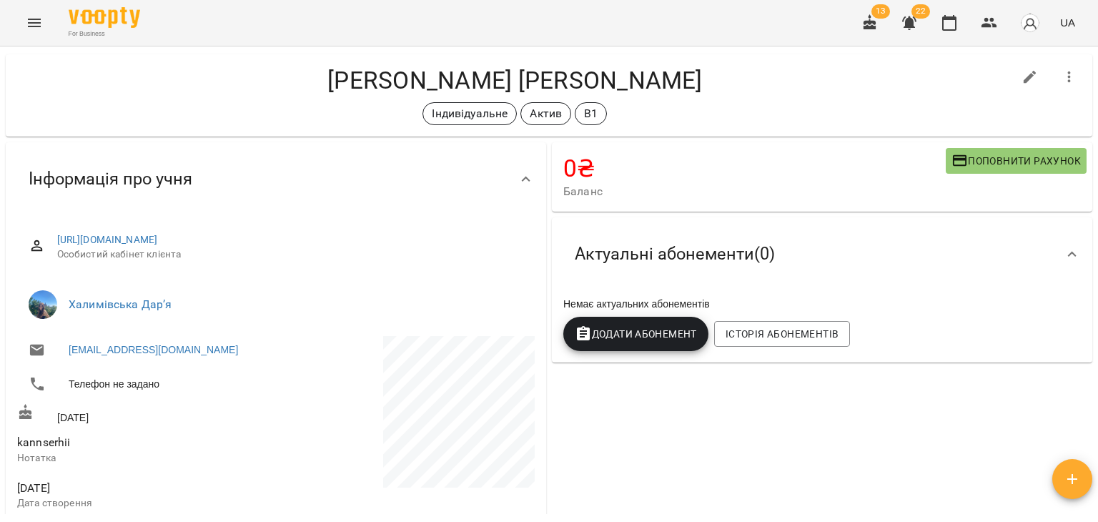
scroll to position [0, 0]
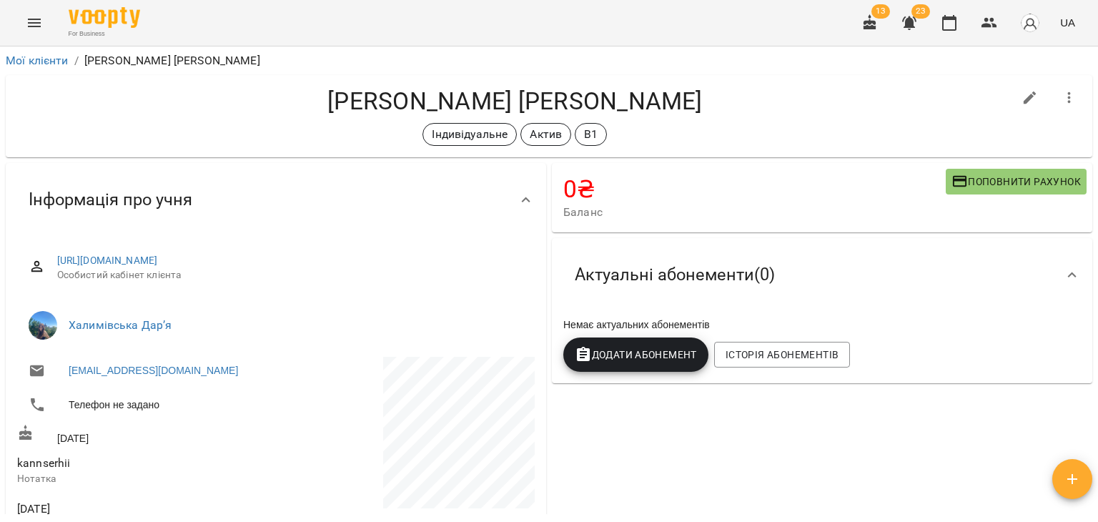
click at [153, 107] on h4 "Канащенко Сергій Олександрович" at bounding box center [515, 100] width 996 height 29
click at [43, 56] on link "Мої клієнти" at bounding box center [37, 61] width 63 height 14
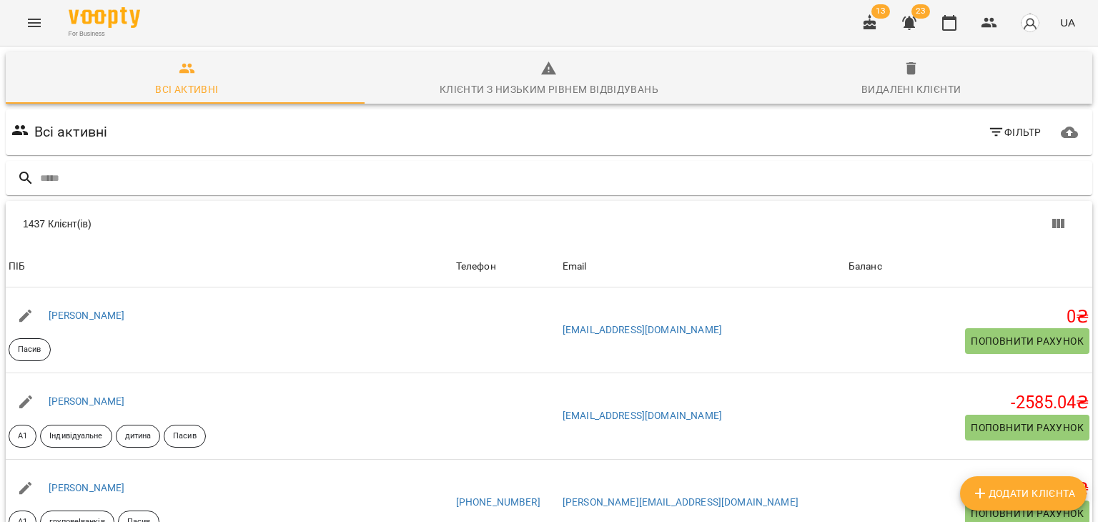
click at [205, 169] on input "text" at bounding box center [563, 179] width 1047 height 24
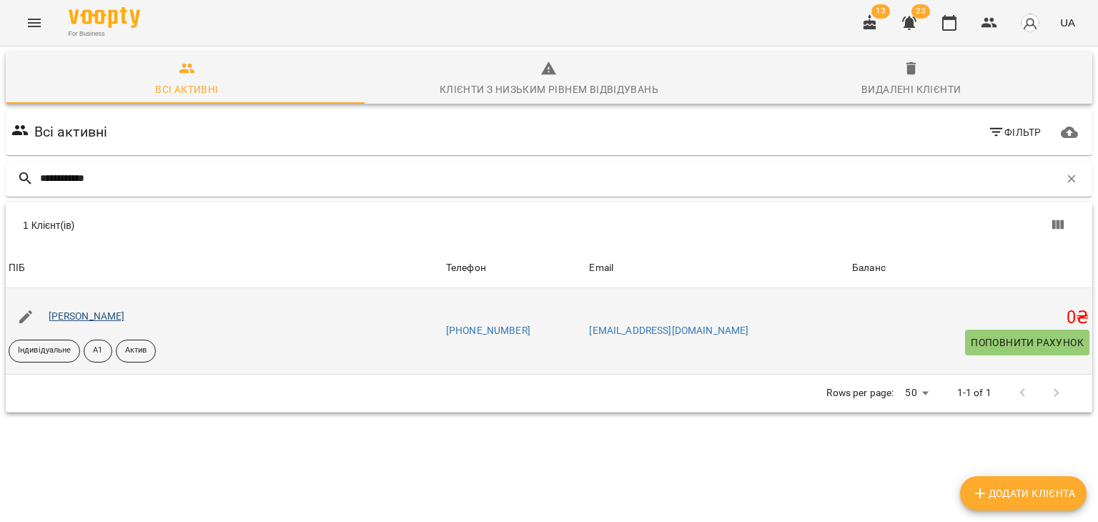
type input "**********"
click at [125, 317] on link "Килимниченко Марина Олександрівна" at bounding box center [87, 315] width 76 height 11
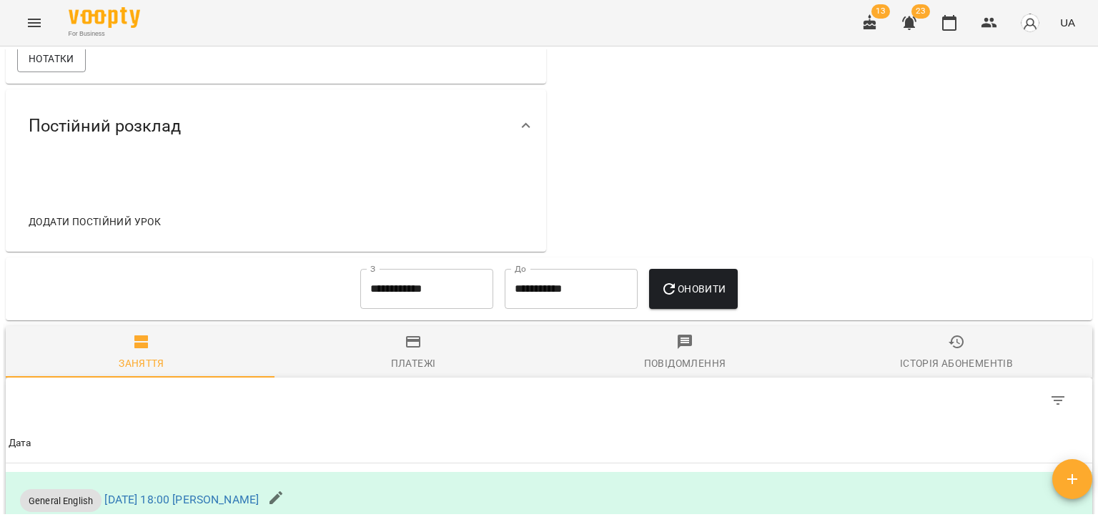
scroll to position [214, 0]
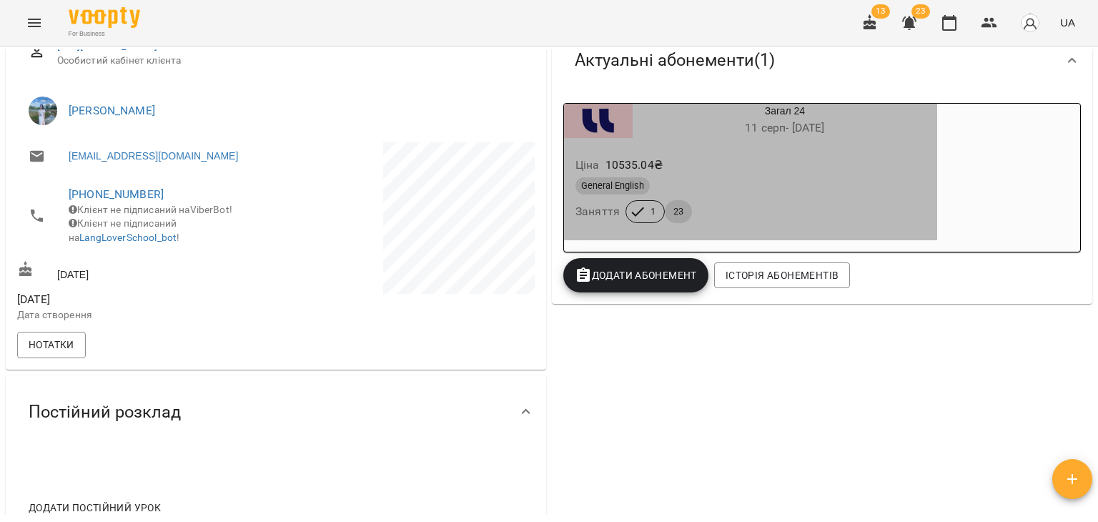
click at [772, 186] on div "General English" at bounding box center [750, 185] width 350 height 17
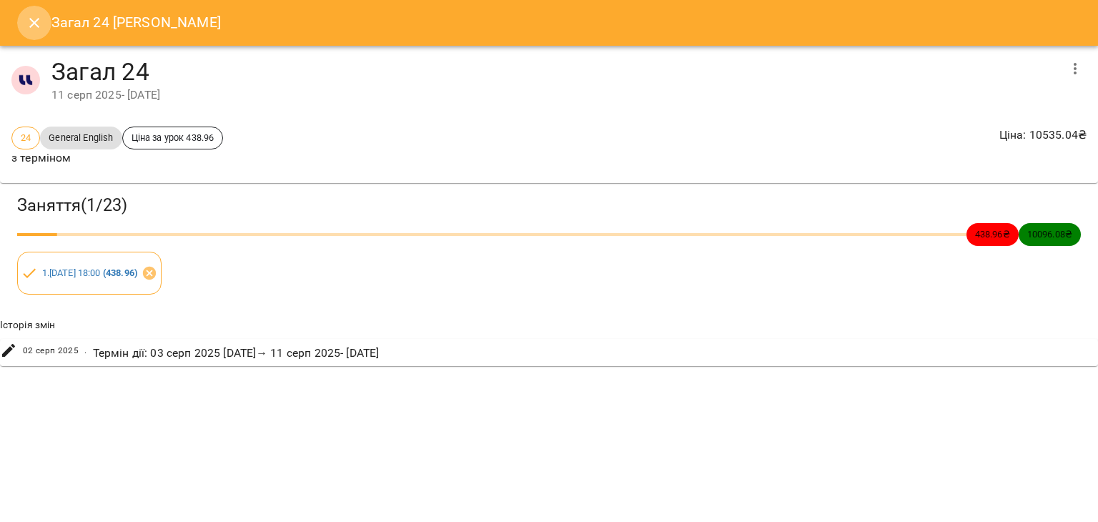
click at [37, 21] on icon "Close" at bounding box center [34, 22] width 17 height 17
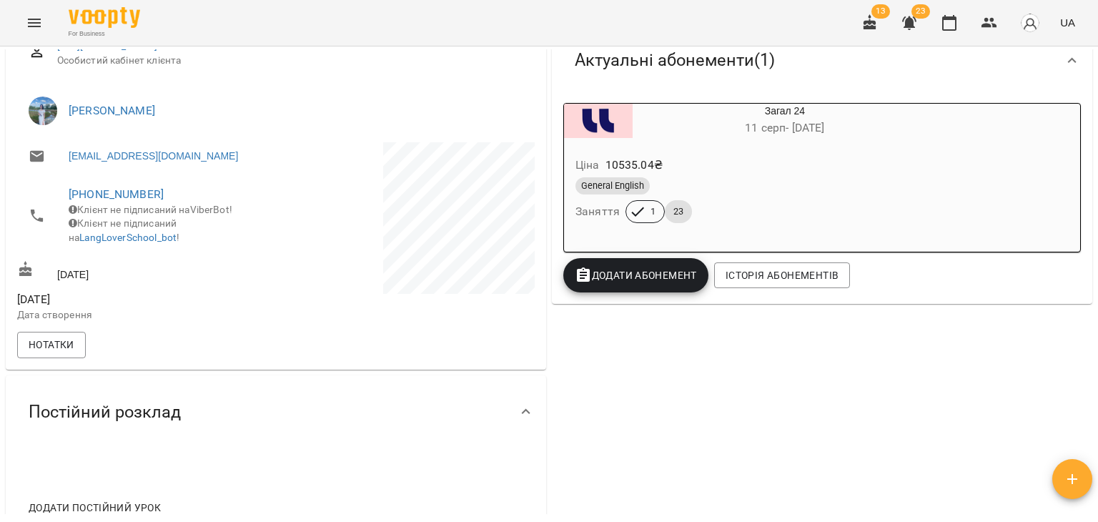
click at [886, 183] on div "General English" at bounding box center [750, 185] width 350 height 17
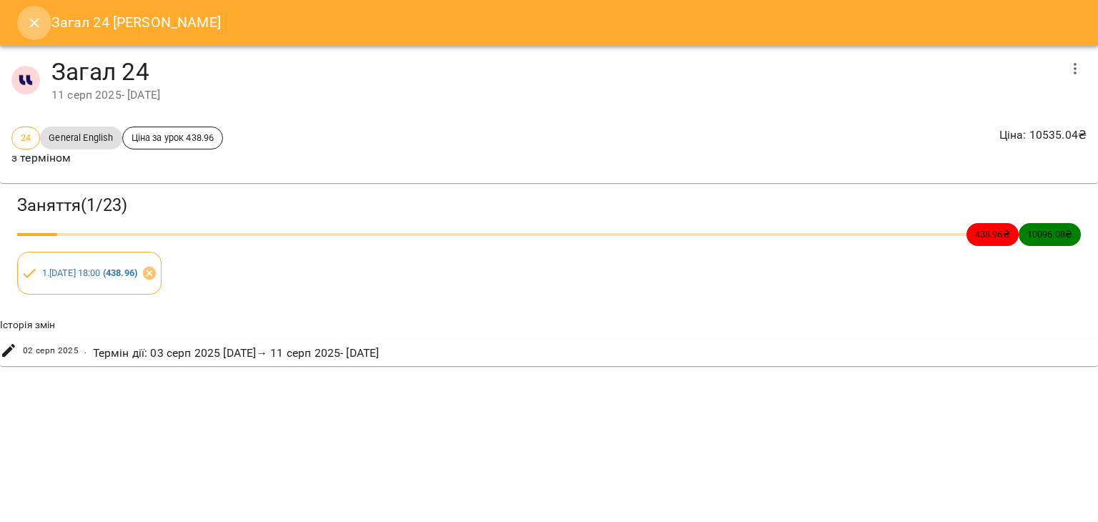
click at [29, 30] on icon "Close" at bounding box center [34, 22] width 17 height 17
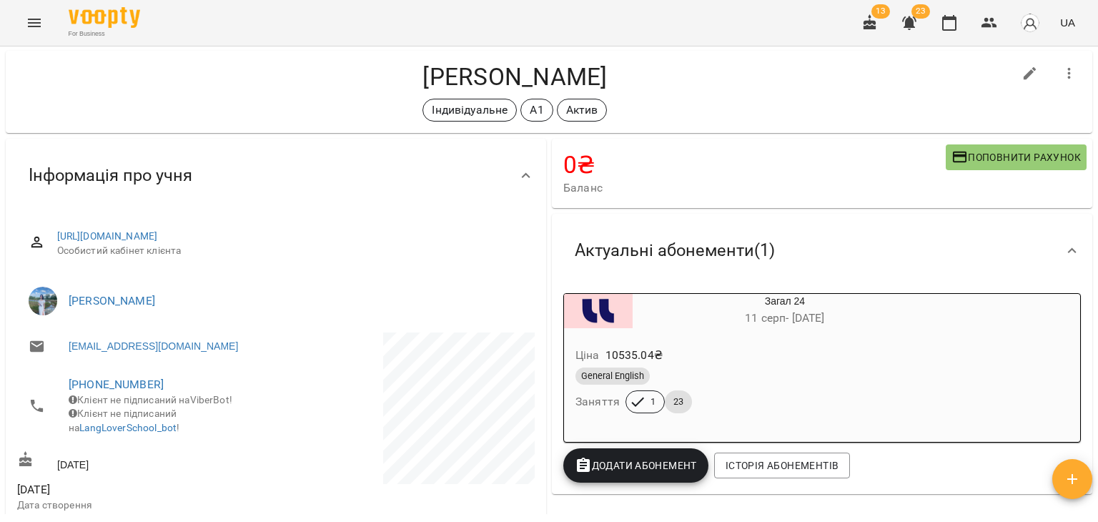
scroll to position [0, 0]
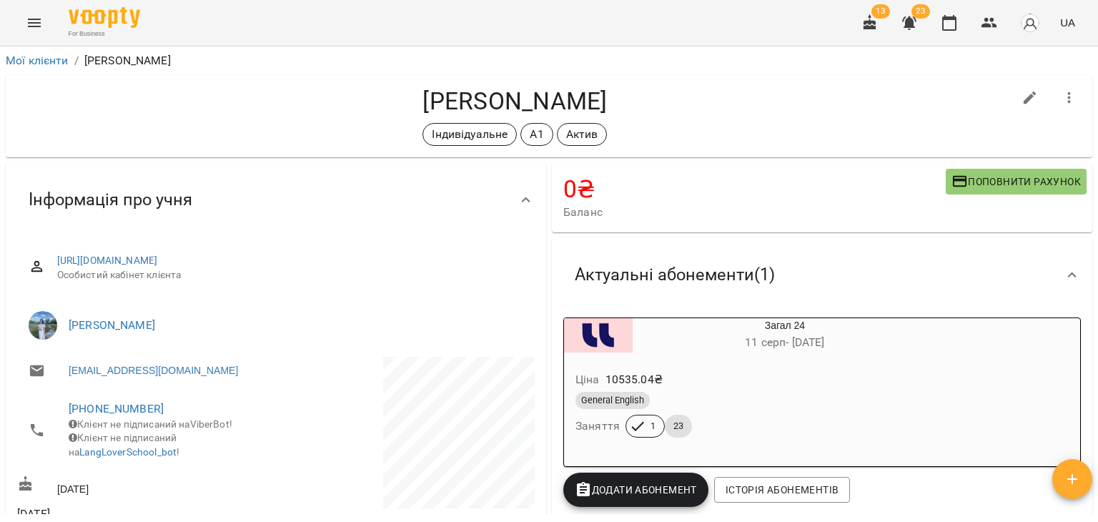
click at [1022, 99] on icon "button" at bounding box center [1030, 97] width 17 height 17
select select "**"
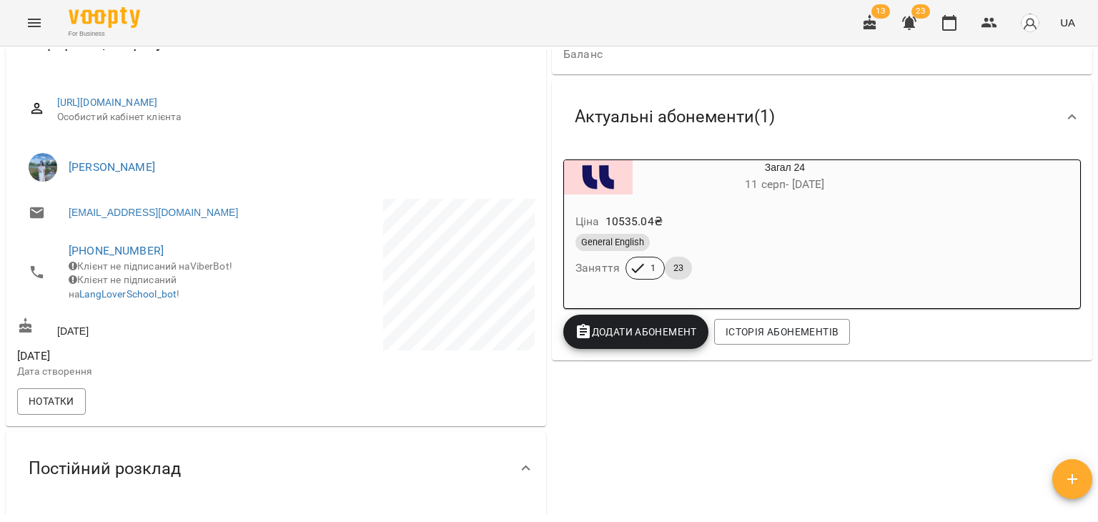
scroll to position [71, 0]
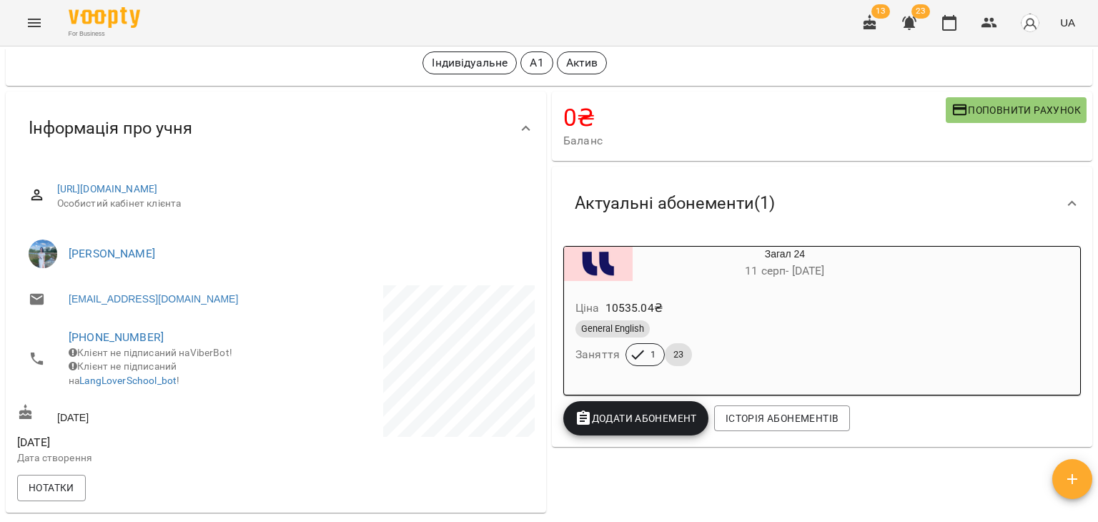
click at [1064, 206] on icon at bounding box center [1072, 203] width 17 height 17
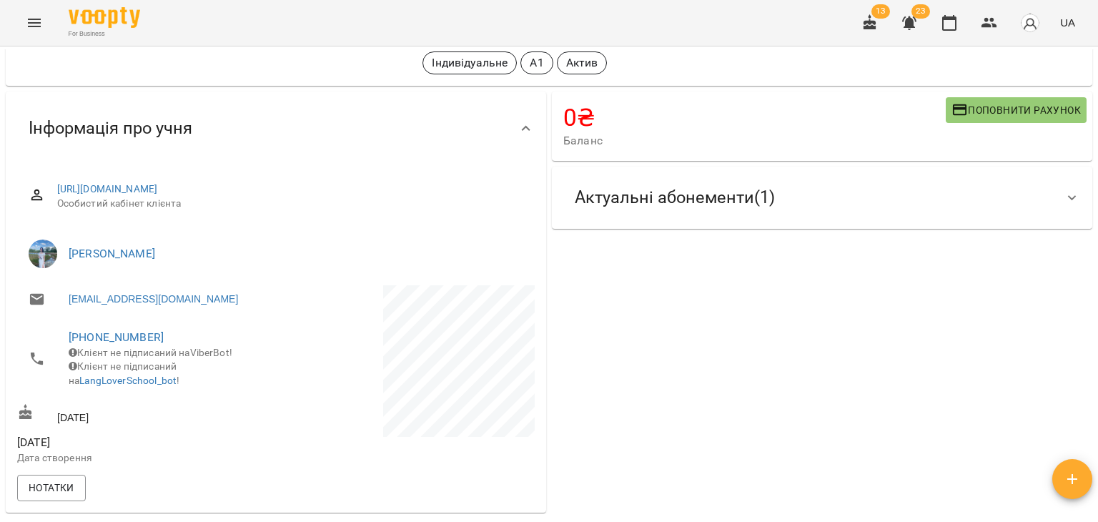
click at [1055, 206] on div at bounding box center [1072, 198] width 34 height 34
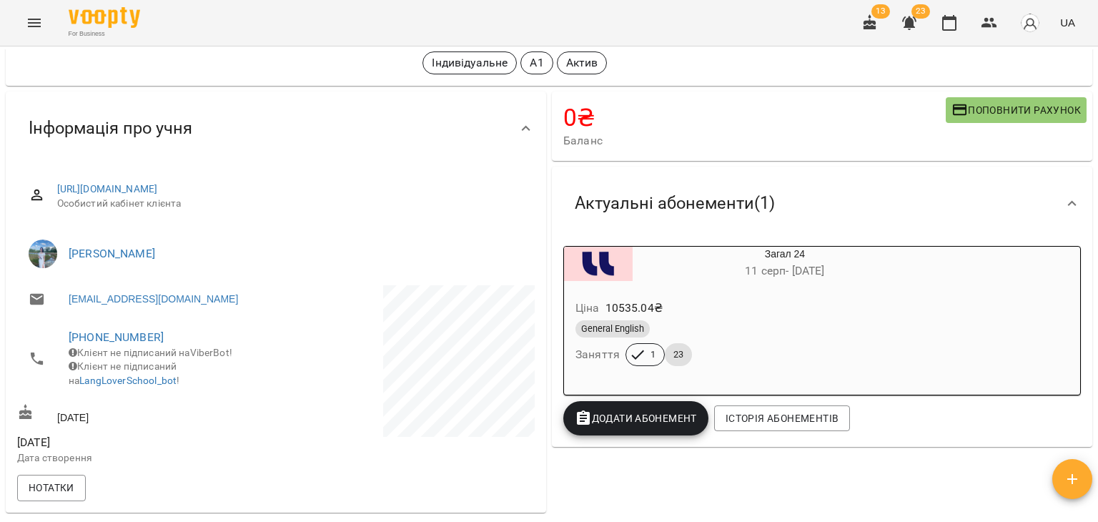
click at [866, 287] on div "Ціна 10535.04 ₴ General English Заняття 1 23" at bounding box center [750, 335] width 379 height 103
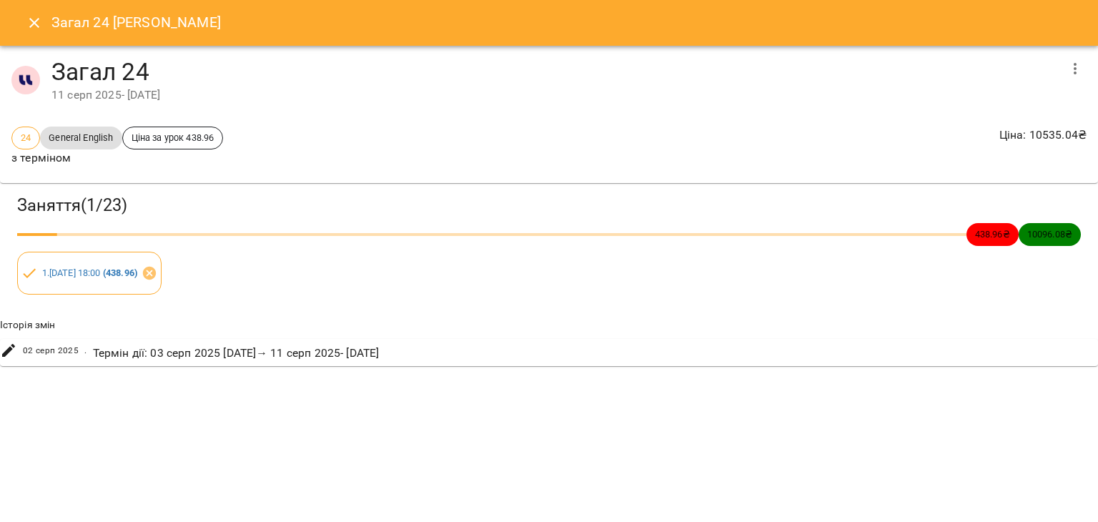
click at [1077, 74] on icon "button" at bounding box center [1075, 68] width 17 height 17
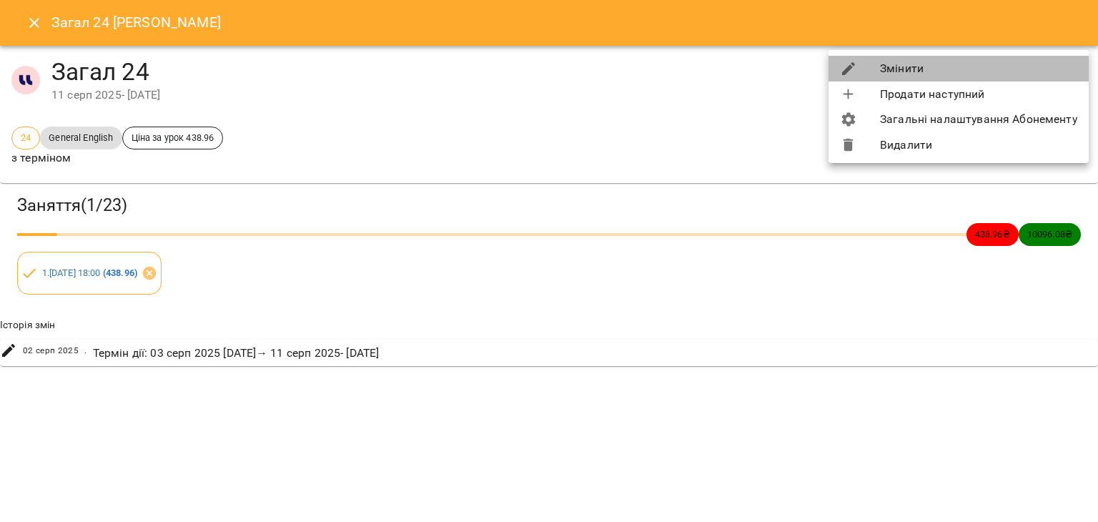
click at [1007, 71] on li "Змінити" at bounding box center [959, 69] width 260 height 26
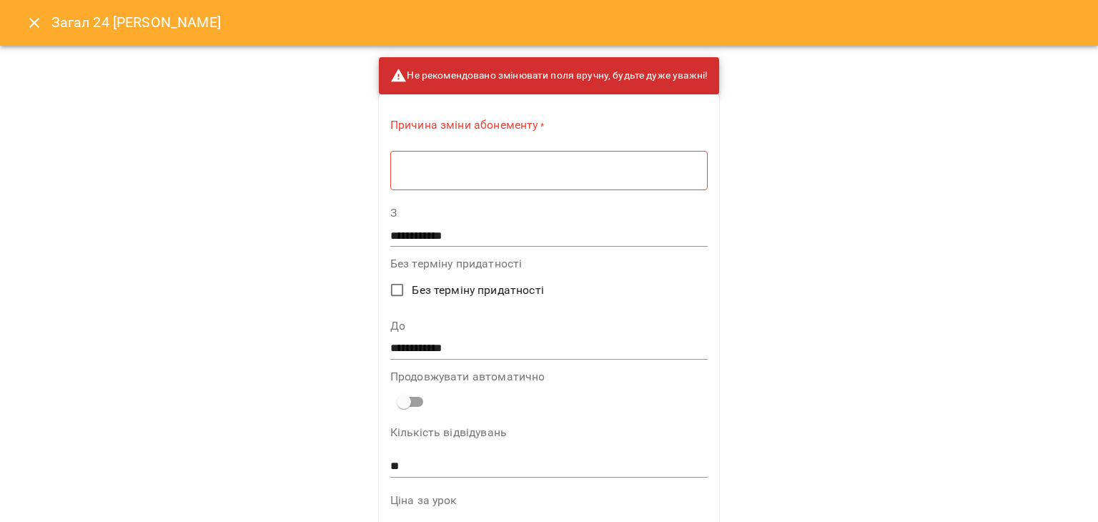
click at [1004, 295] on div "**********" at bounding box center [549, 261] width 1098 height 522
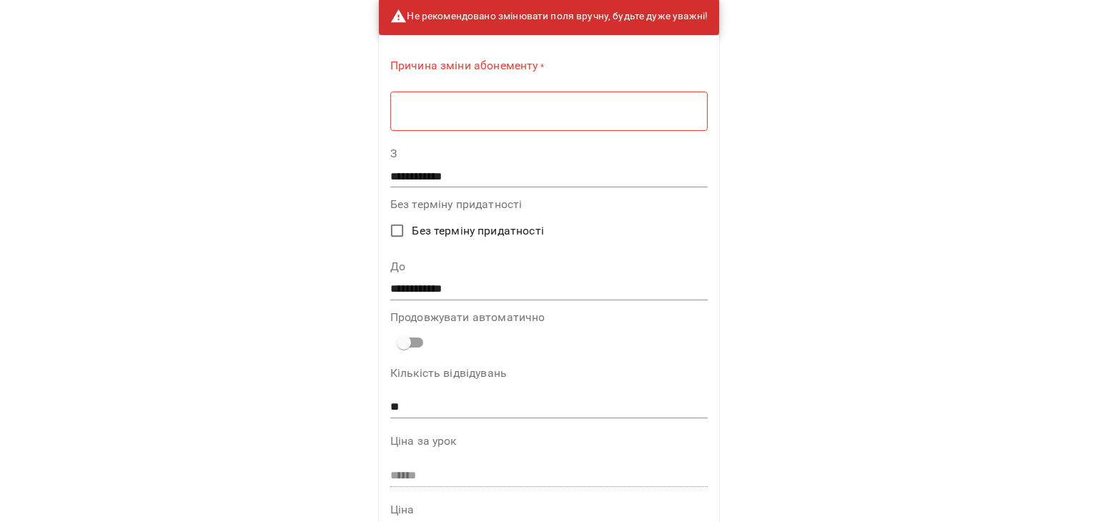
scroll to position [0, 0]
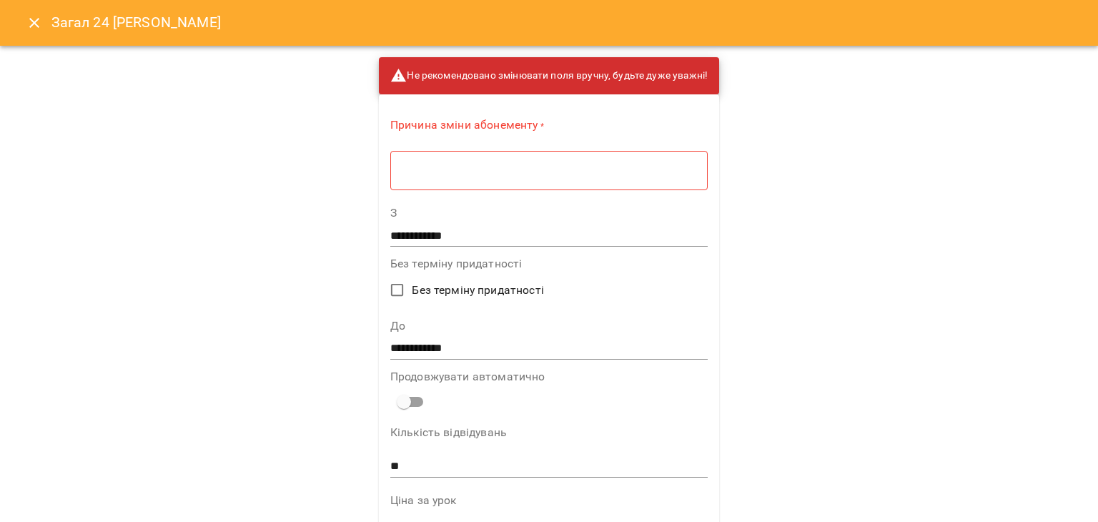
click at [37, 22] on icon "Close" at bounding box center [34, 22] width 17 height 17
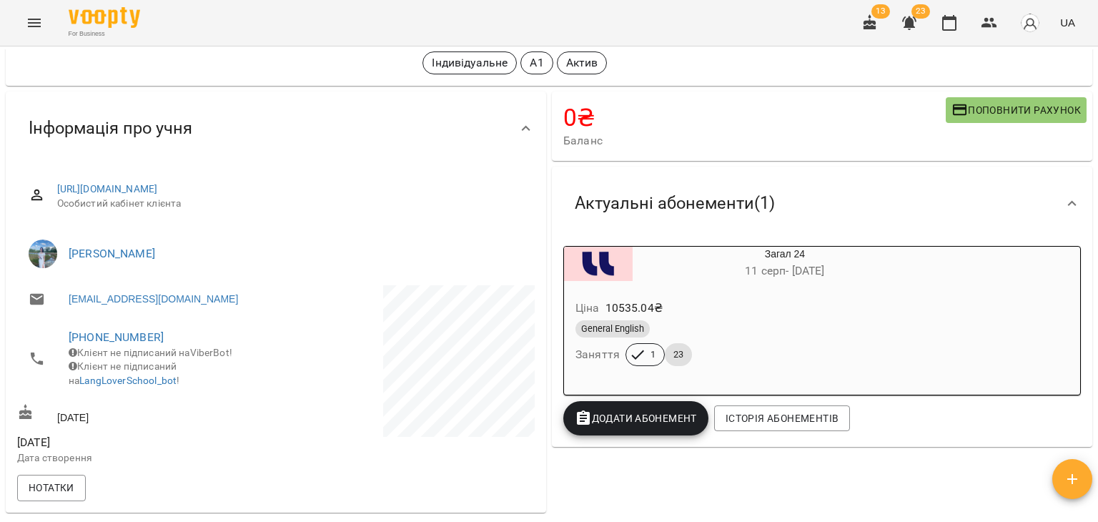
click at [959, 229] on div "Актуальні абонементи ( 1 )" at bounding box center [822, 204] width 540 height 74
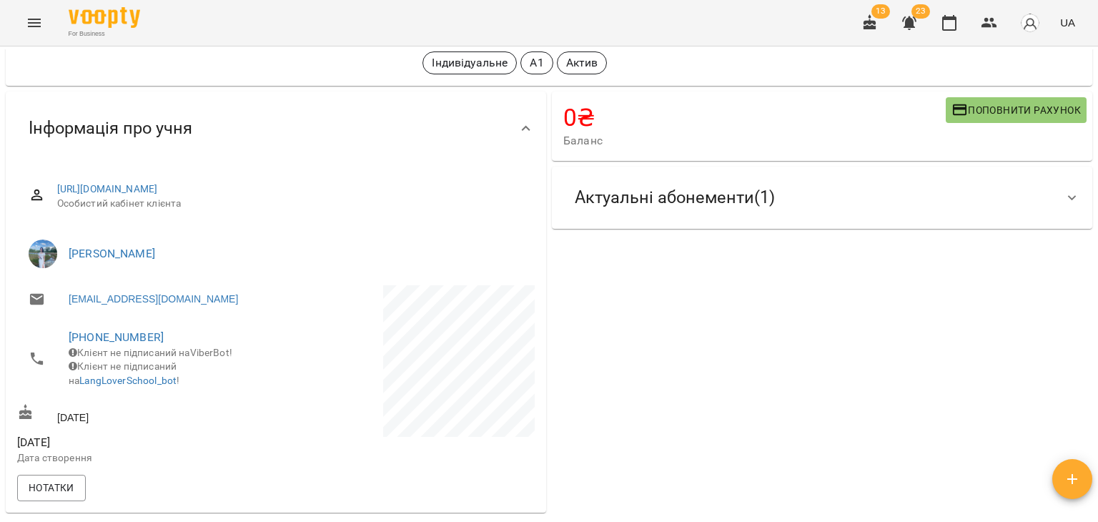
click at [947, 198] on div "Актуальні абонементи ( 1 )" at bounding box center [809, 197] width 492 height 45
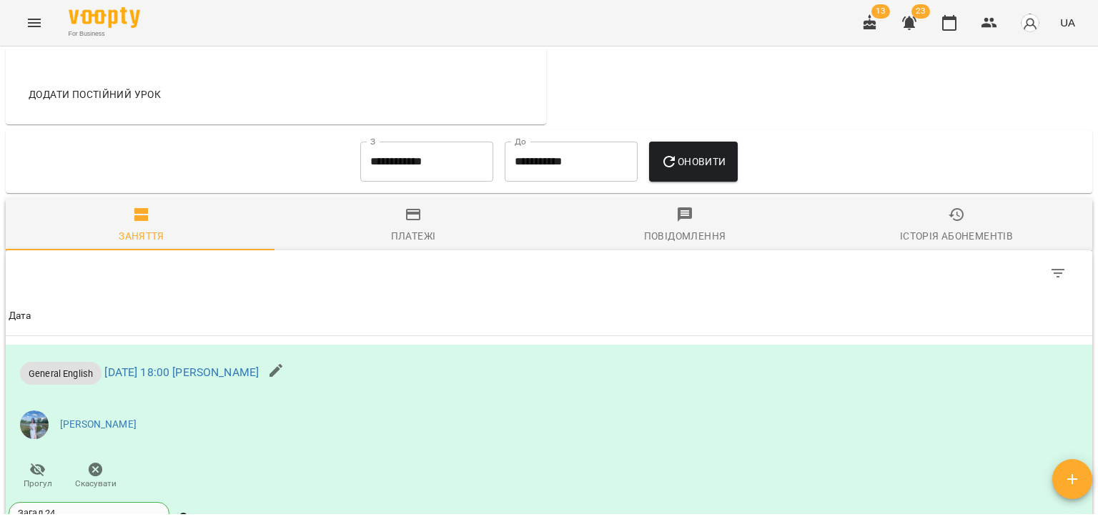
scroll to position [786, 0]
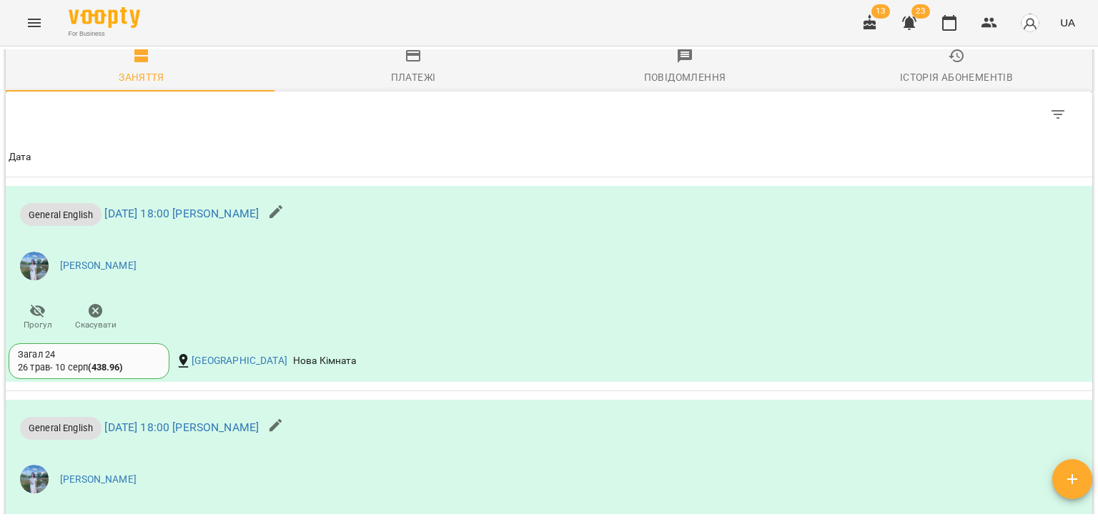
click at [972, 81] on div "Історія абонементів" at bounding box center [956, 77] width 113 height 17
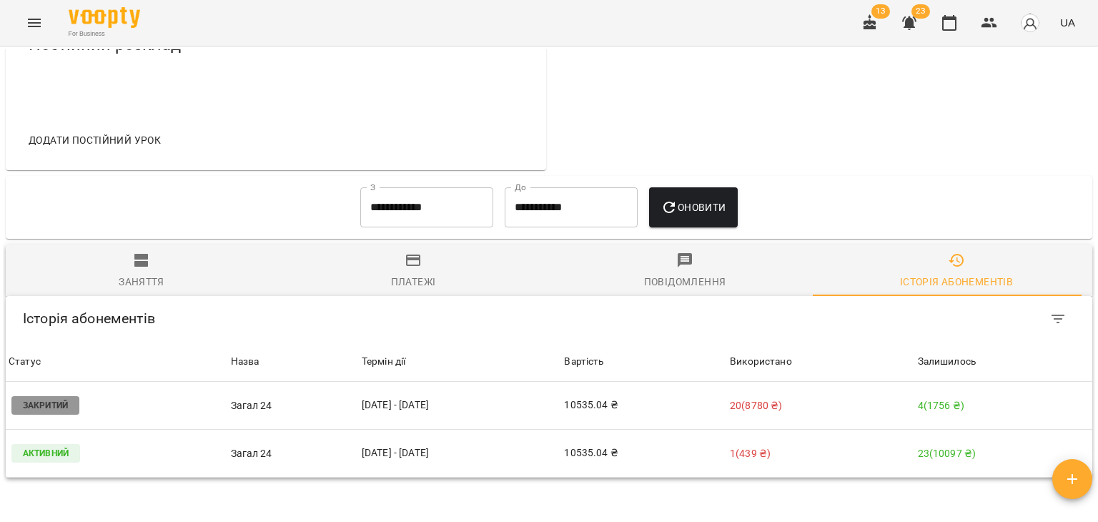
scroll to position [730, 0]
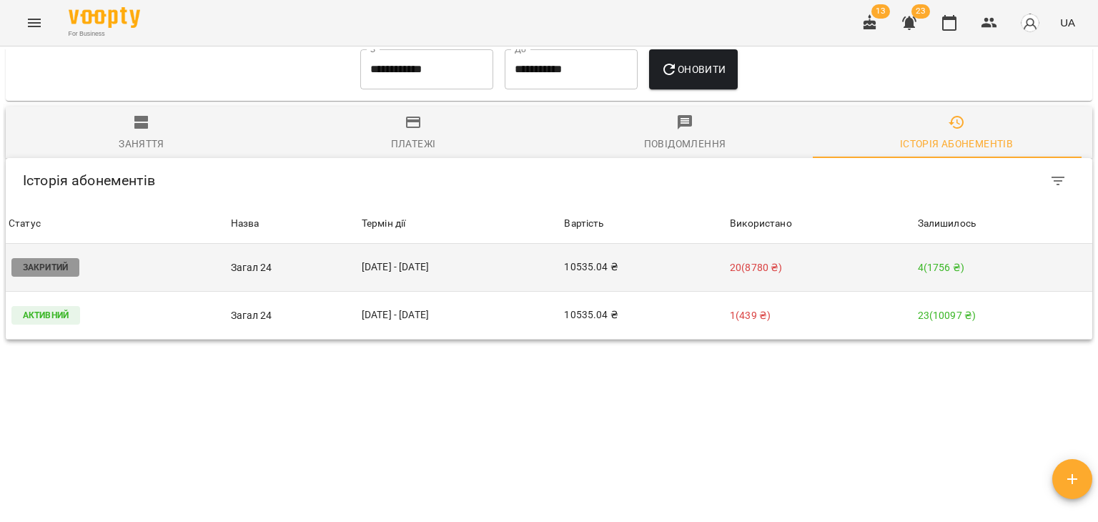
click at [866, 265] on p "20 ( 8780 ₴ )" at bounding box center [821, 267] width 182 height 15
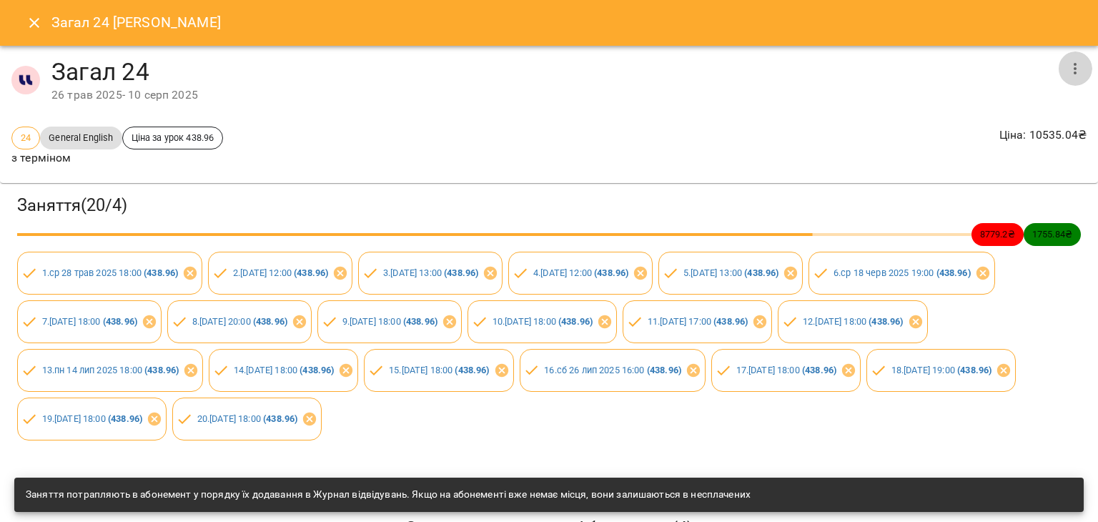
click at [1067, 75] on icon "button" at bounding box center [1075, 68] width 17 height 17
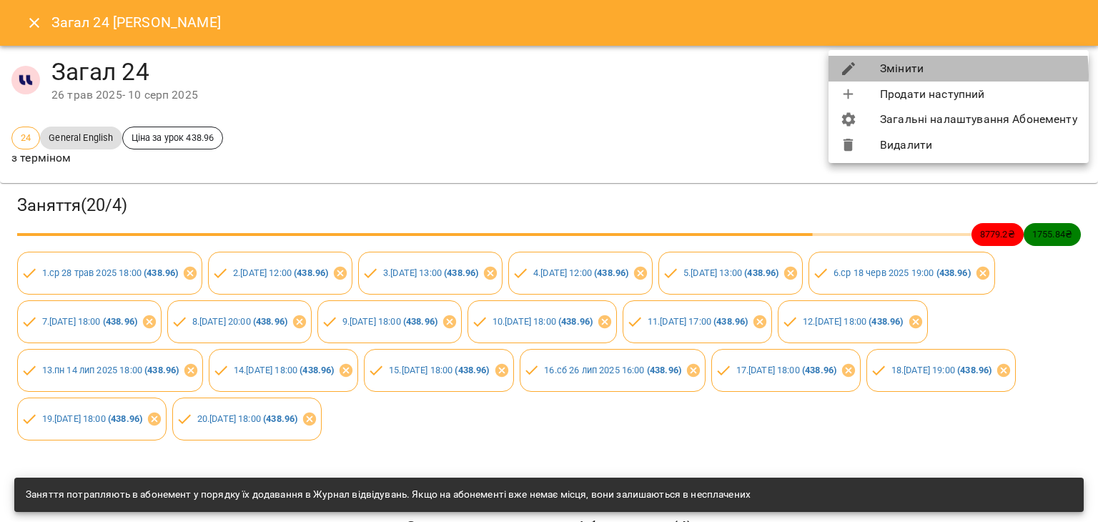
click at [919, 74] on li "Змінити" at bounding box center [959, 69] width 260 height 26
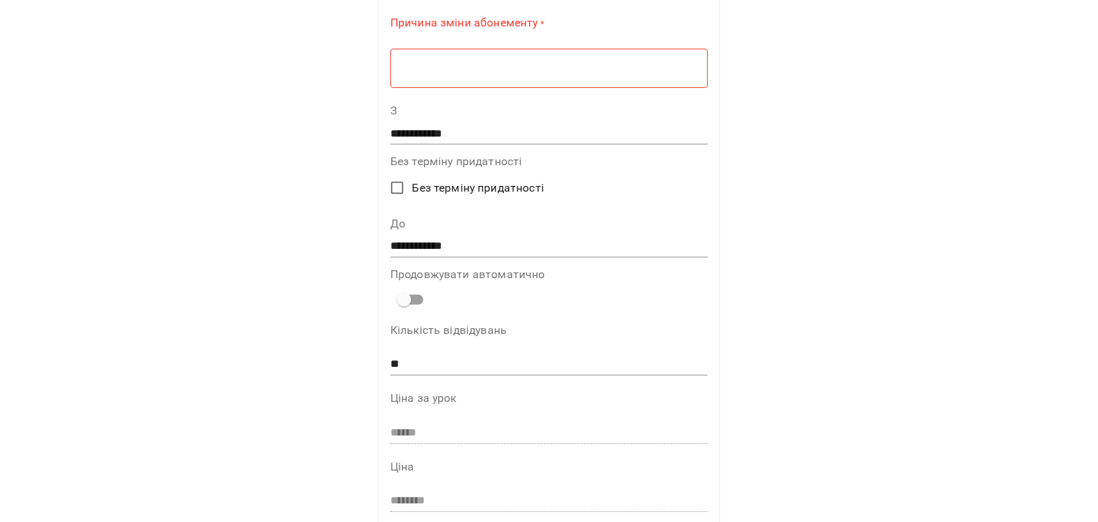
scroll to position [357, 0]
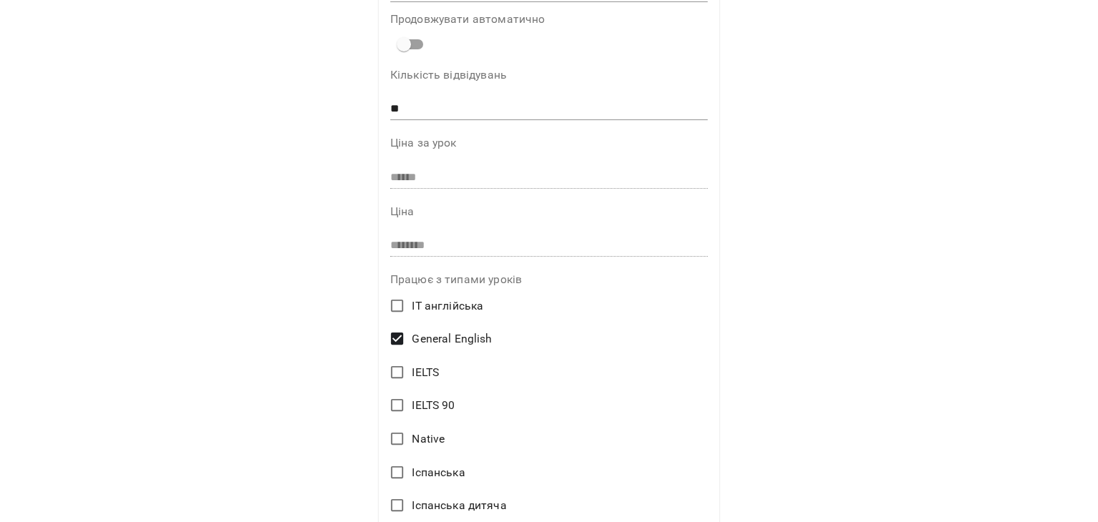
drag, startPoint x: 944, startPoint y: 293, endPoint x: 814, endPoint y: 286, distance: 131.0
click at [944, 293] on div "**********" at bounding box center [549, 261] width 1098 height 522
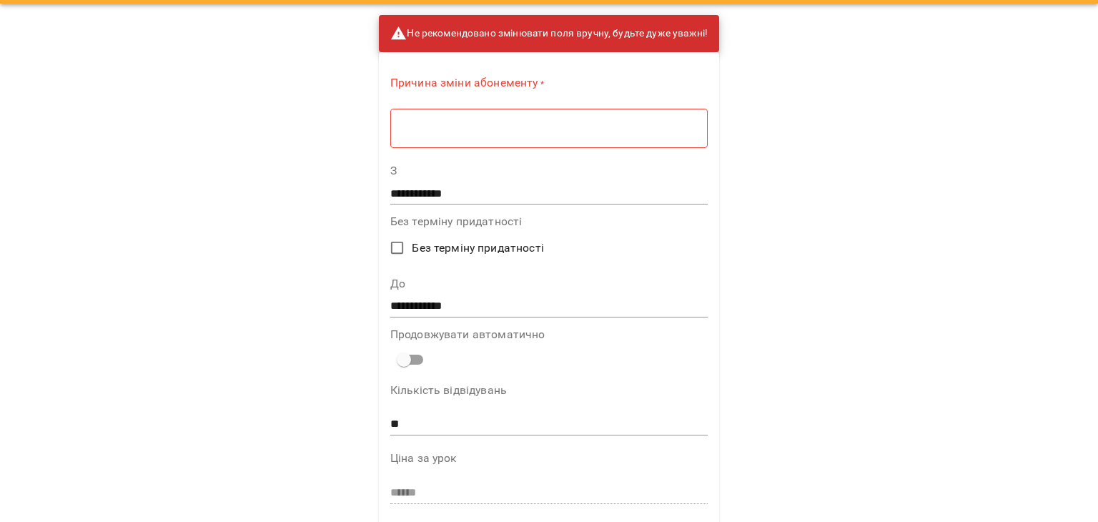
scroll to position [0, 0]
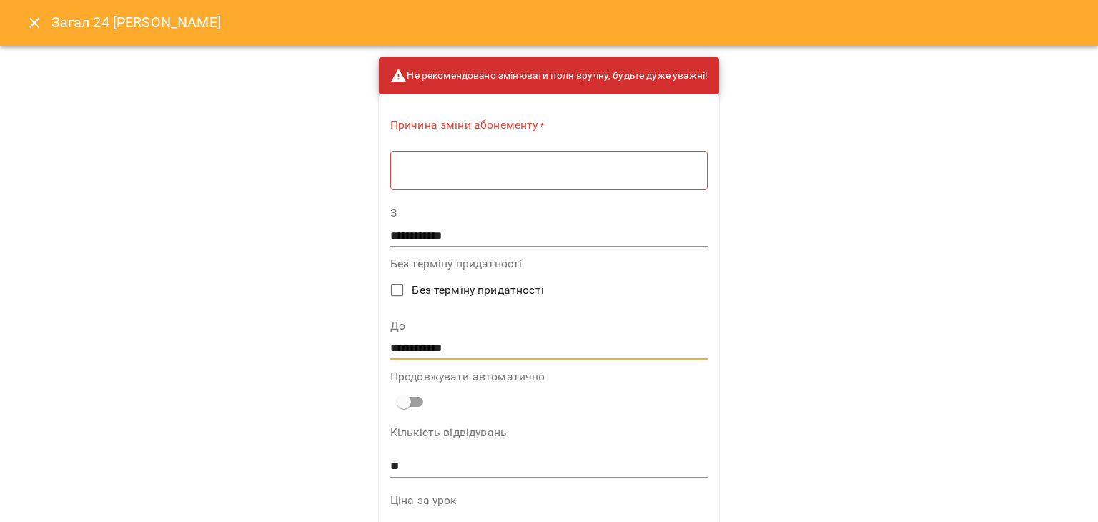
drag, startPoint x: 397, startPoint y: 347, endPoint x: 380, endPoint y: 344, distance: 16.7
click at [417, 335] on div "**********" at bounding box center [548, 339] width 317 height 39
click at [410, 350] on input "**********" at bounding box center [548, 348] width 317 height 23
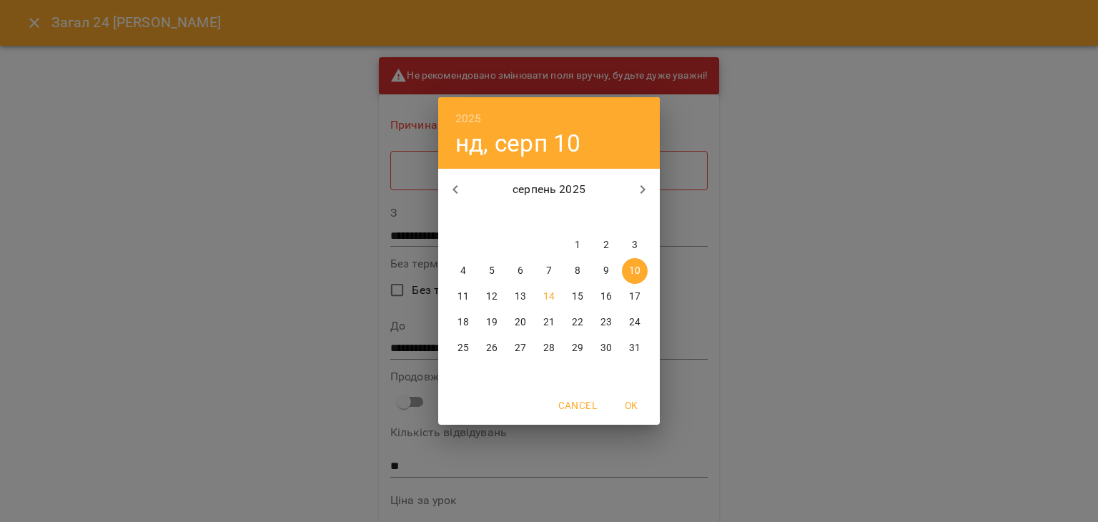
click at [610, 321] on p "23" at bounding box center [605, 322] width 11 height 14
type input "**********"
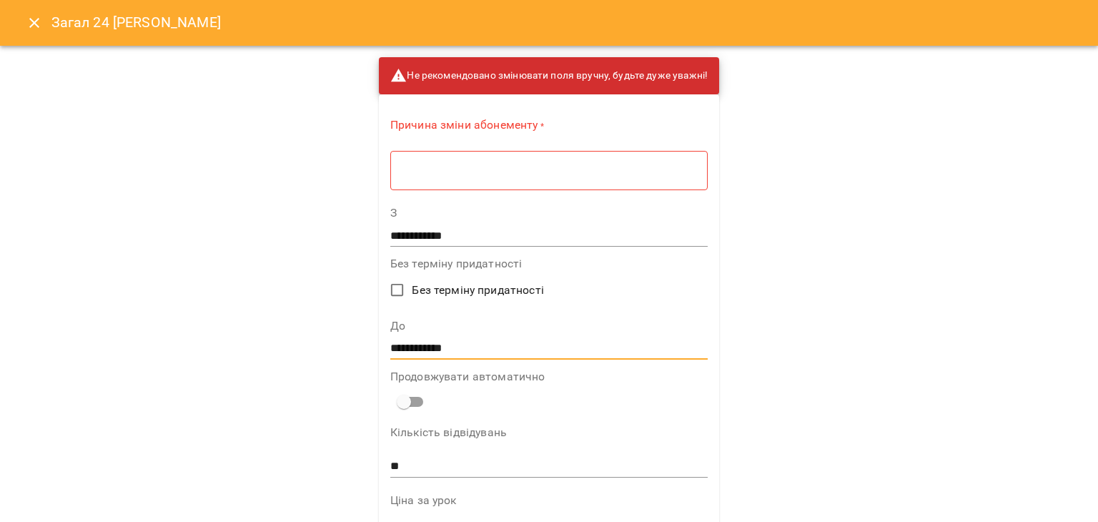
click at [459, 179] on div "* ​" at bounding box center [548, 170] width 317 height 40
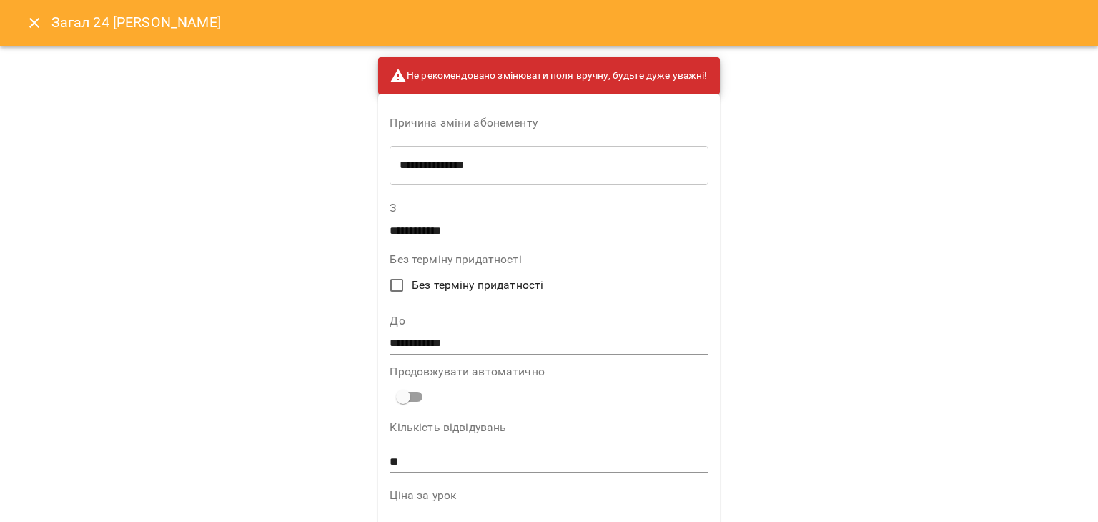
drag, startPoint x: 999, startPoint y: 237, endPoint x: 552, endPoint y: 221, distance: 447.8
click at [999, 237] on div "**********" at bounding box center [549, 261] width 1098 height 522
drag, startPoint x: 512, startPoint y: 174, endPoint x: 498, endPoint y: 168, distance: 14.7
click at [498, 168] on div "**********" at bounding box center [549, 165] width 318 height 40
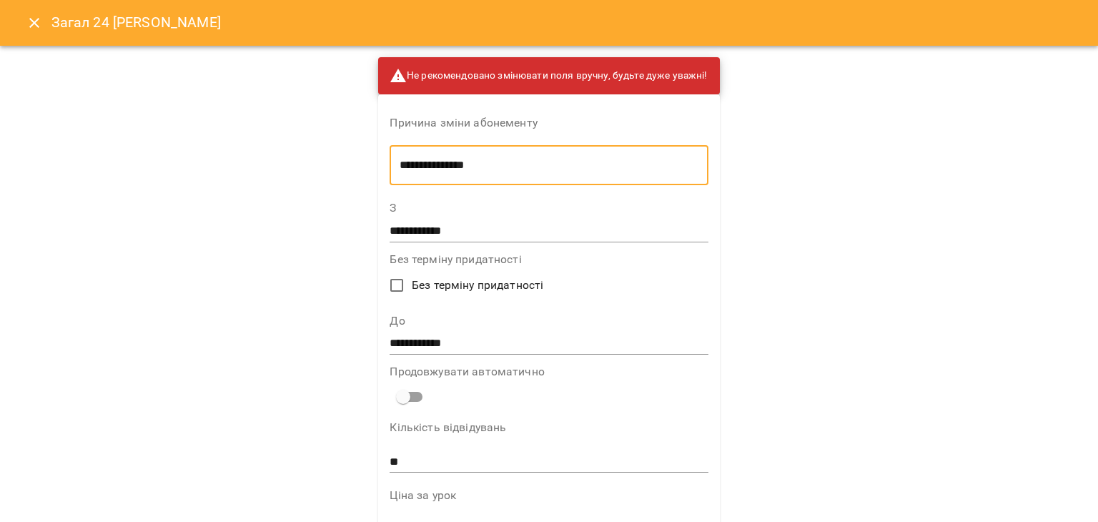
drag, startPoint x: 496, startPoint y: 164, endPoint x: 432, endPoint y: 168, distance: 64.4
click at [432, 168] on textarea "**********" at bounding box center [549, 166] width 298 height 14
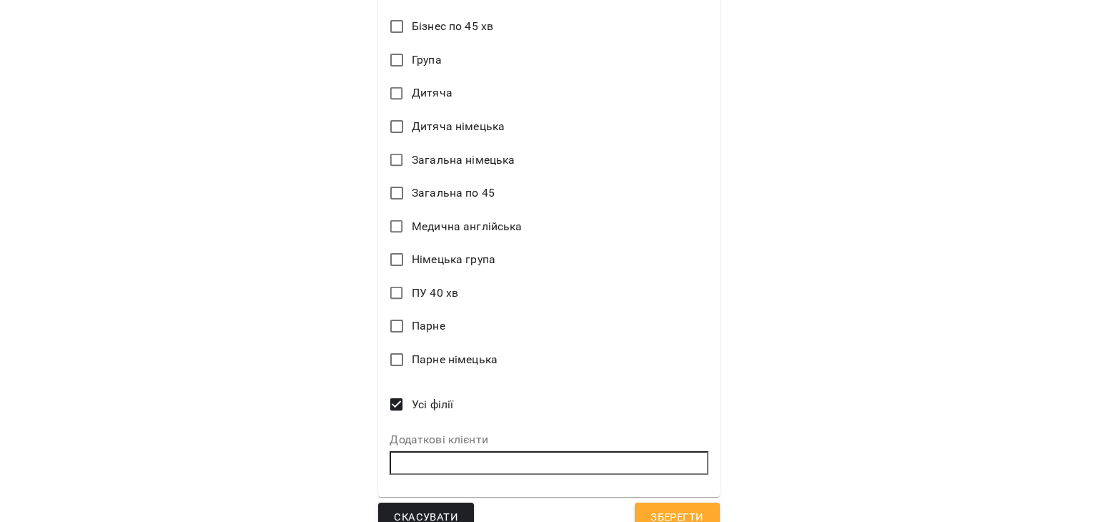
scroll to position [920, 0]
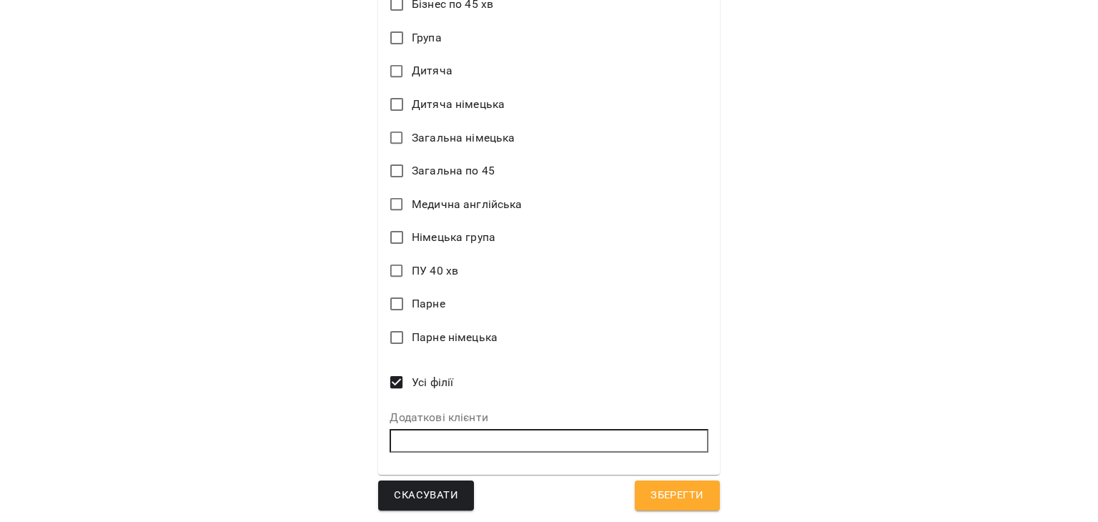
type textarea "**********"
click at [669, 493] on span "Зберегти" at bounding box center [677, 495] width 53 height 19
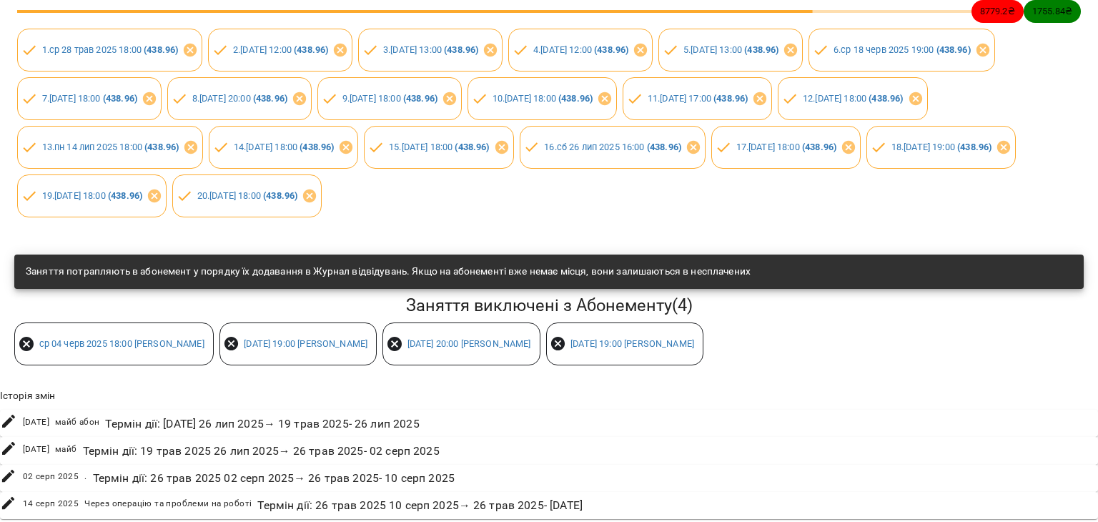
scroll to position [0, 0]
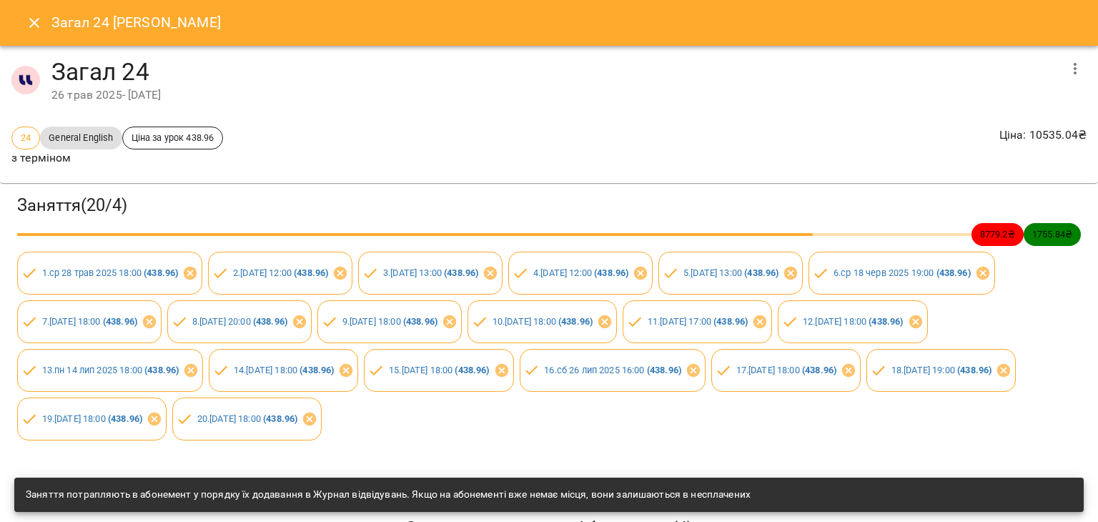
click at [29, 21] on icon "Close" at bounding box center [34, 22] width 17 height 17
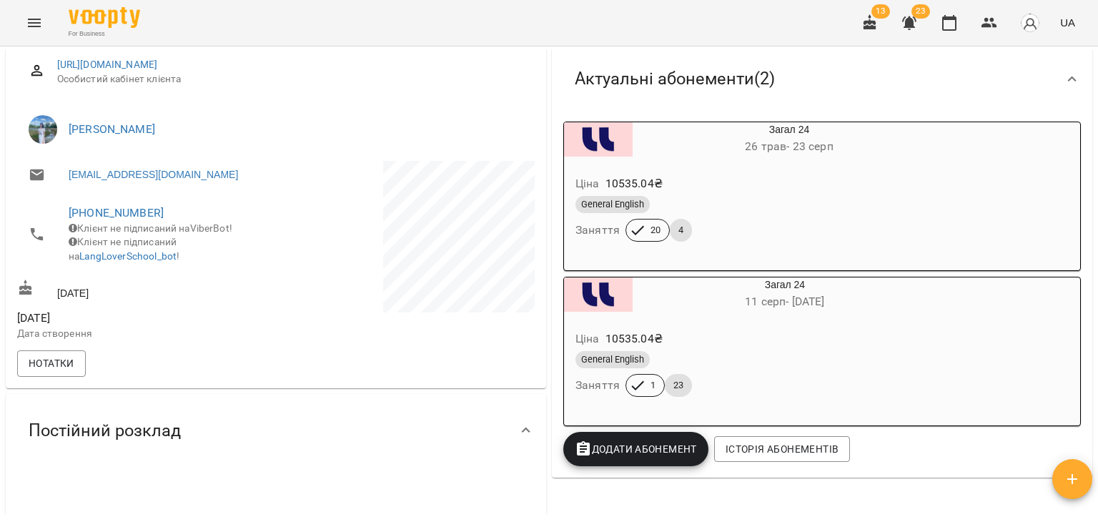
scroll to position [189, 0]
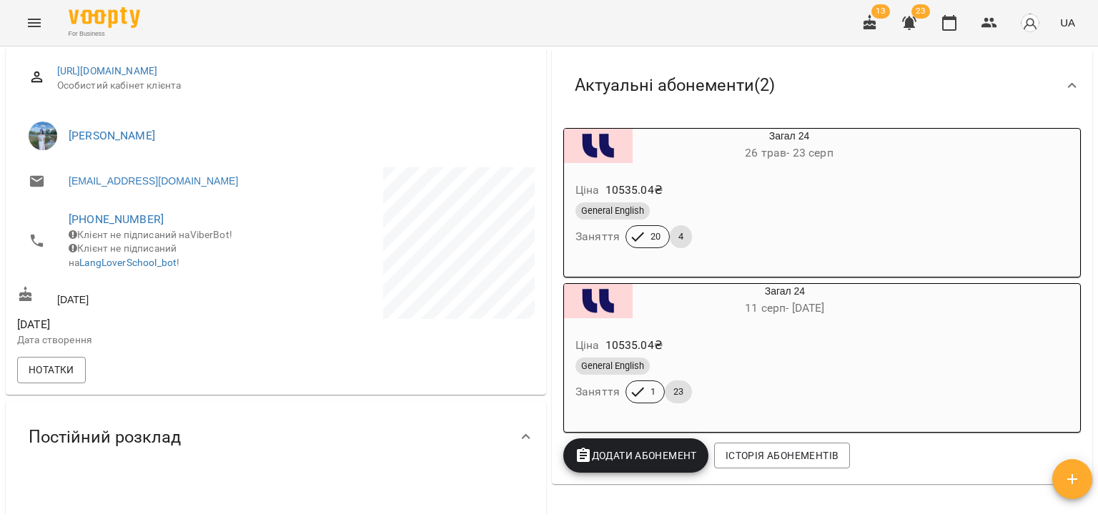
click at [1041, 90] on div "Актуальні абонементи ( 2 )" at bounding box center [809, 85] width 492 height 45
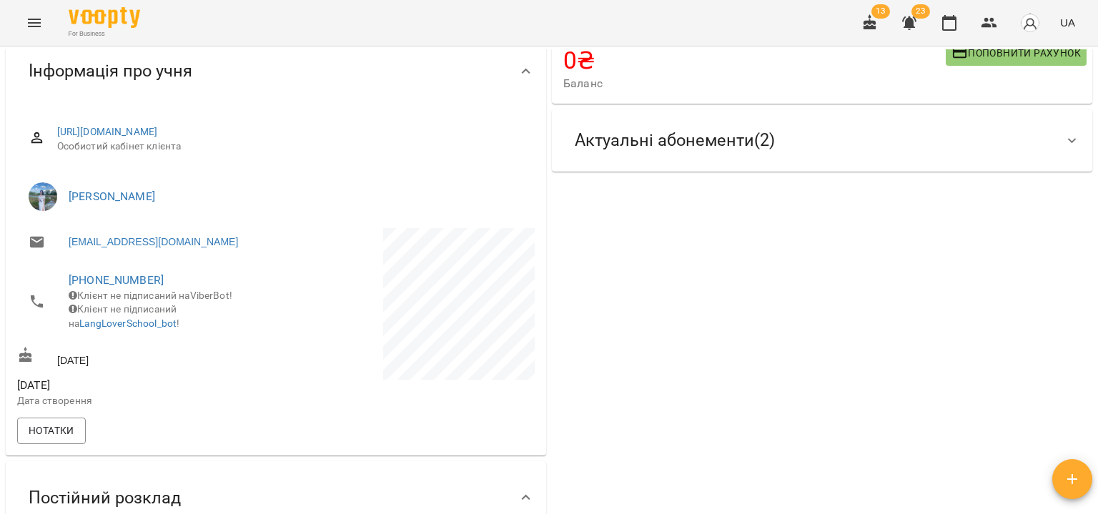
scroll to position [0, 0]
